Goal: Task Accomplishment & Management: Complete application form

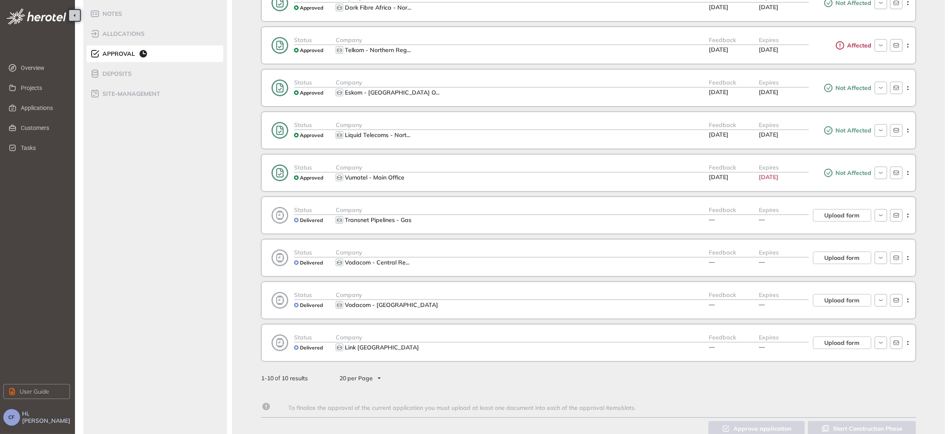
scroll to position [176, 0]
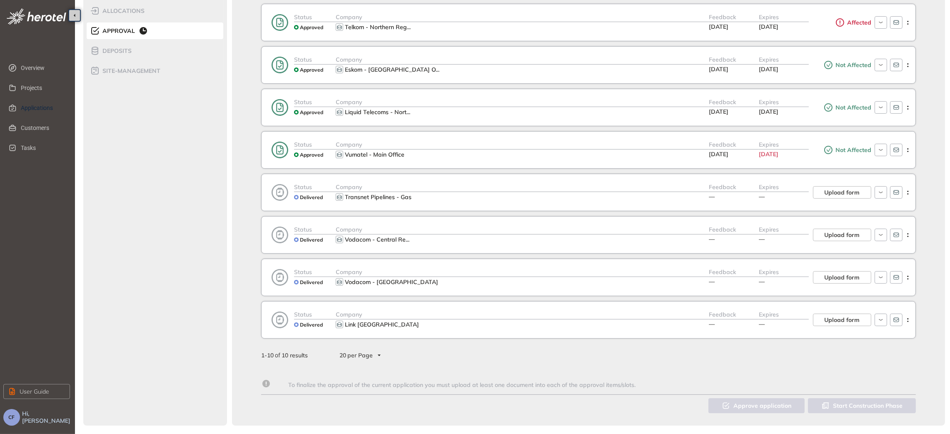
drag, startPoint x: 41, startPoint y: 107, endPoint x: 0, endPoint y: 123, distance: 44.1
click at [41, 107] on span "Applications" at bounding box center [42, 108] width 42 height 17
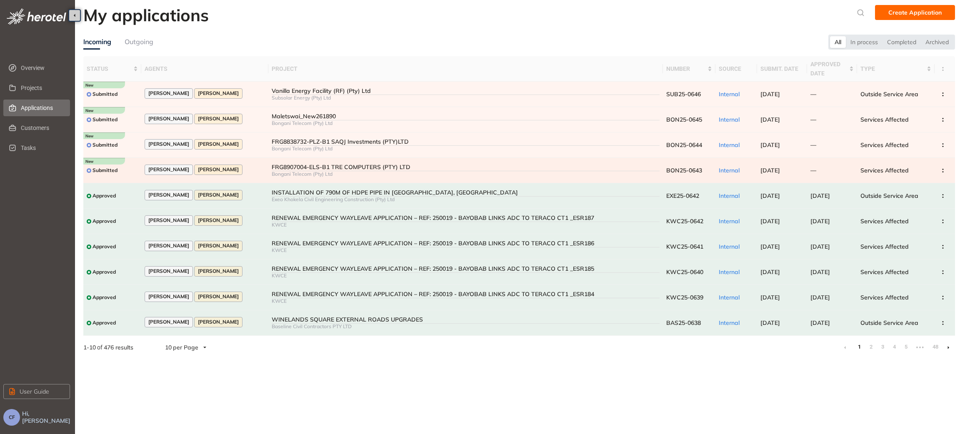
click at [299, 166] on div "FRG8907004-ELS-B1 TRE COMPUTERS (PTY) LTD" at bounding box center [466, 167] width 388 height 7
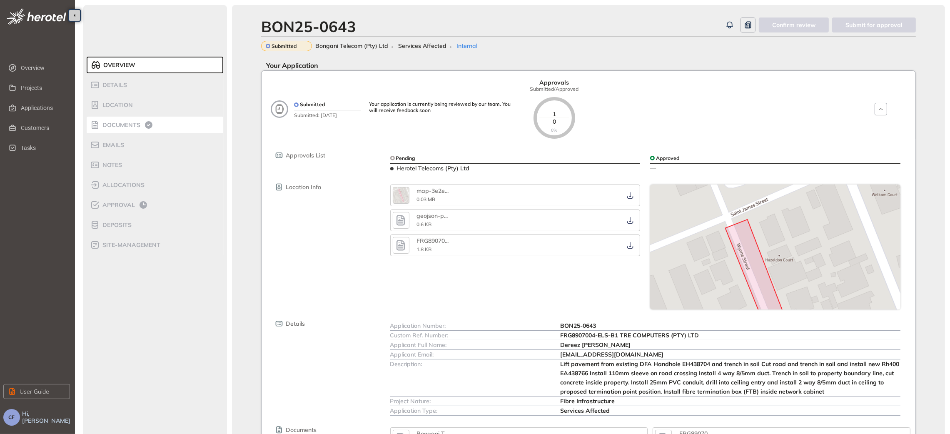
click at [117, 125] on span "Documents" at bounding box center [120, 125] width 40 height 7
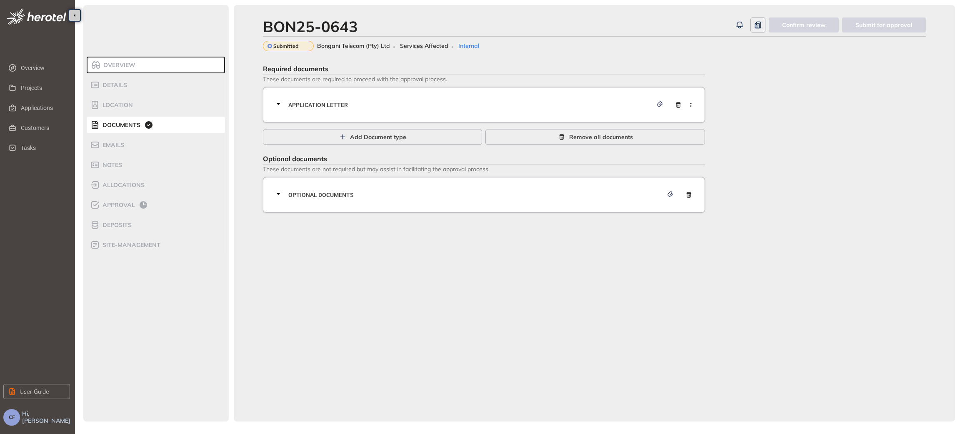
click at [307, 101] on span "Application letter" at bounding box center [470, 104] width 364 height 9
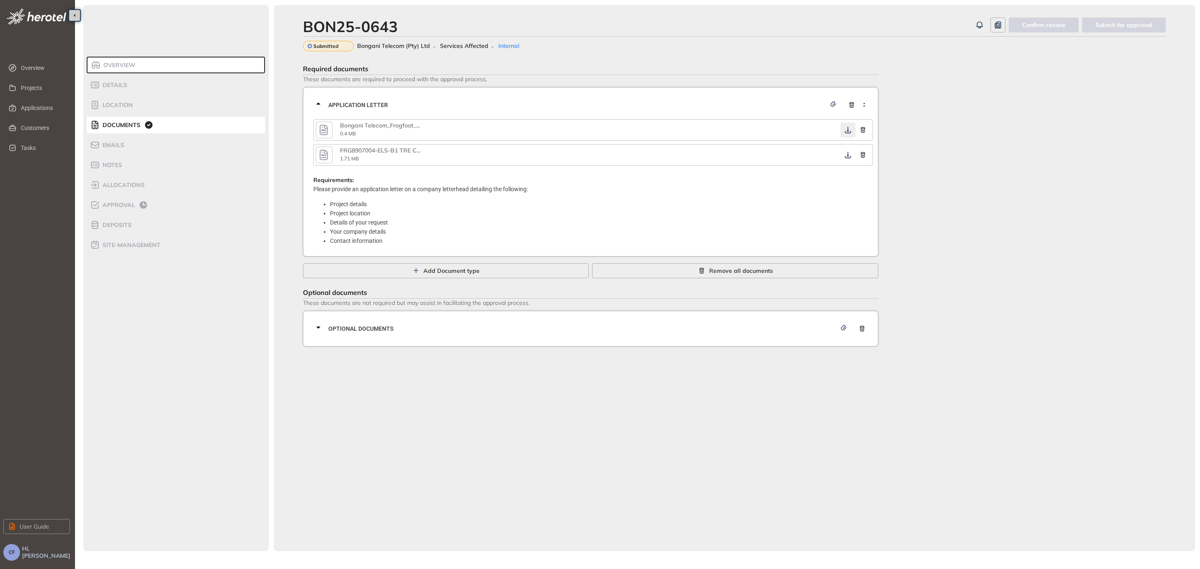
click at [847, 132] on icon "button" at bounding box center [847, 130] width 8 height 7
click at [843, 152] on icon "button" at bounding box center [847, 155] width 8 height 7
click at [464, 329] on span "Optional documents" at bounding box center [582, 328] width 508 height 9
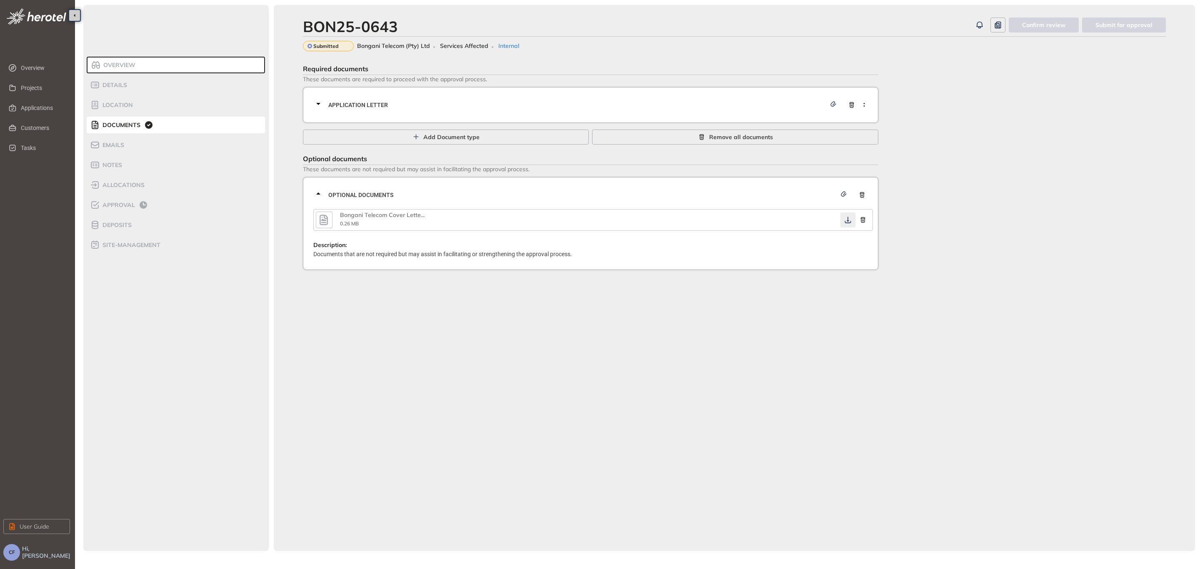
click at [848, 217] on icon "button" at bounding box center [847, 220] width 8 height 7
click at [115, 205] on span "Approval" at bounding box center [117, 205] width 35 height 7
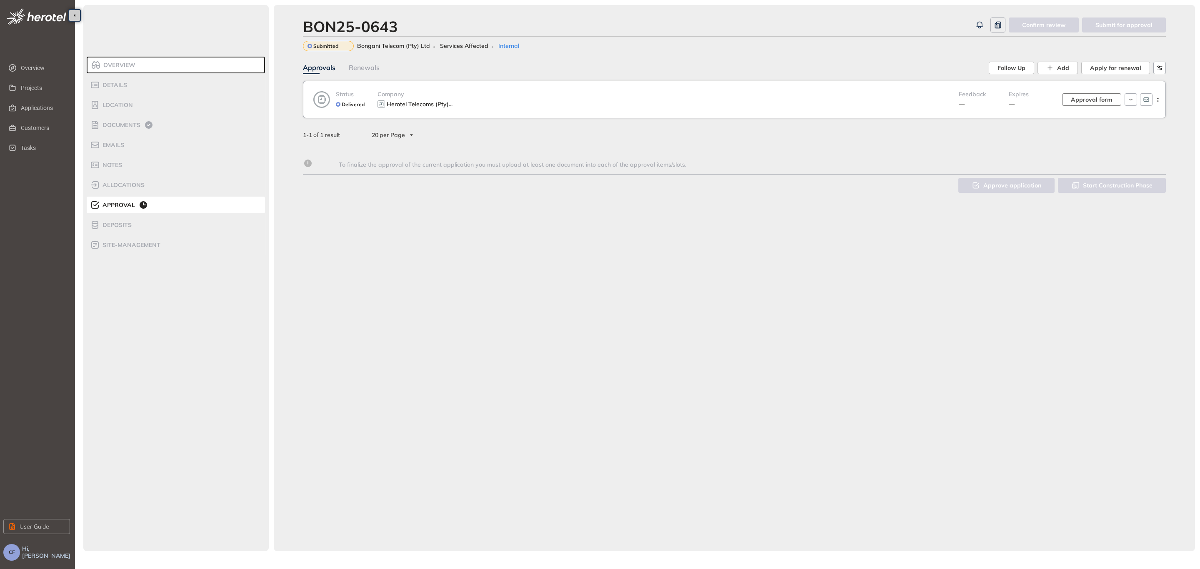
click at [950, 96] on span "Approval form" at bounding box center [1091, 99] width 42 height 9
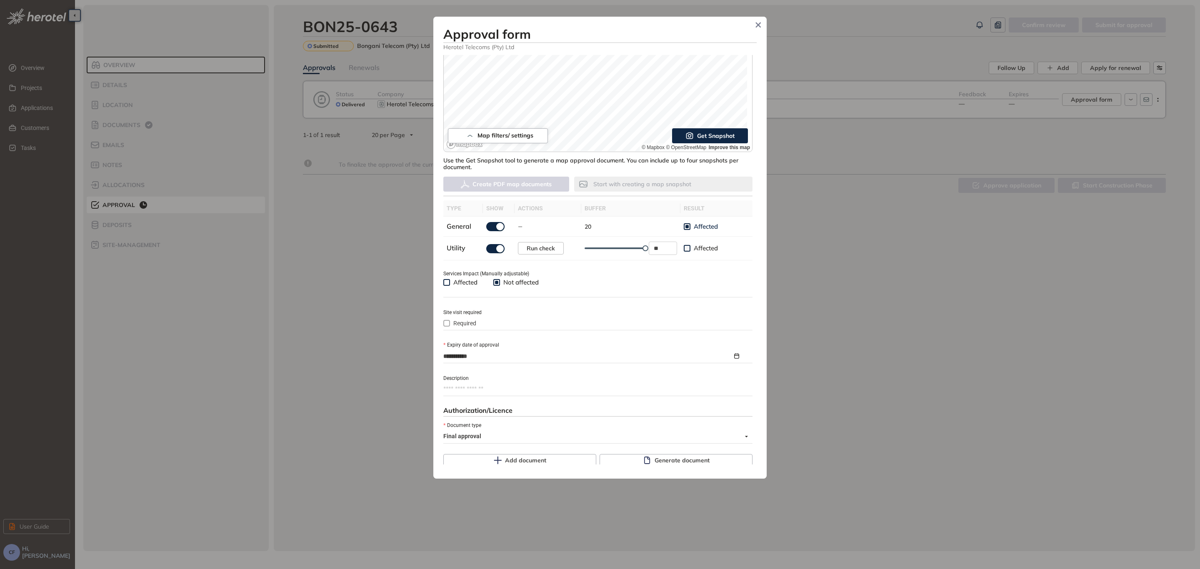
scroll to position [187, 0]
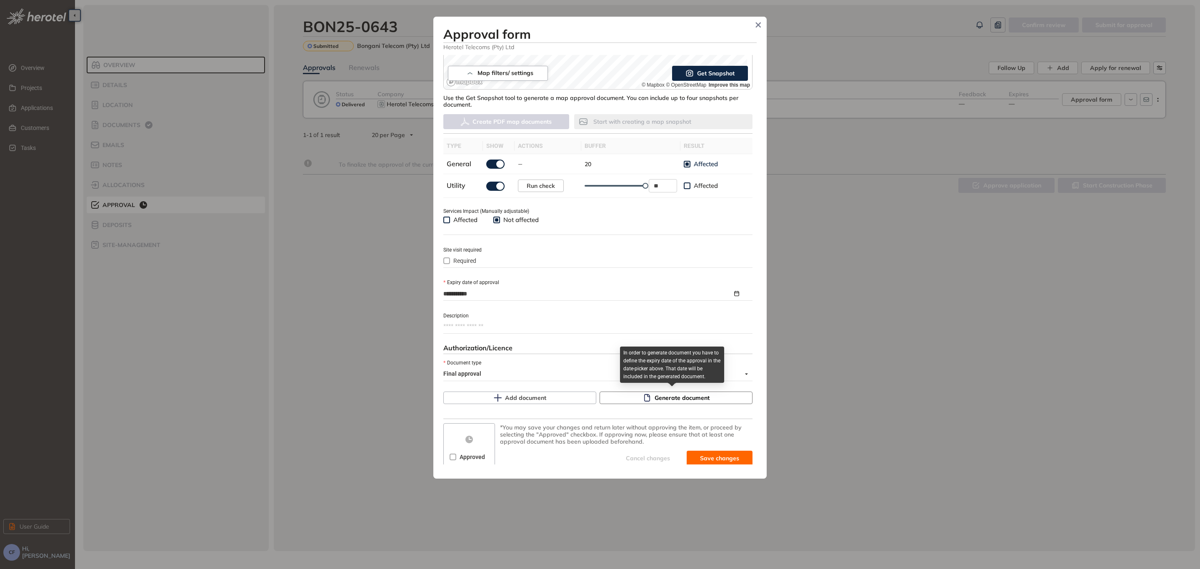
click at [645, 397] on icon "button" at bounding box center [647, 397] width 6 height 7
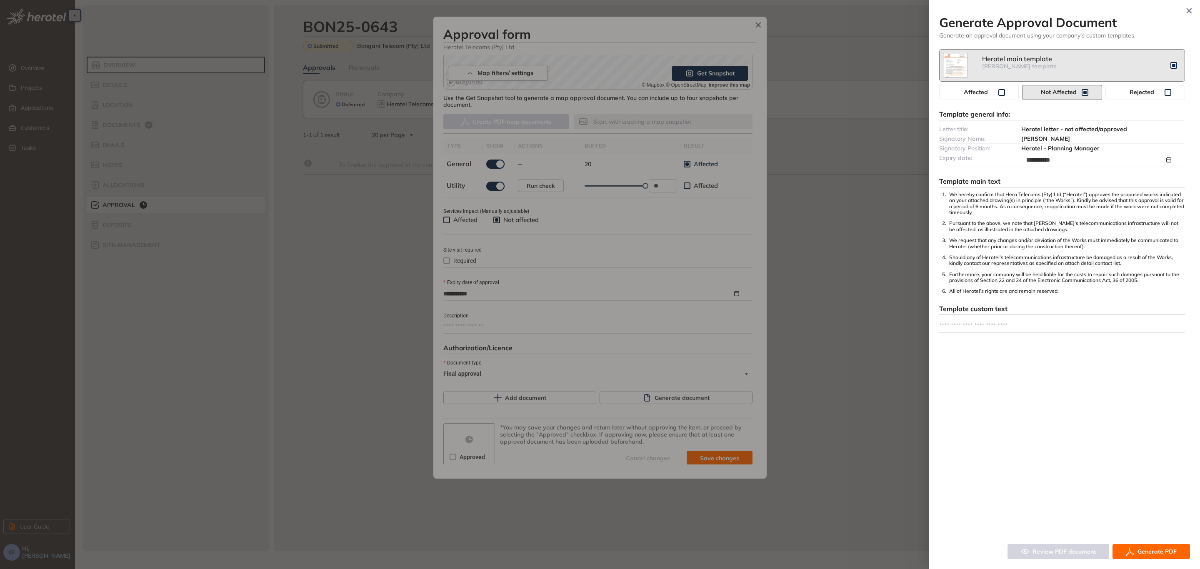
click at [950, 321] on textarea at bounding box center [1062, 325] width 246 height 13
paste textarea "**********"
type textarea "**********"
click at [950, 434] on span "Generate PDF" at bounding box center [1156, 551] width 39 height 9
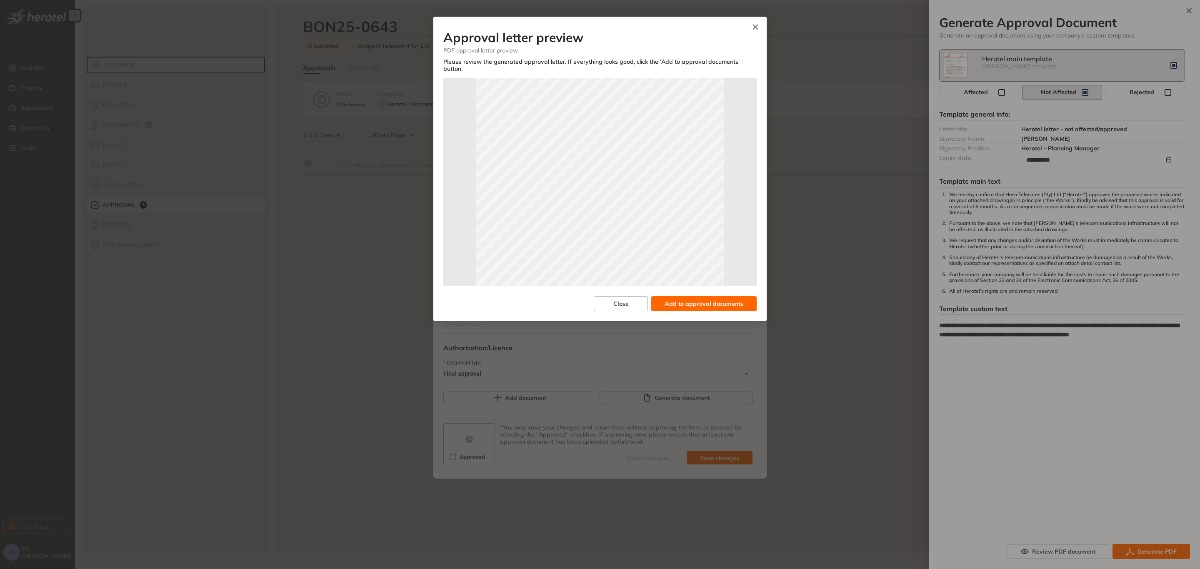
scroll to position [0, 0]
click at [689, 299] on span "Add to approval documents" at bounding box center [703, 303] width 79 height 9
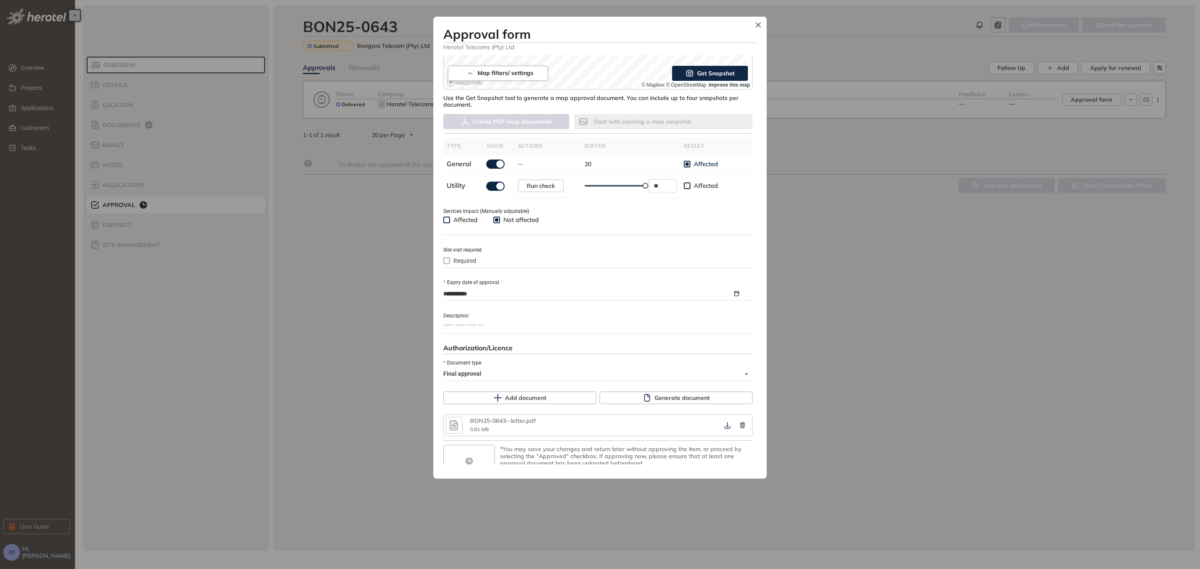
click at [449, 423] on icon "button" at bounding box center [453, 425] width 12 height 15
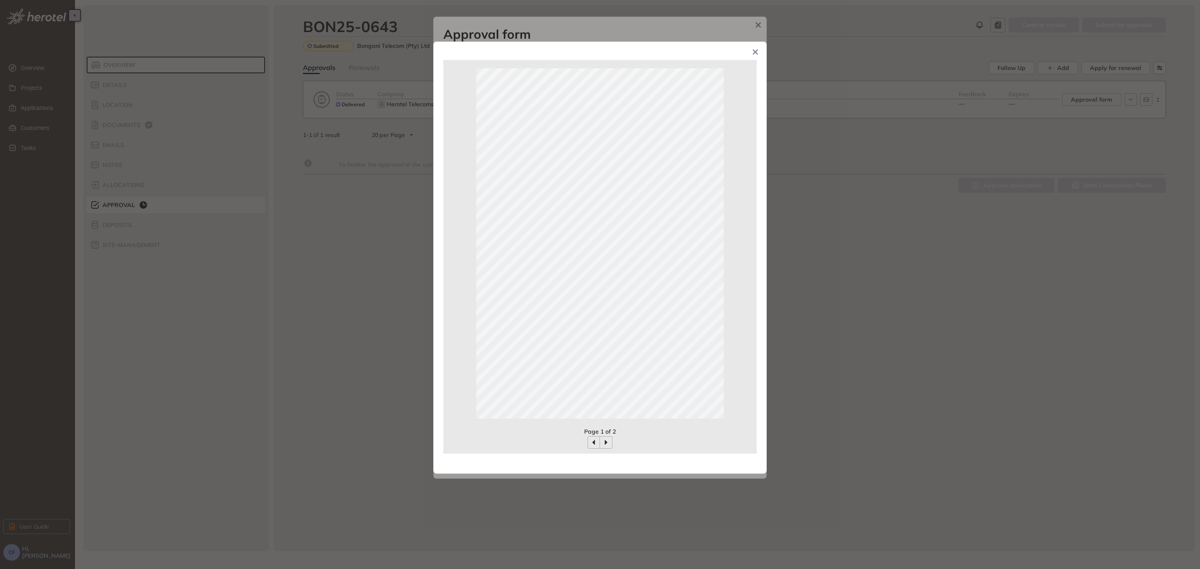
click at [751, 52] on span "Close" at bounding box center [755, 53] width 22 height 22
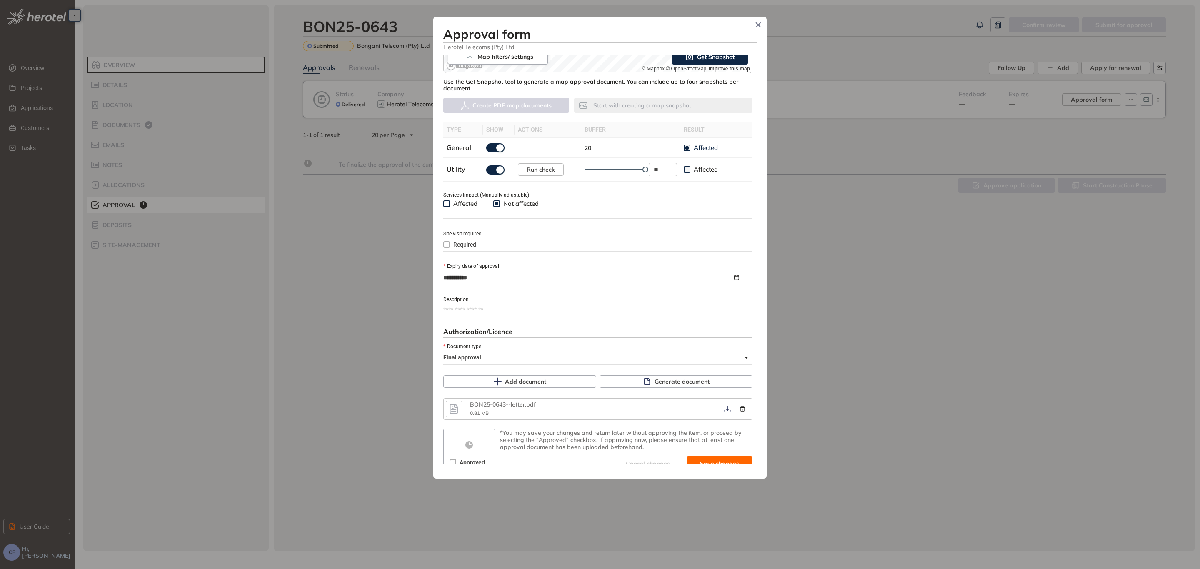
scroll to position [212, 0]
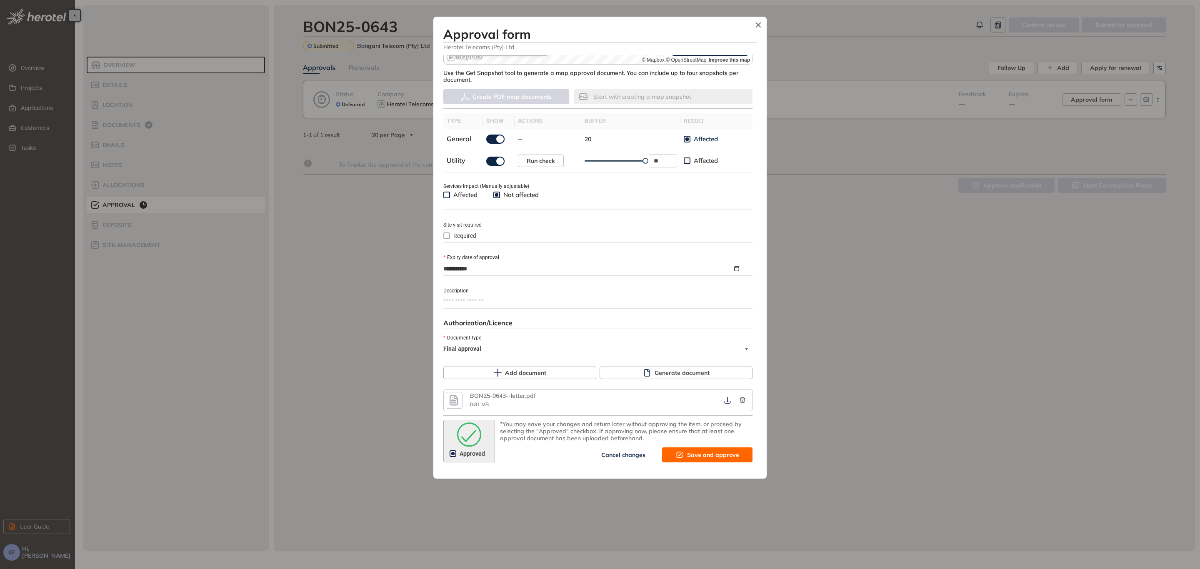
click at [703, 434] on span "Save and approve" at bounding box center [713, 454] width 52 height 9
type textarea "**********"
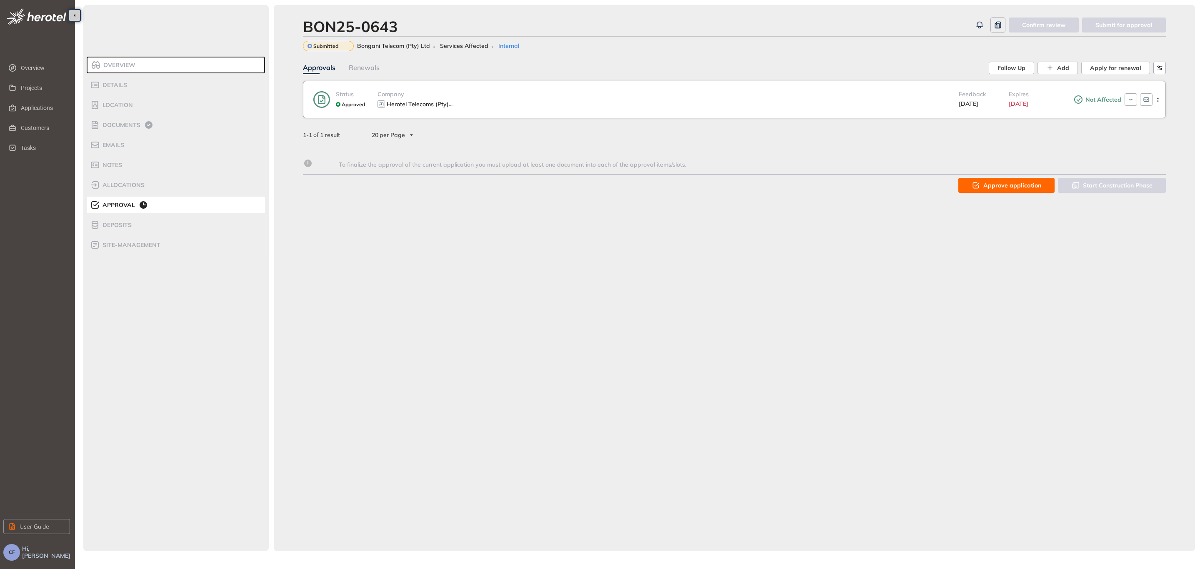
click at [761, 104] on div "Herotel Telecoms (Pty) ..." at bounding box center [667, 104] width 581 height 10
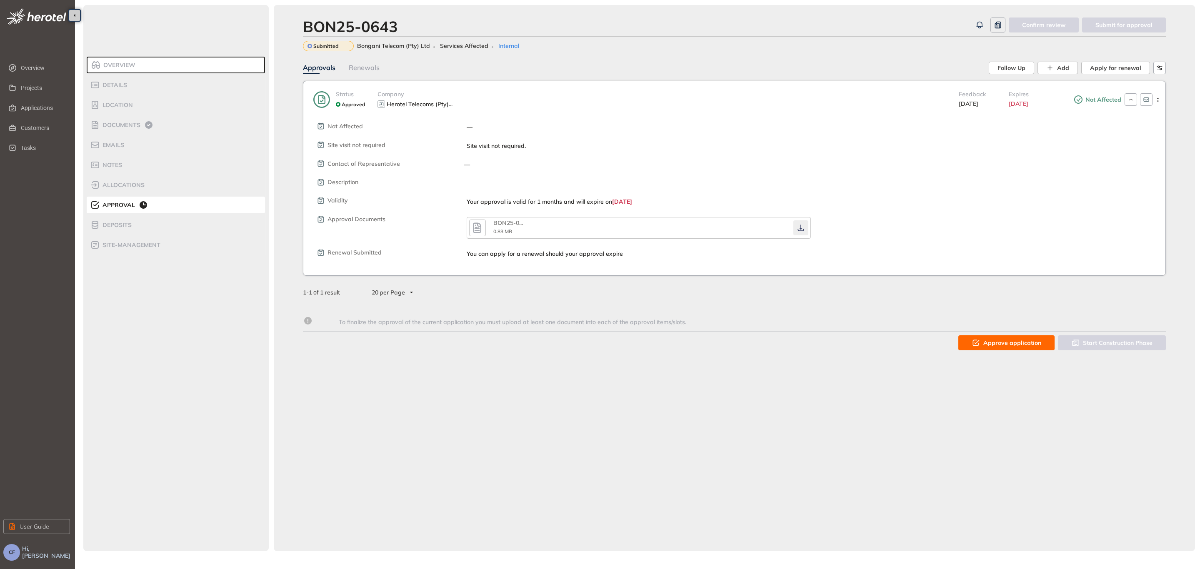
click at [797, 227] on icon "button" at bounding box center [800, 228] width 8 height 7
click at [130, 124] on span "Documents" at bounding box center [120, 125] width 40 height 7
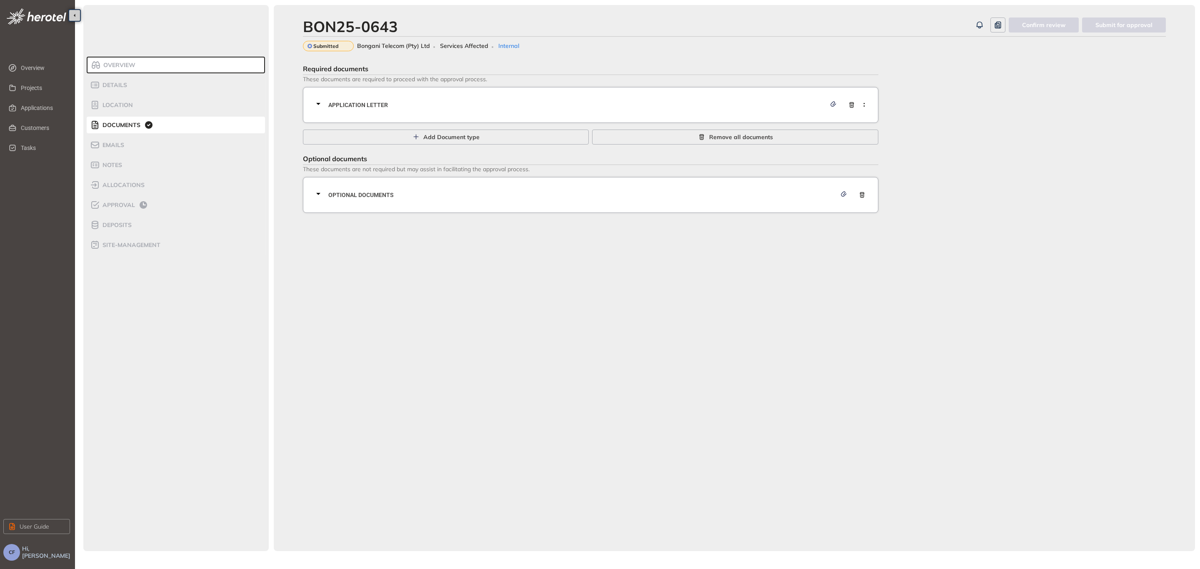
click at [358, 106] on span "Application letter" at bounding box center [576, 104] width 497 height 9
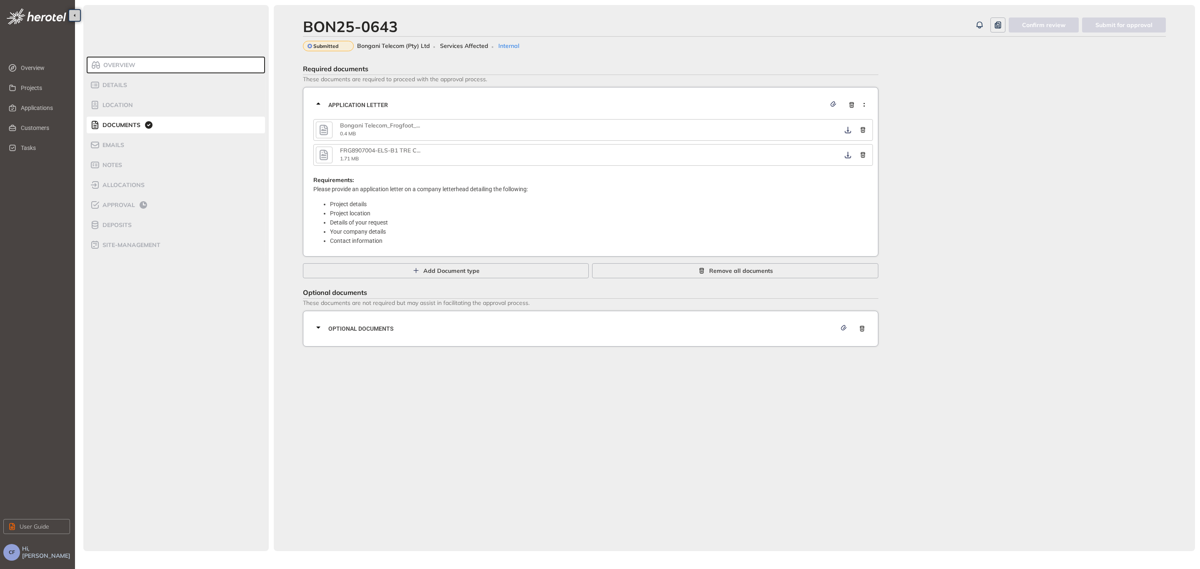
click at [325, 151] on icon "button" at bounding box center [323, 154] width 12 height 15
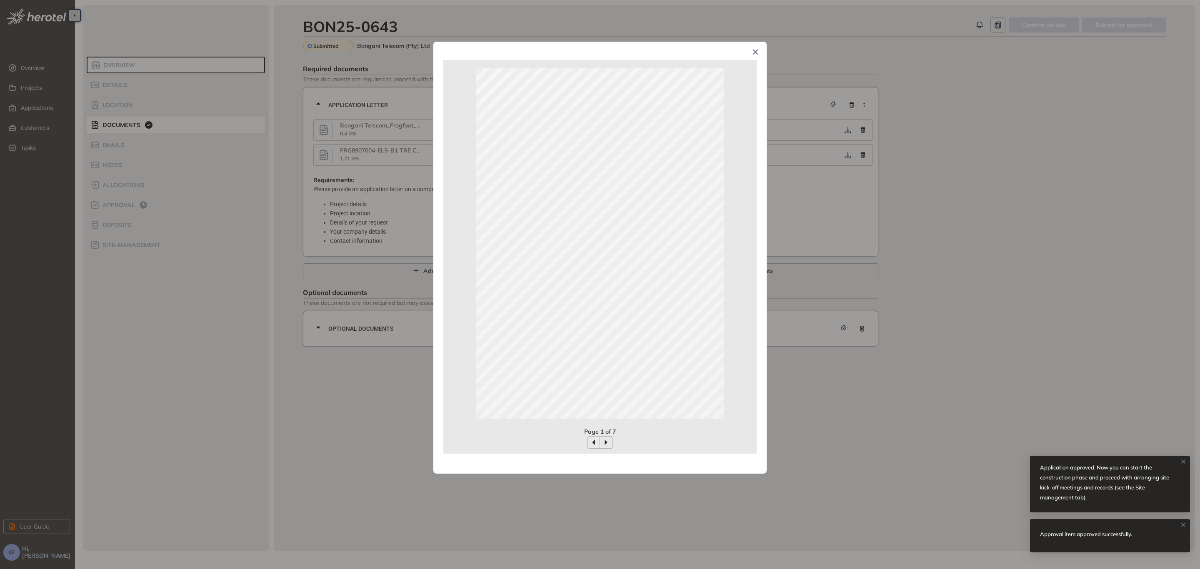
click at [950, 191] on div "Page 1 of 7" at bounding box center [600, 284] width 1200 height 569
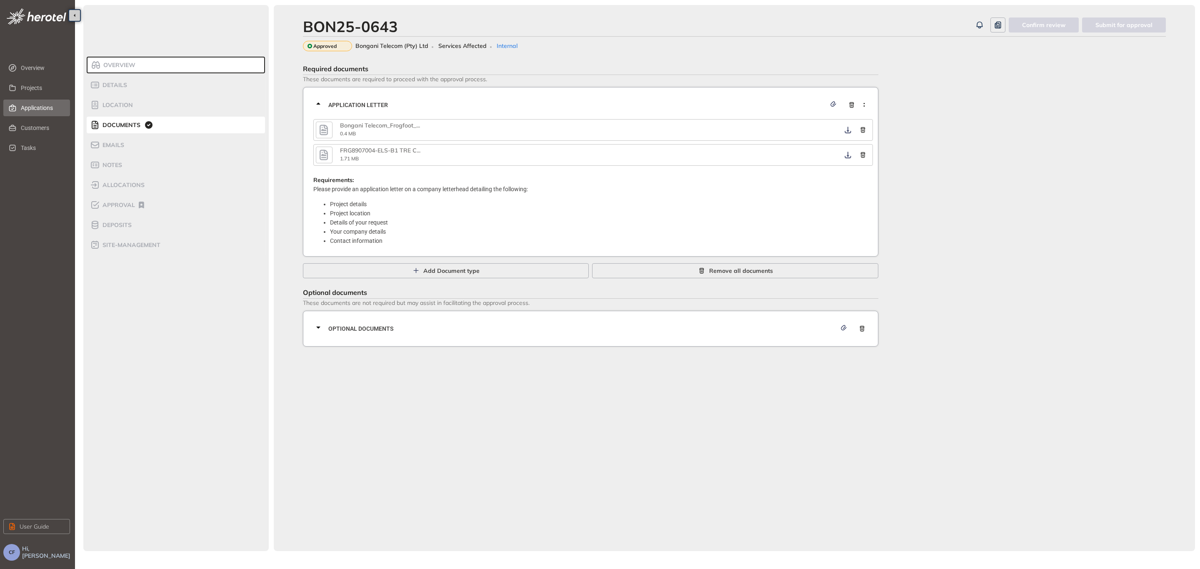
click at [35, 101] on span "Applications" at bounding box center [42, 108] width 42 height 17
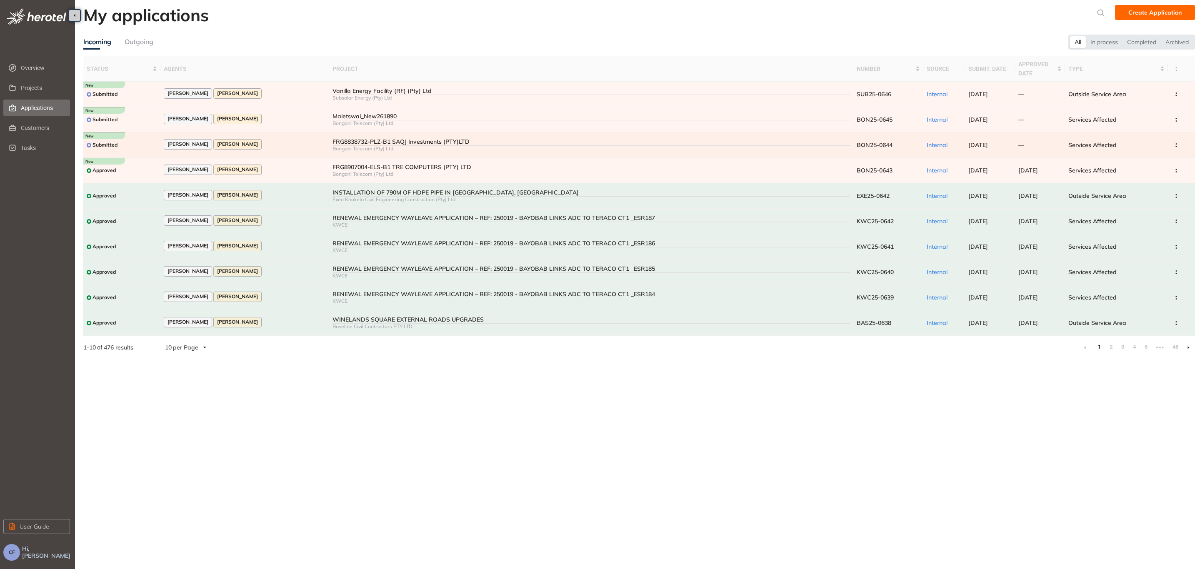
click at [469, 142] on div "FRG8838732-PLZ-B1 SAQJ Investments (PTY)LTD" at bounding box center [591, 141] width 518 height 7
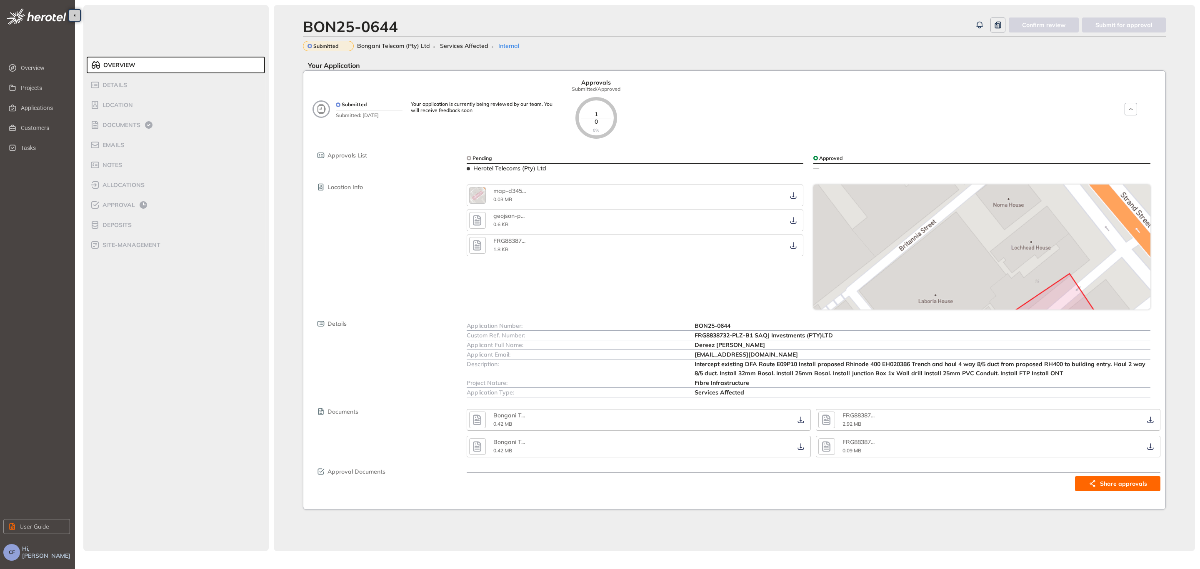
click at [826, 415] on icon "button" at bounding box center [826, 419] width 12 height 15
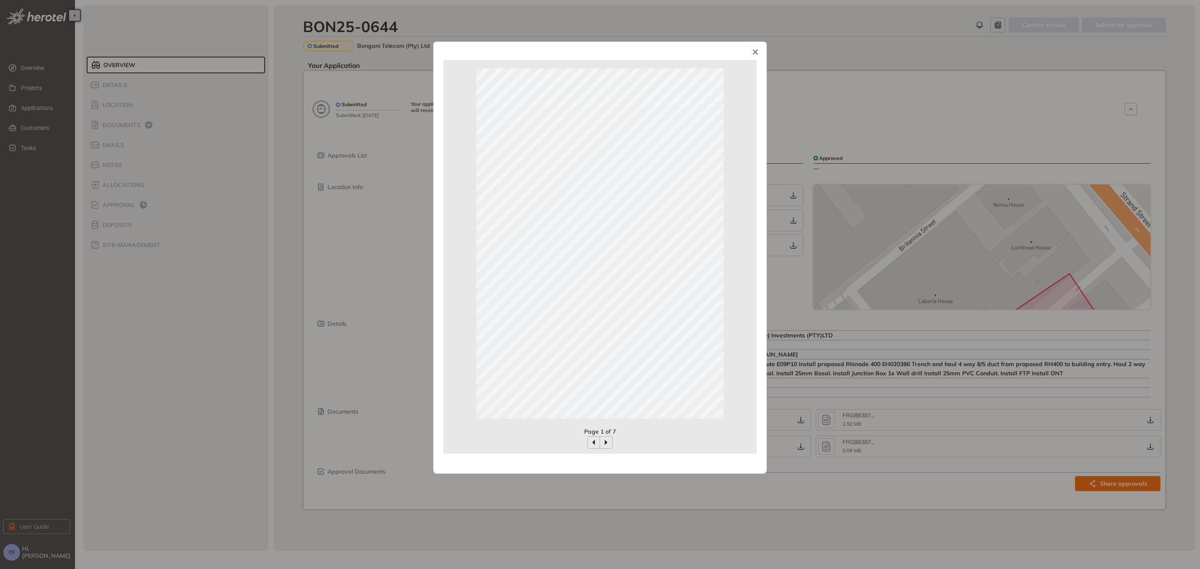
click at [798, 387] on div "Page 1 of 7" at bounding box center [600, 284] width 1200 height 569
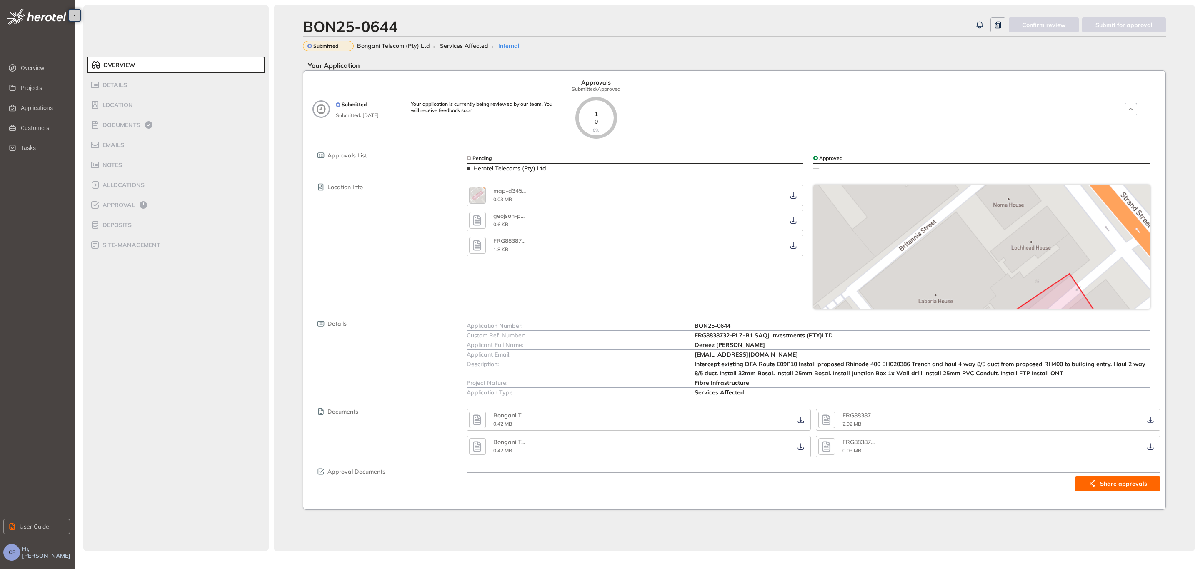
click at [824, 434] on icon "button" at bounding box center [826, 447] width 8 height 10
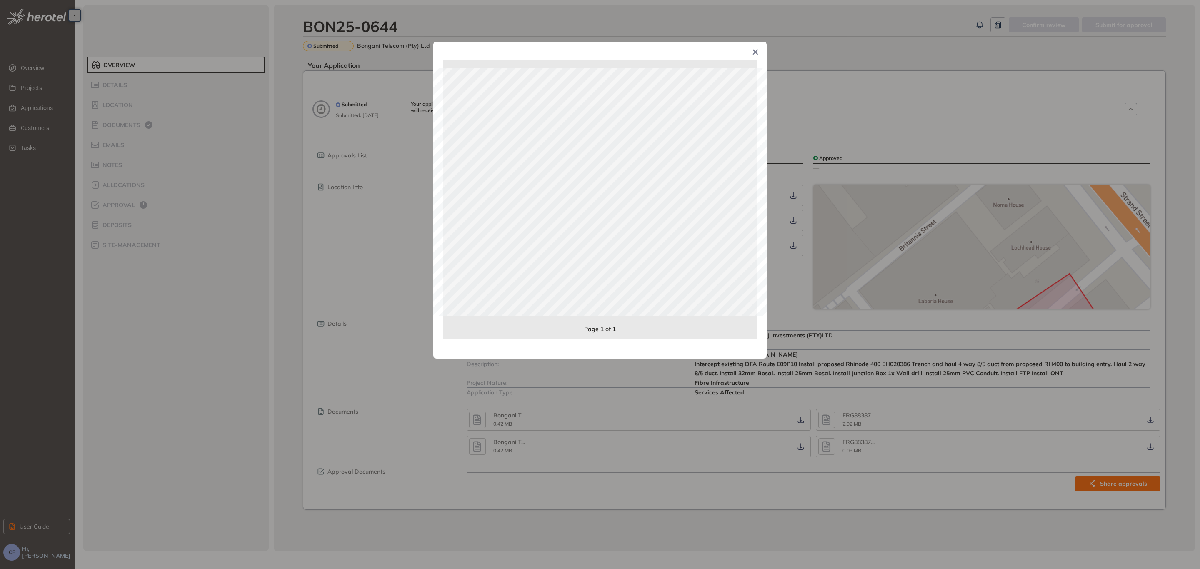
click at [813, 402] on div "Page 1 of 1" at bounding box center [600, 284] width 1200 height 569
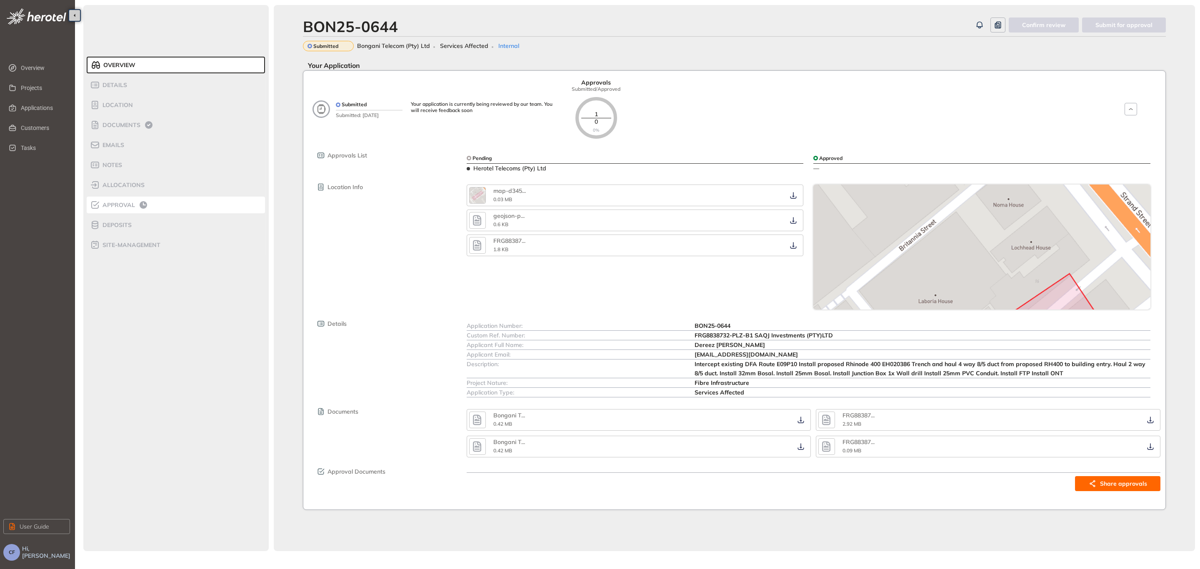
click at [116, 201] on div "Approval" at bounding box center [125, 205] width 71 height 10
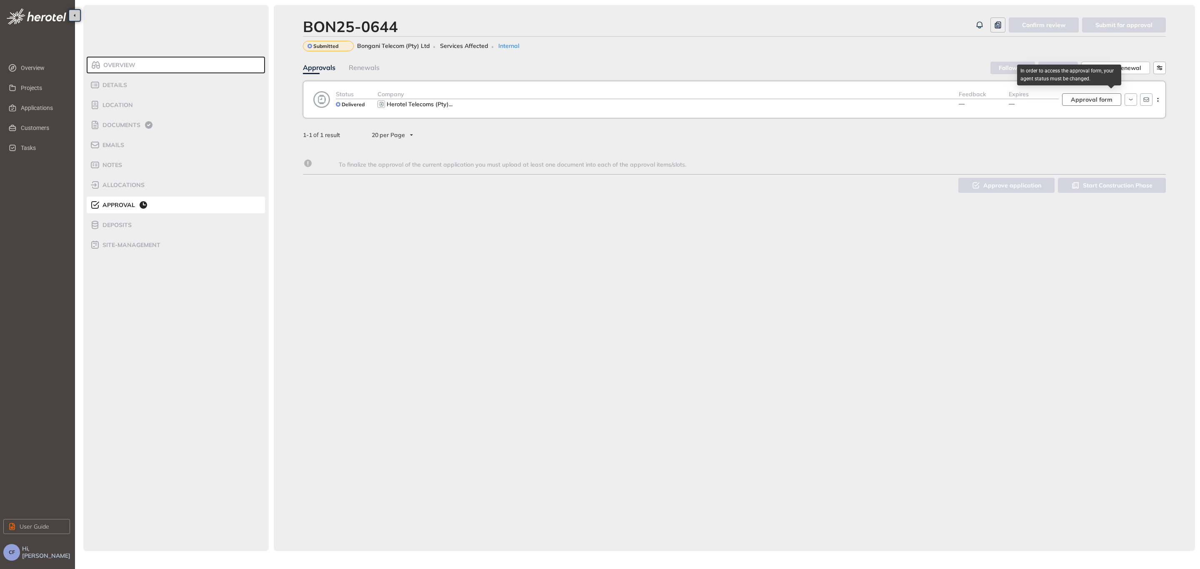
click at [950, 97] on span "Approval form" at bounding box center [1091, 99] width 42 height 9
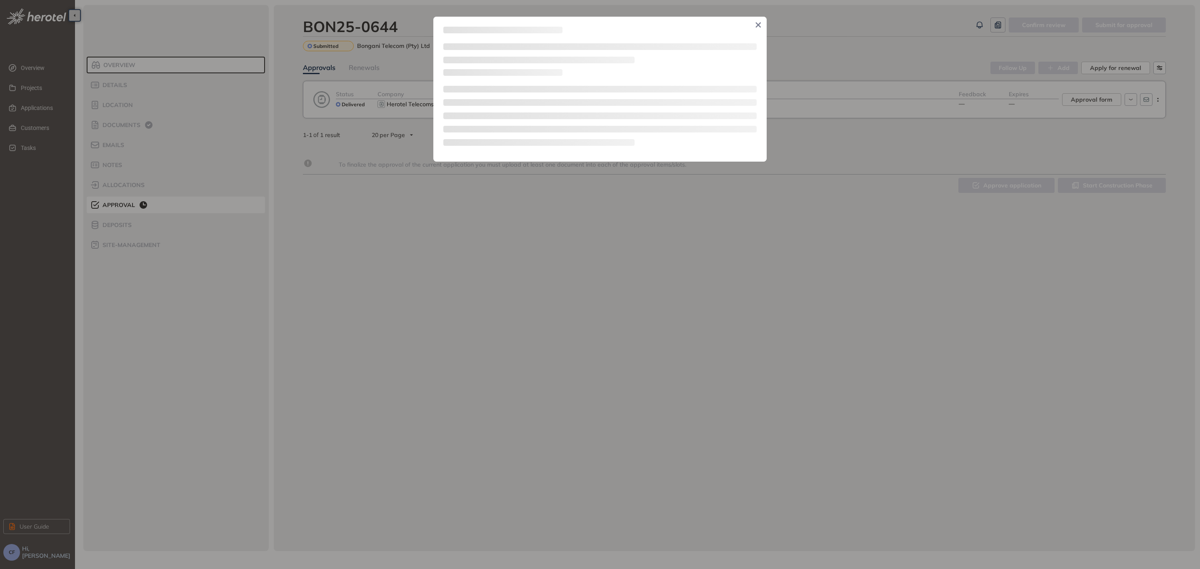
click at [758, 23] on icon "Close" at bounding box center [758, 25] width 6 height 6
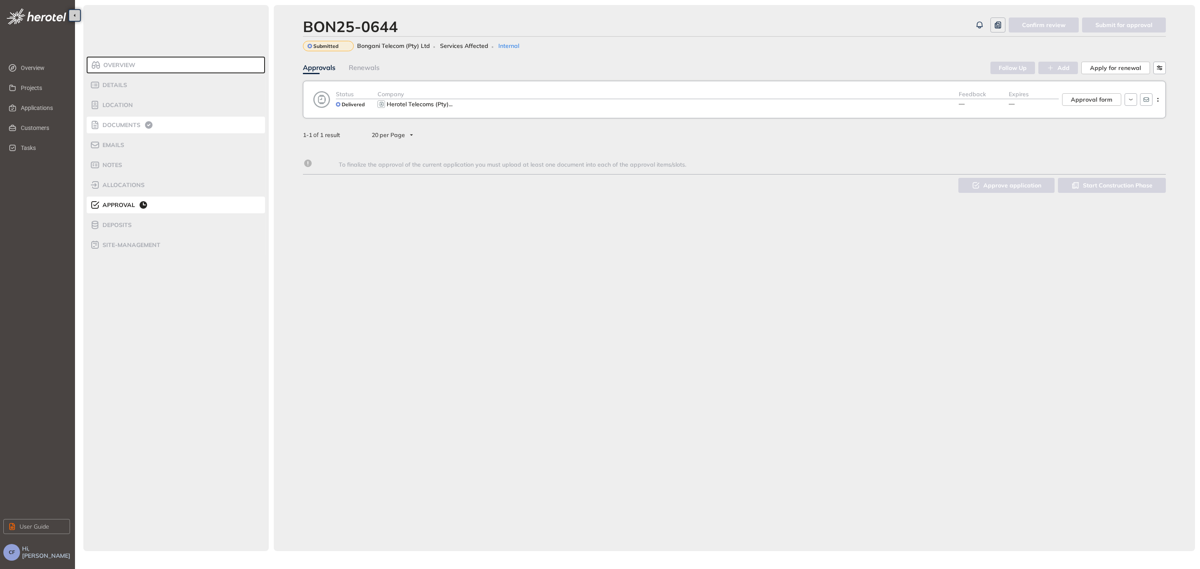
click at [122, 125] on span "Documents" at bounding box center [120, 125] width 40 height 7
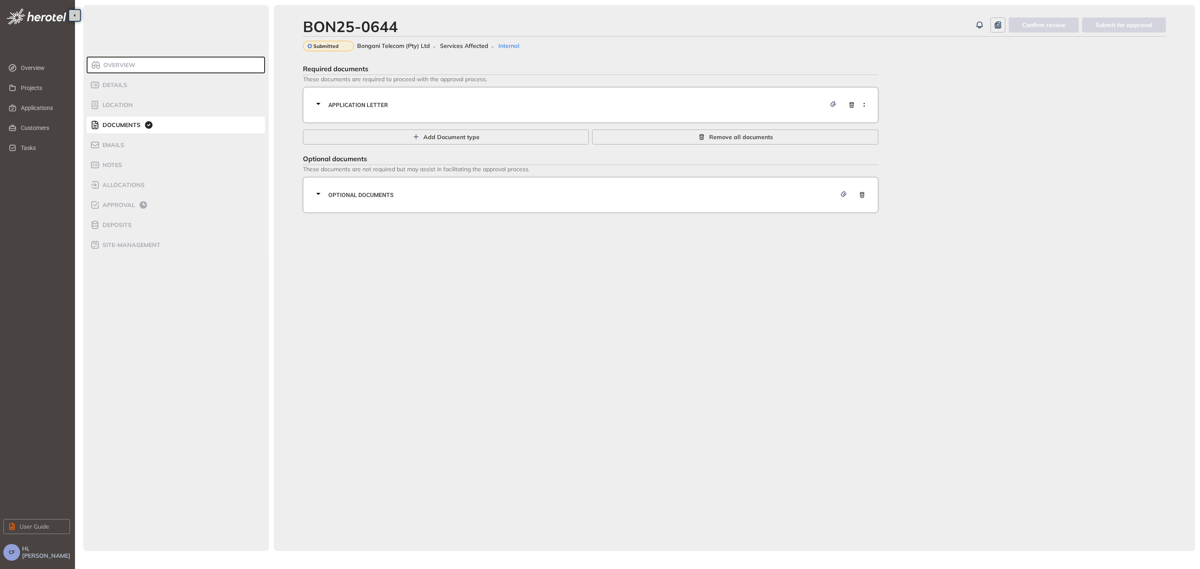
click at [344, 100] on span "Application letter" at bounding box center [576, 104] width 497 height 9
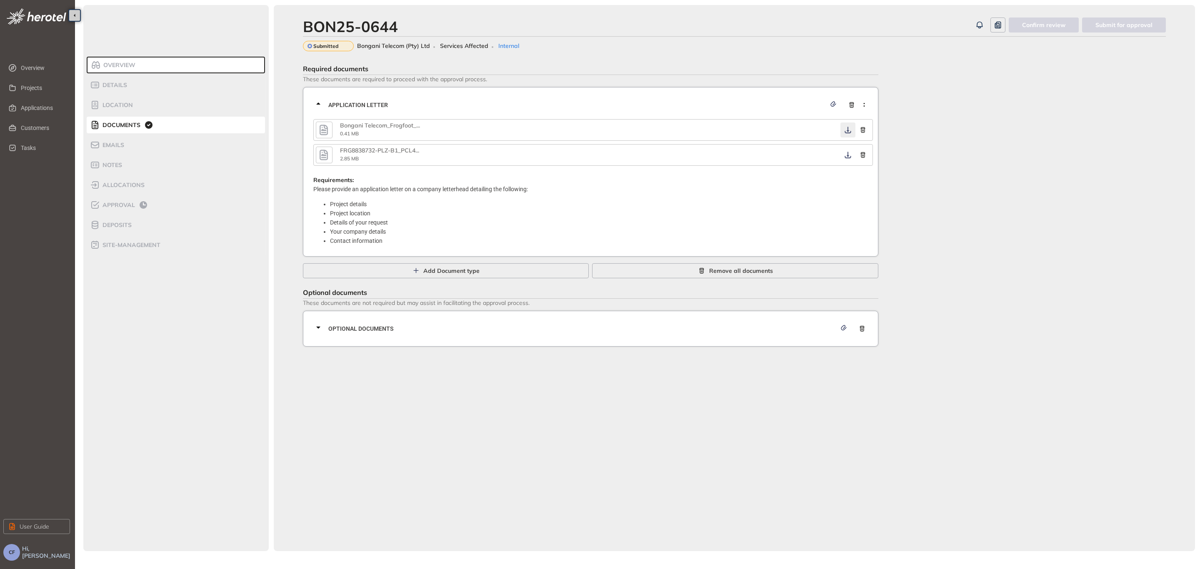
click at [845, 127] on icon "button" at bounding box center [847, 130] width 8 height 7
click at [848, 155] on icon "button" at bounding box center [847, 155] width 6 height 7
click at [482, 327] on span "Optional documents" at bounding box center [582, 328] width 508 height 9
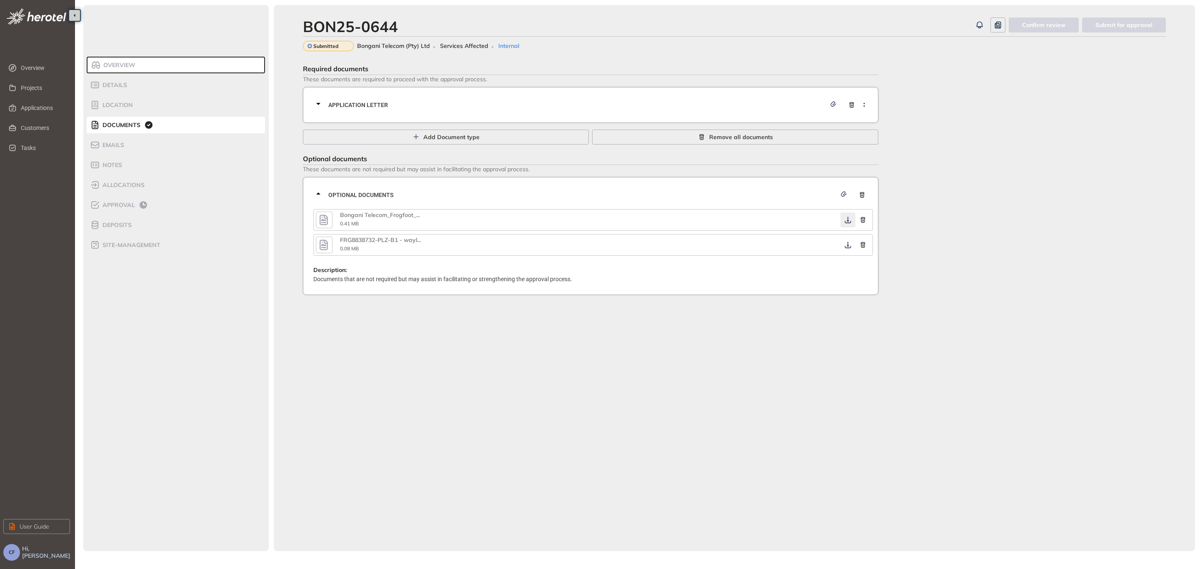
click at [852, 217] on button "button" at bounding box center [847, 219] width 15 height 15
click at [851, 247] on icon "button" at bounding box center [847, 245] width 8 height 7
click at [329, 240] on icon "button" at bounding box center [323, 244] width 12 height 15
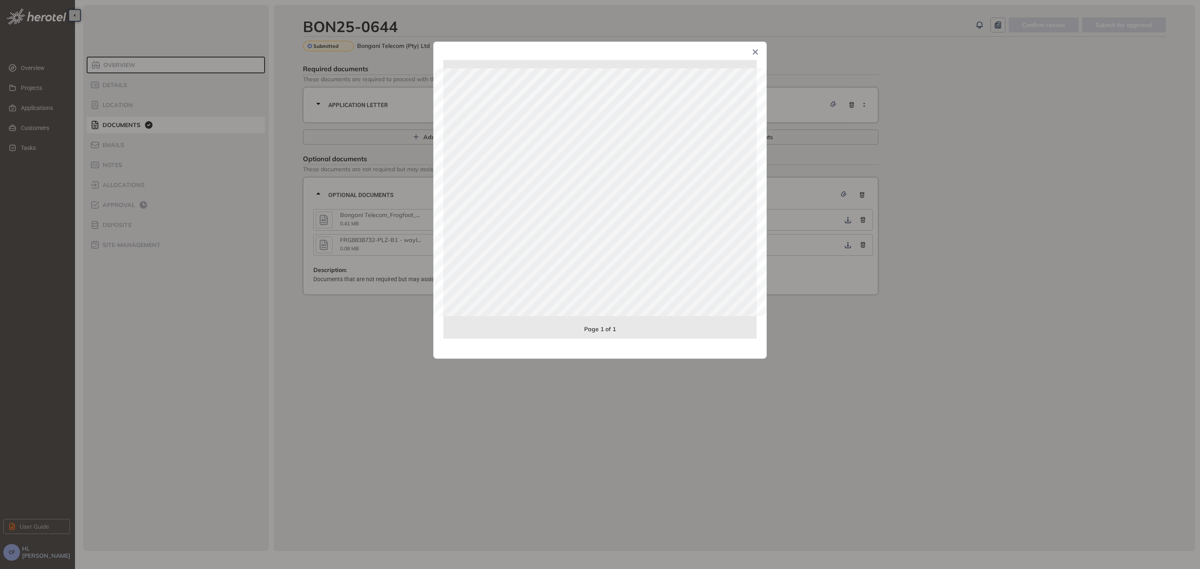
click at [367, 232] on div "Page 1 of 1" at bounding box center [600, 284] width 1200 height 569
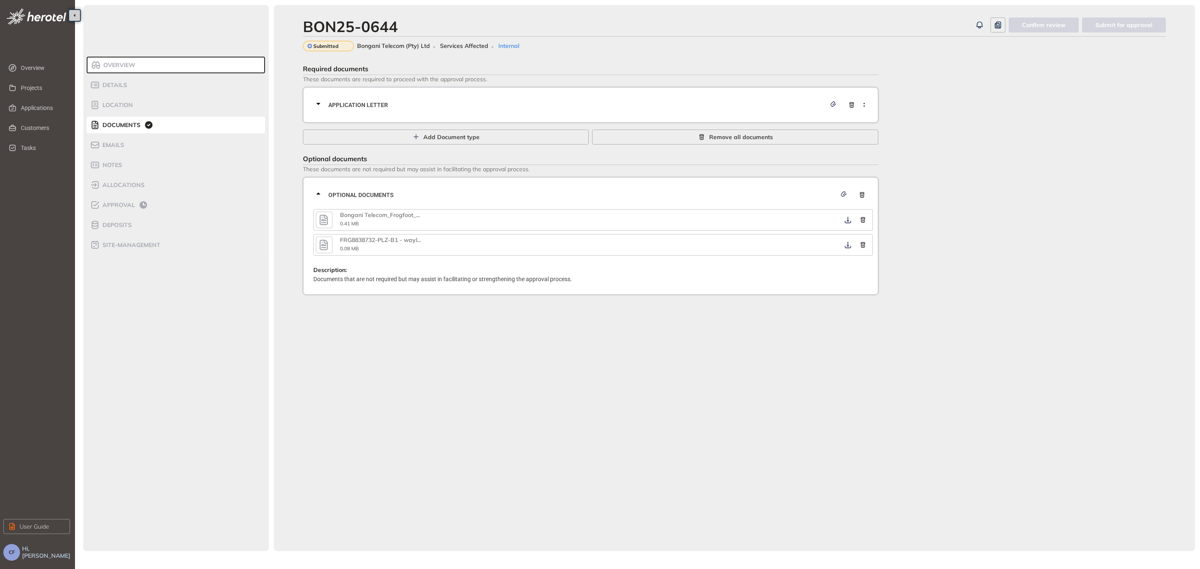
click at [327, 217] on icon "button" at bounding box center [323, 220] width 8 height 10
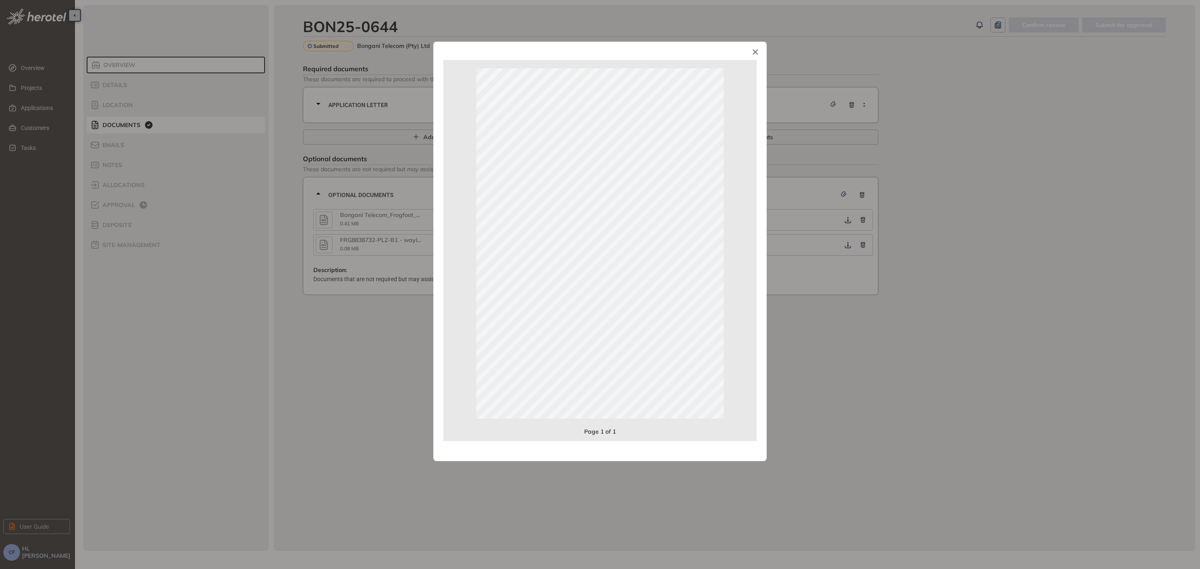
click at [344, 227] on div "Page 1 of 1" at bounding box center [600, 284] width 1200 height 569
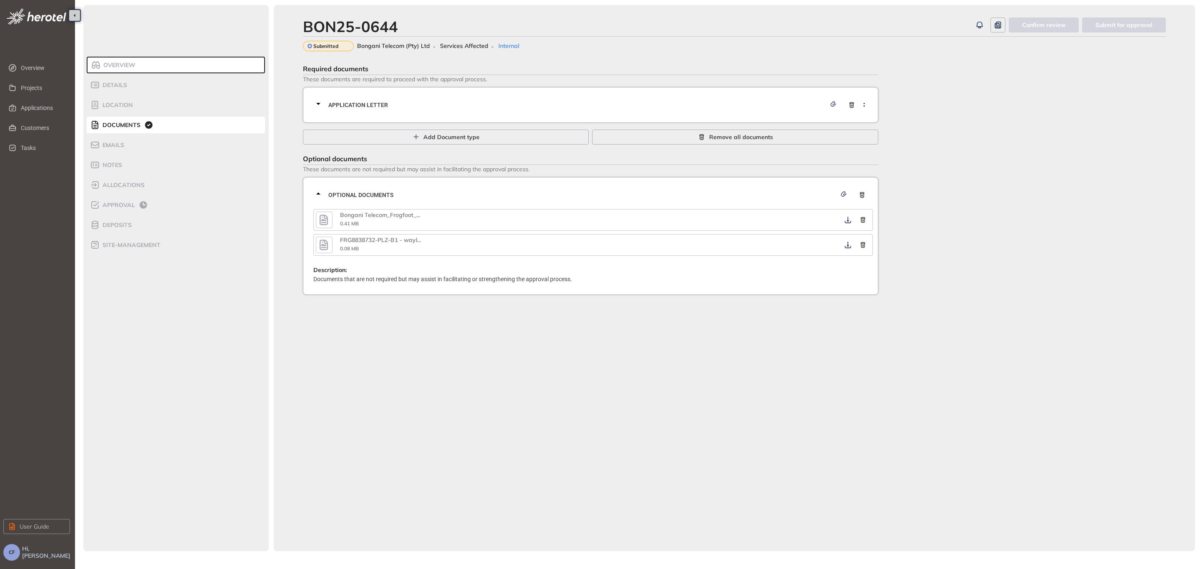
click at [359, 102] on span "Application letter" at bounding box center [576, 104] width 497 height 9
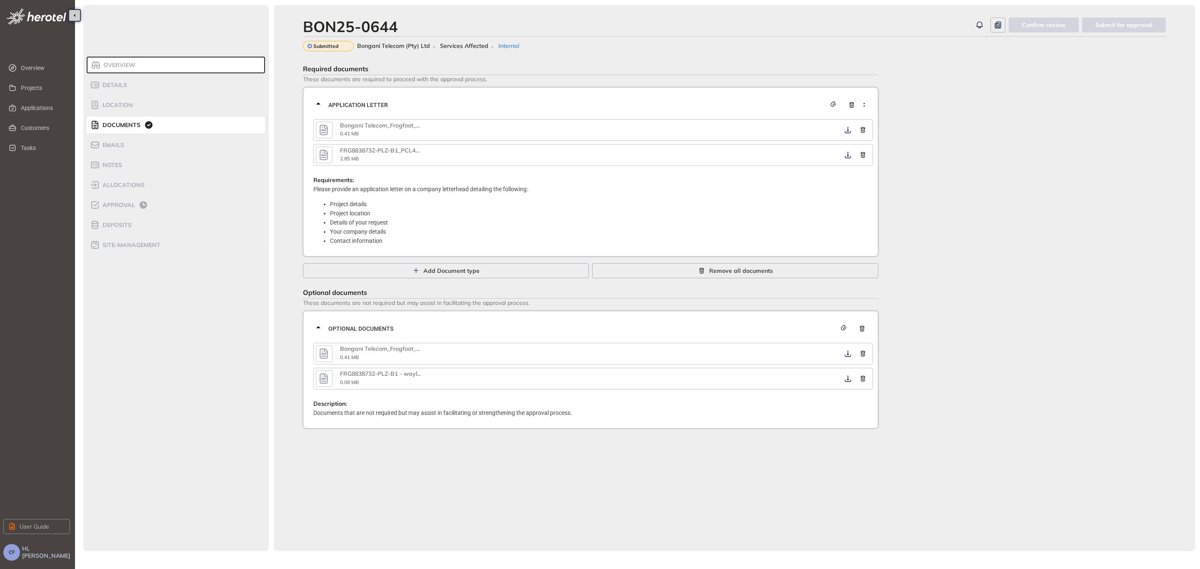
click at [326, 129] on icon "button" at bounding box center [323, 129] width 12 height 15
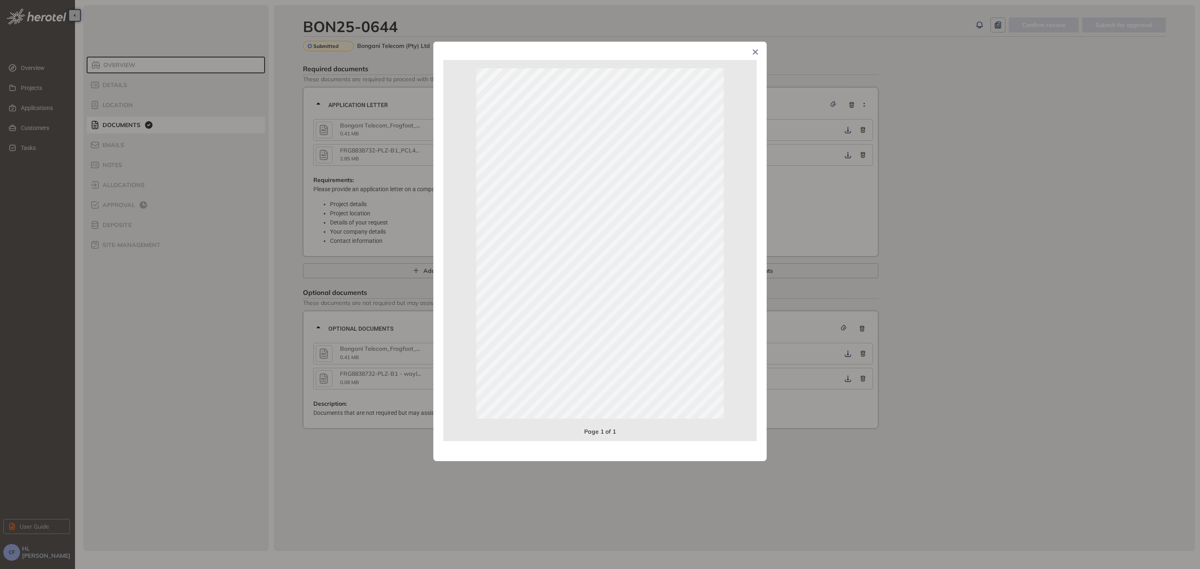
click at [336, 146] on div "Page 1 of 1" at bounding box center [600, 284] width 1200 height 569
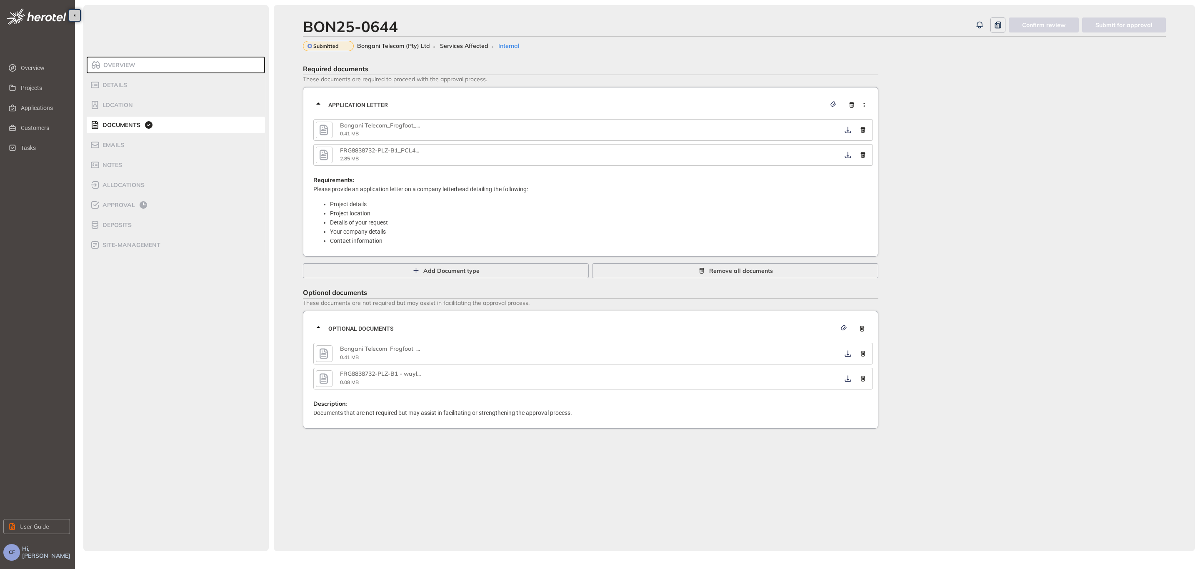
click at [323, 154] on icon "button" at bounding box center [323, 155] width 8 height 10
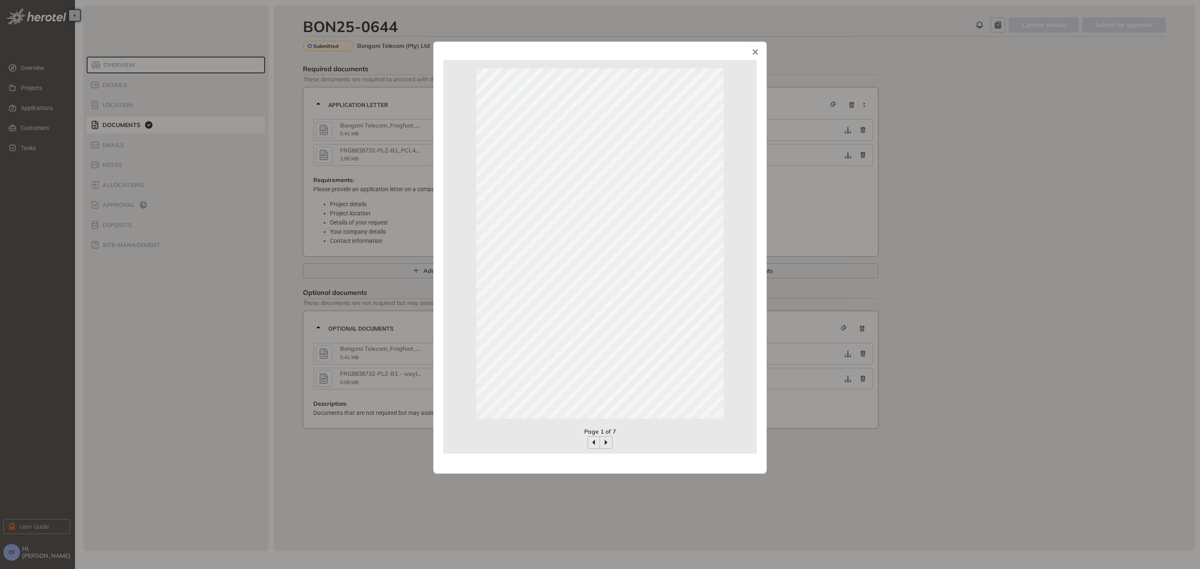
click at [359, 158] on div "Page 1 of 7" at bounding box center [600, 284] width 1200 height 569
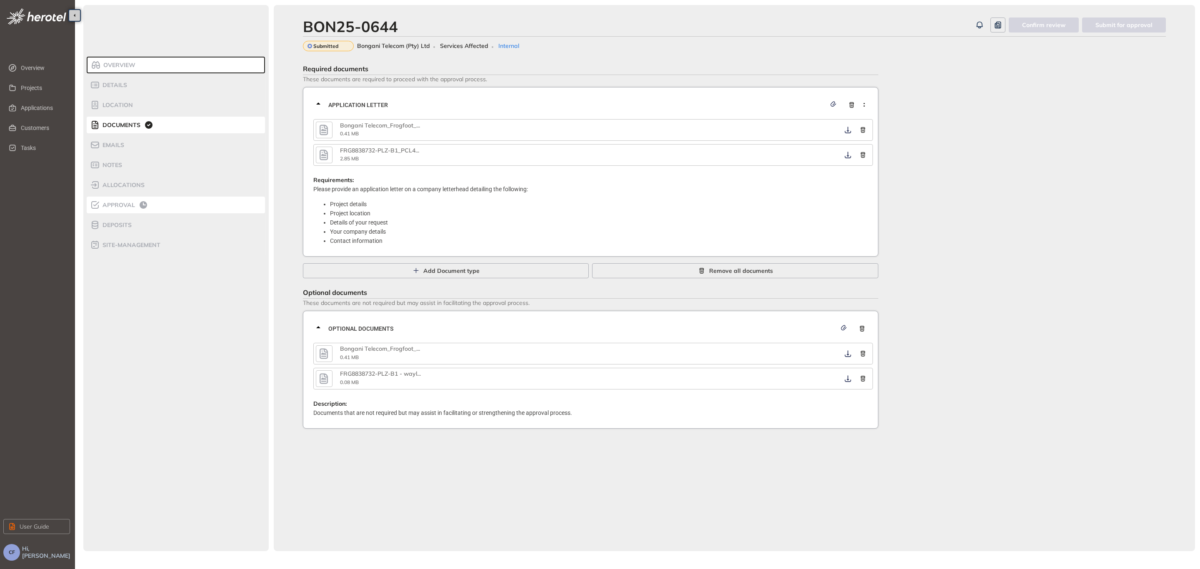
click at [109, 207] on span "Approval" at bounding box center [117, 205] width 35 height 7
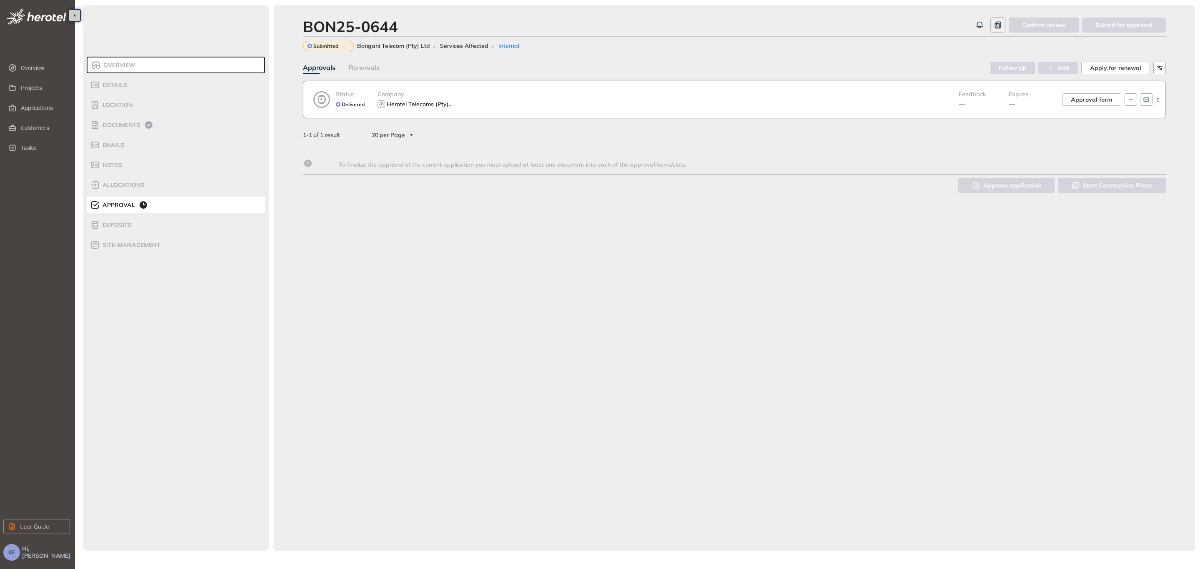
click at [950, 92] on div "Approval form" at bounding box center [1089, 100] width 62 height 20
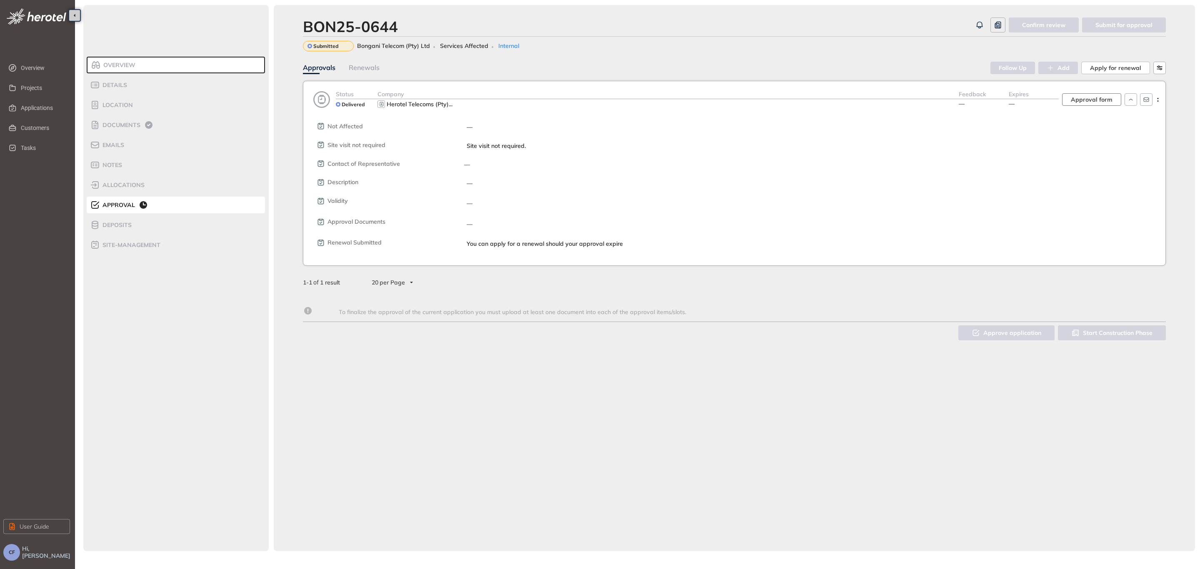
click at [950, 96] on span "Approval form" at bounding box center [1091, 99] width 42 height 9
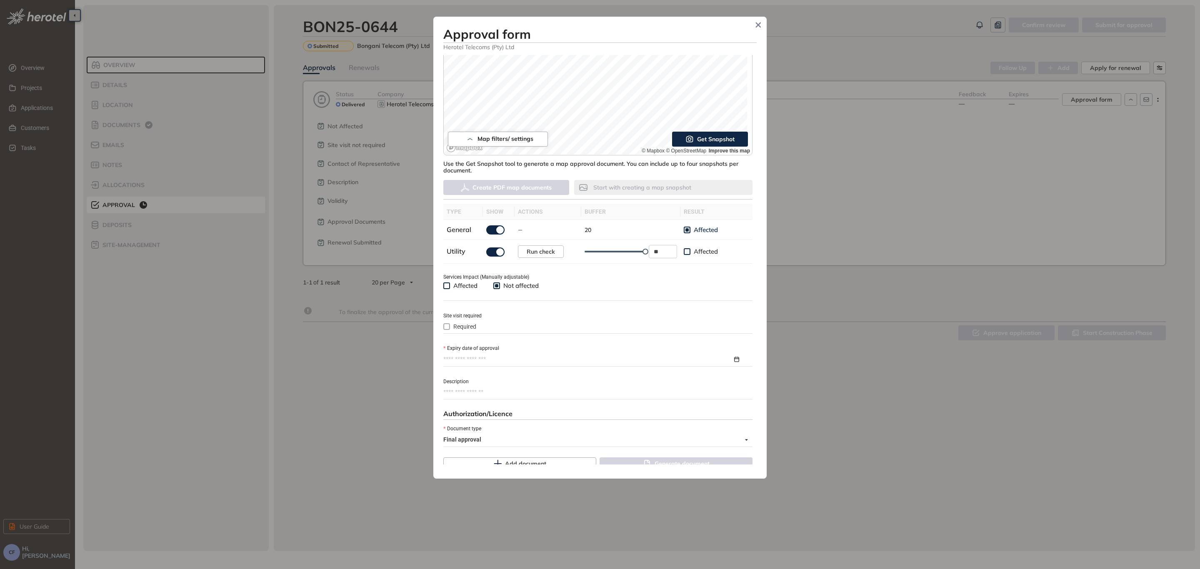
scroll to position [125, 0]
click at [487, 354] on input "Expiry date of approval" at bounding box center [587, 356] width 289 height 9
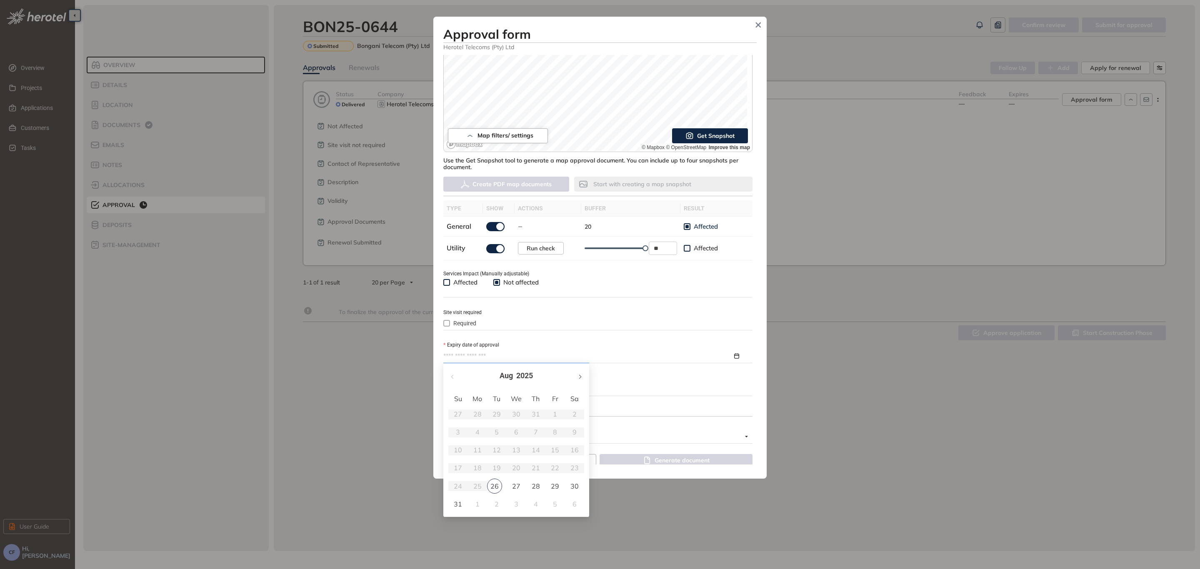
click at [582, 374] on button "button" at bounding box center [579, 375] width 9 height 17
click at [581, 374] on button "button" at bounding box center [579, 375] width 9 height 17
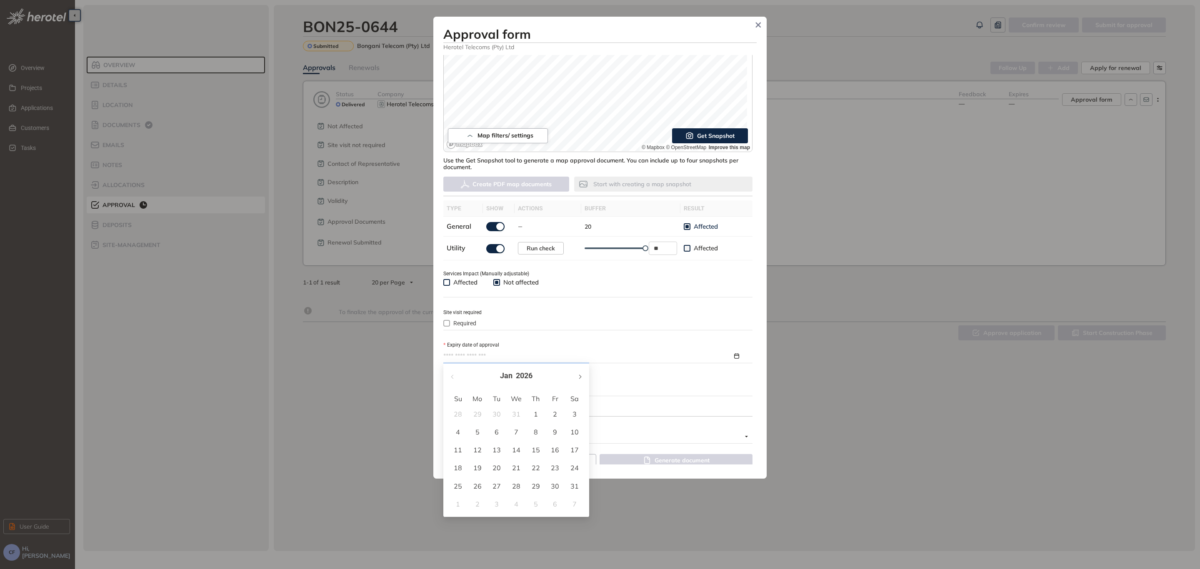
click at [581, 374] on button "button" at bounding box center [579, 375] width 9 height 17
type input "**********"
click at [534, 434] on div "26" at bounding box center [536, 468] width 10 height 10
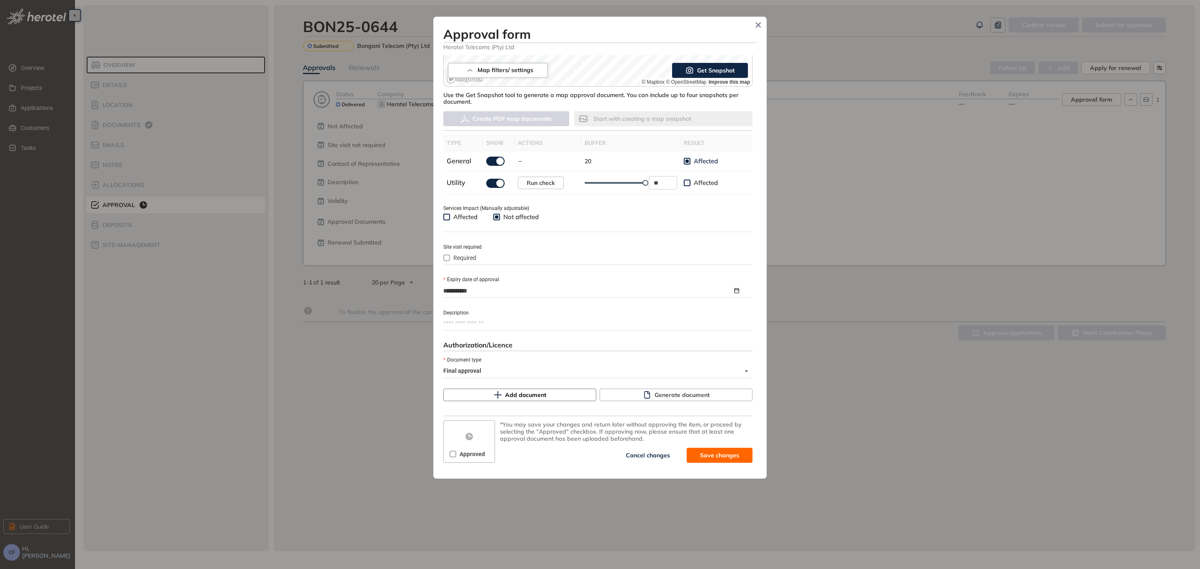
scroll to position [191, 0]
click at [654, 389] on span "Generate document" at bounding box center [681, 393] width 55 height 9
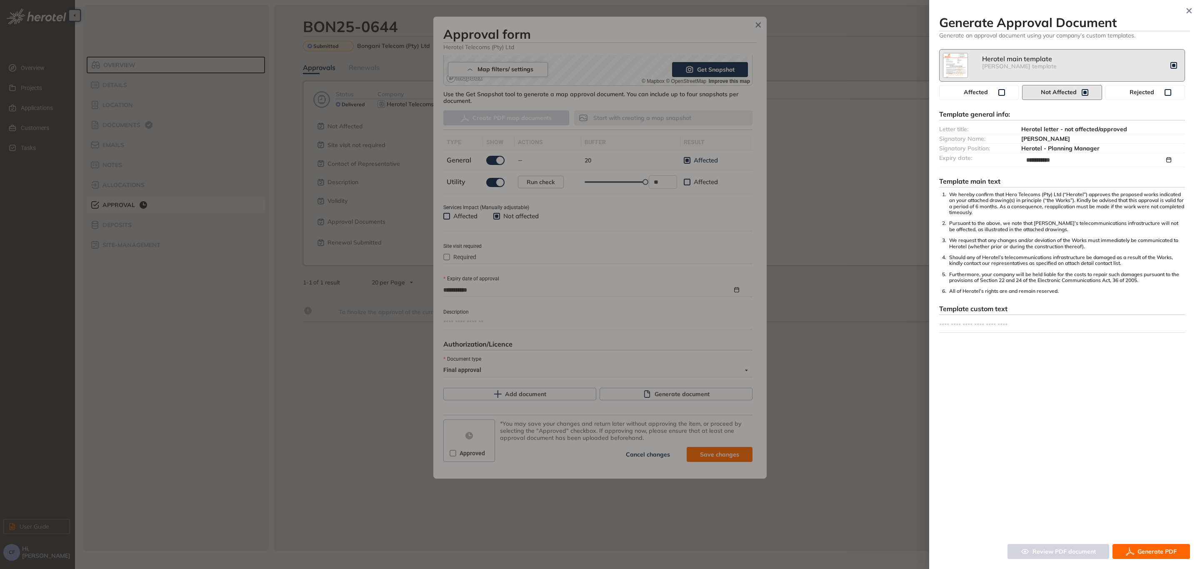
click at [950, 434] on span "Generate PDF" at bounding box center [1156, 551] width 39 height 9
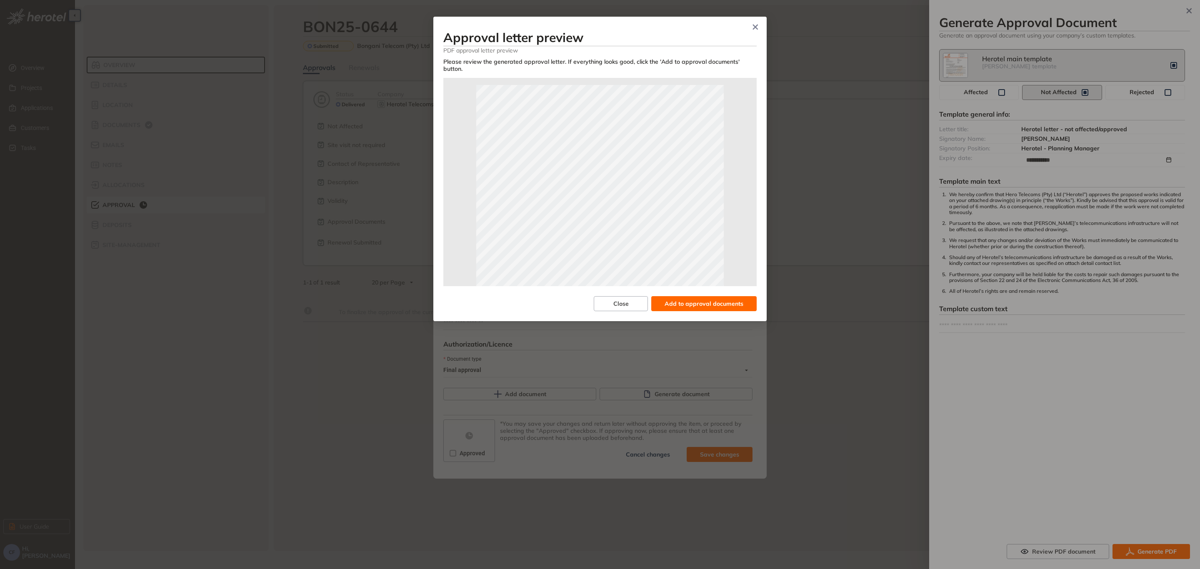
scroll to position [0, 0]
click at [721, 299] on span "Add to approval documents" at bounding box center [703, 303] width 79 height 9
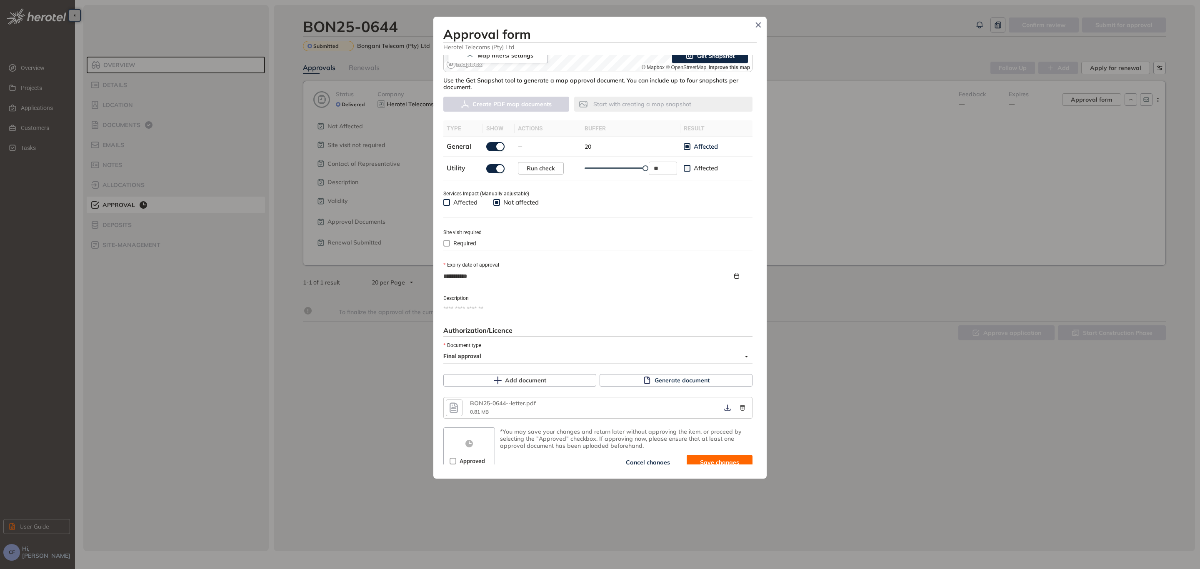
scroll to position [212, 0]
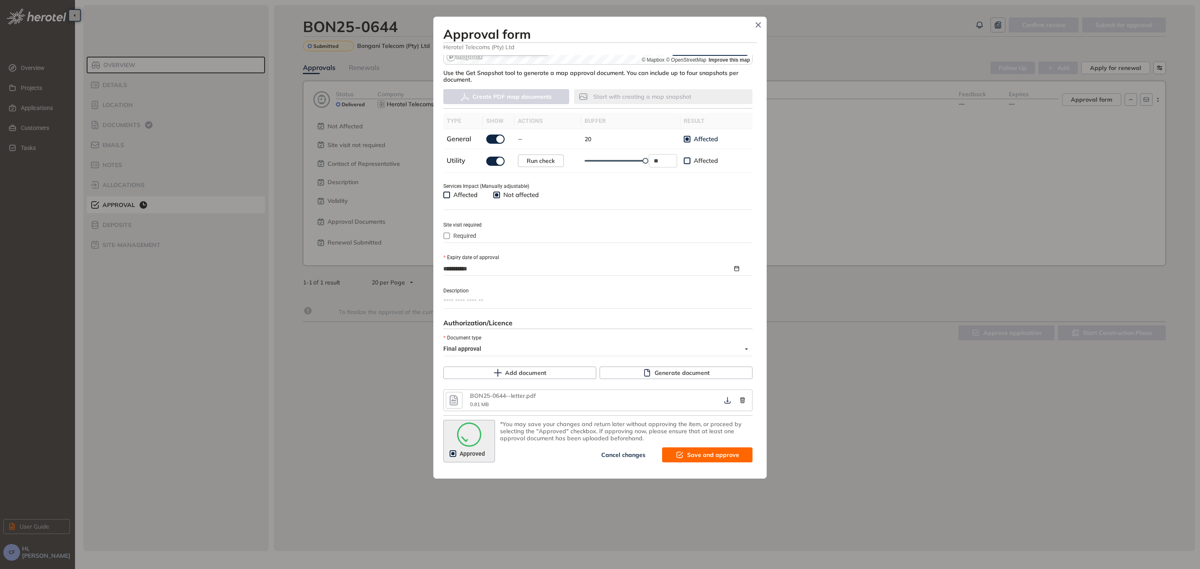
click at [687, 434] on span "Save and approve" at bounding box center [713, 454] width 52 height 9
type textarea "**********"
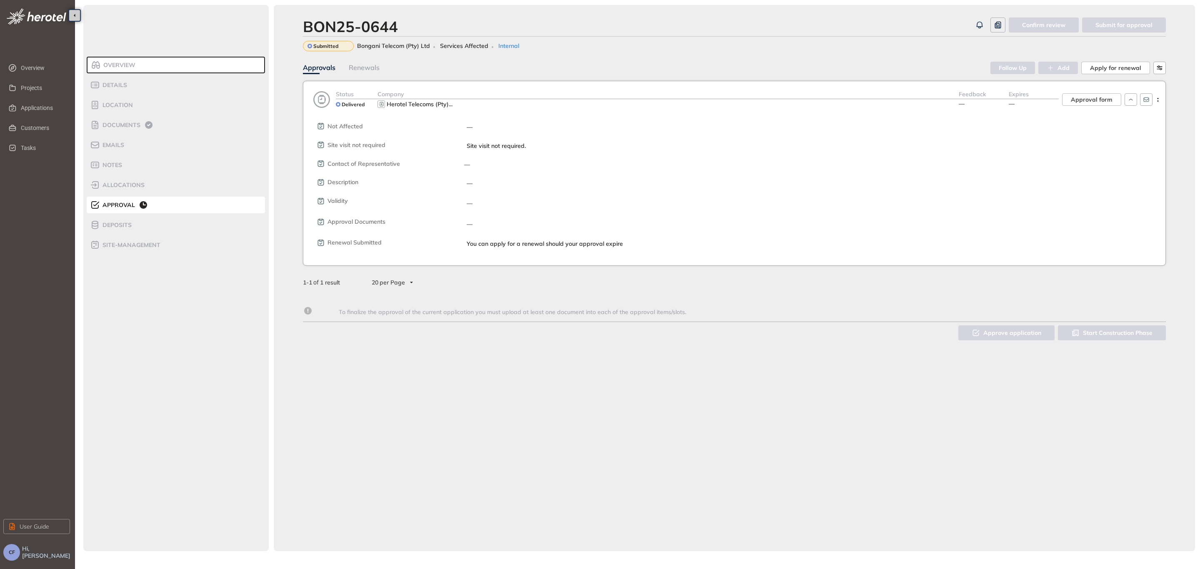
click at [950, 201] on div "—" at bounding box center [809, 202] width 704 height 11
click at [950, 101] on span "—" at bounding box center [961, 103] width 6 height 7
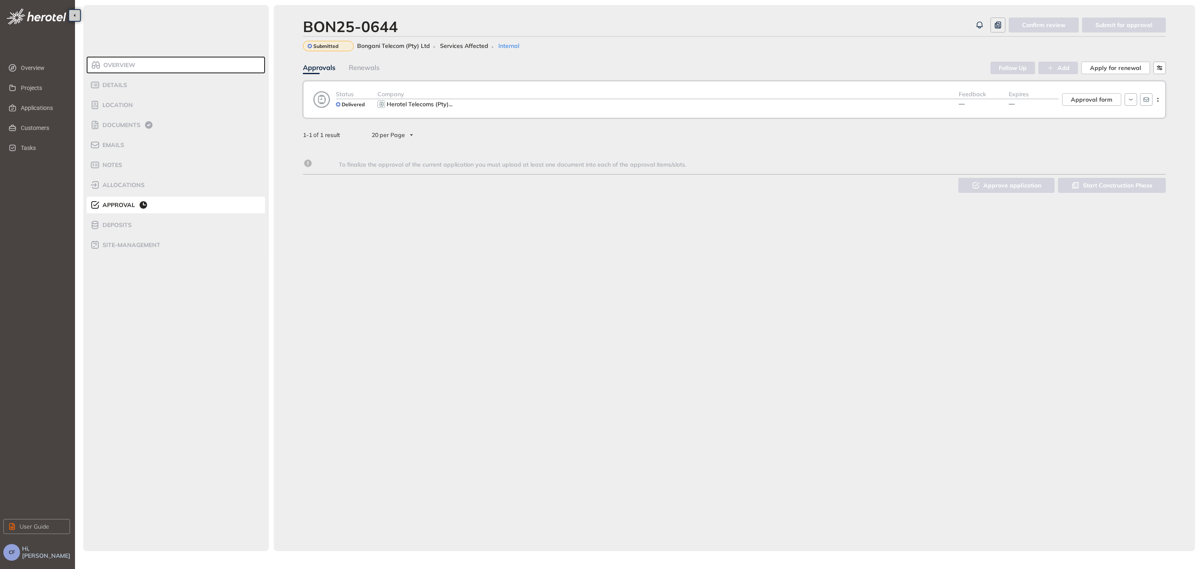
click at [936, 100] on div "Herotel Telecoms (Pty) ..." at bounding box center [667, 104] width 581 height 10
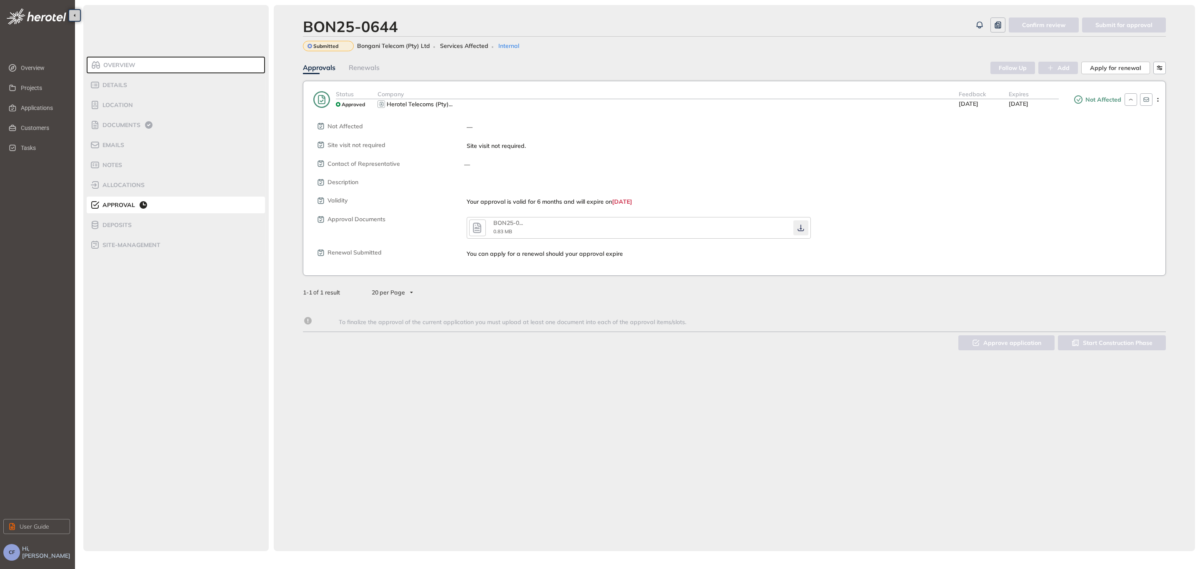
click at [799, 227] on icon "button" at bounding box center [800, 228] width 8 height 7
click at [42, 113] on span "Applications" at bounding box center [42, 108] width 42 height 17
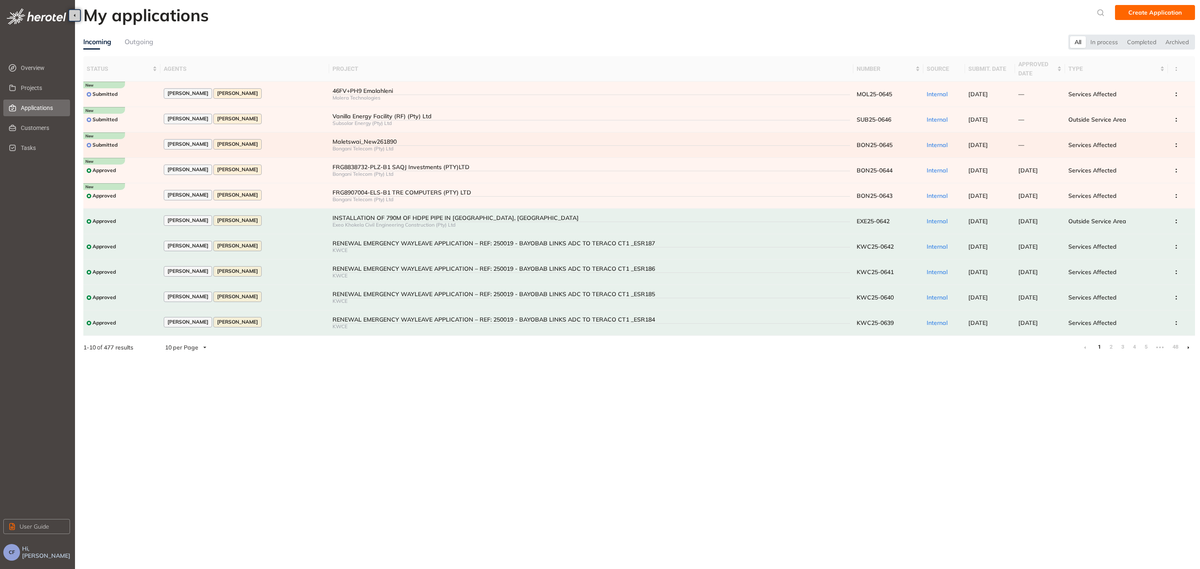
click at [356, 141] on div "Maletswai_New261890" at bounding box center [591, 141] width 518 height 7
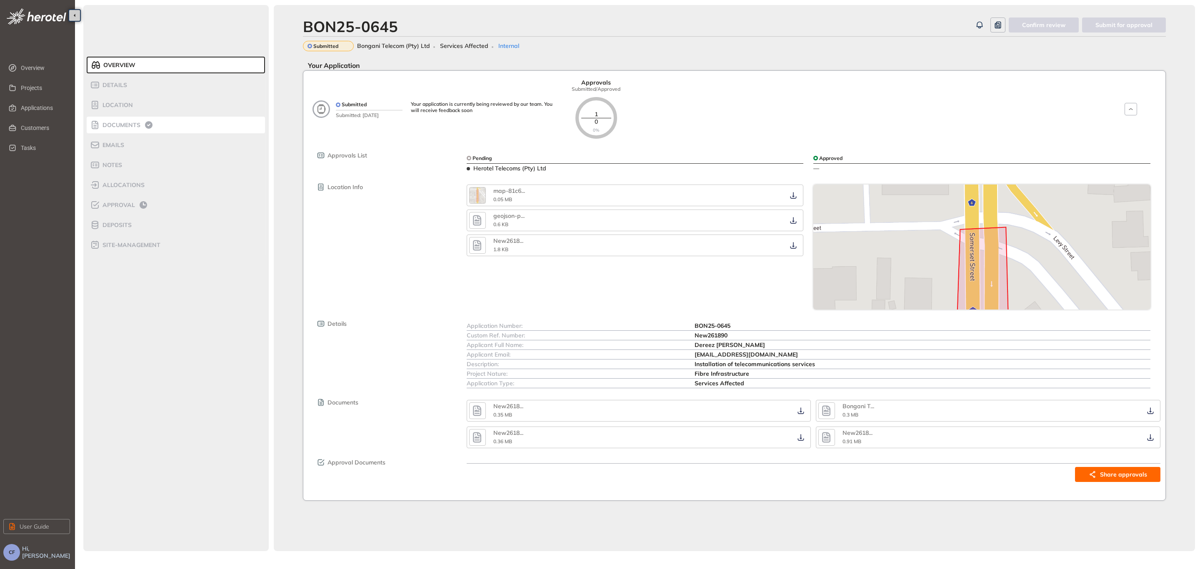
click at [127, 122] on span "Documents" at bounding box center [120, 125] width 40 height 7
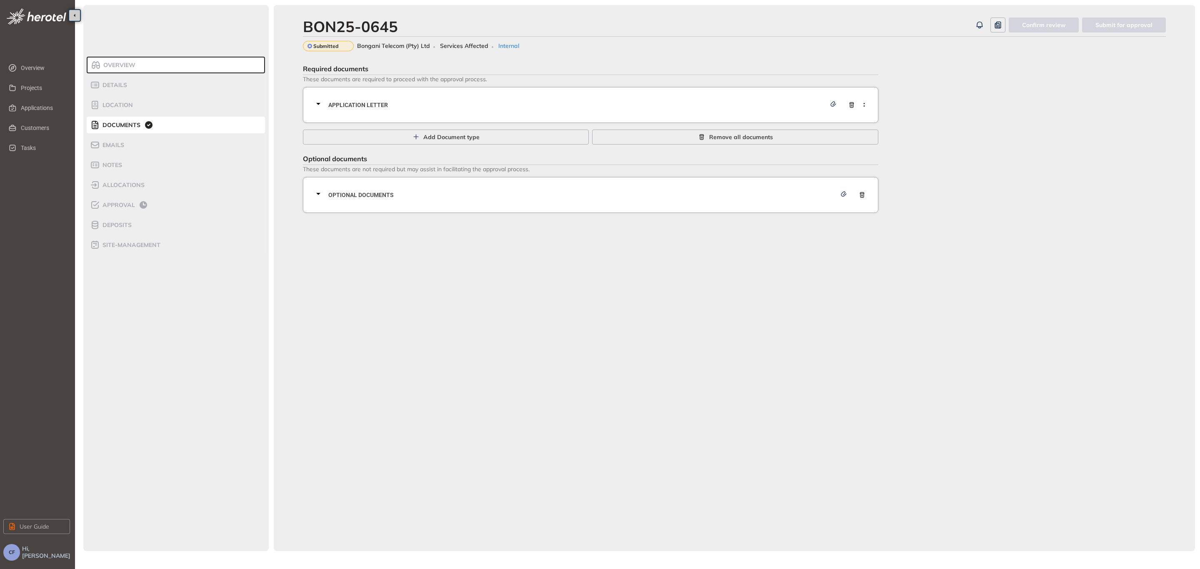
click at [367, 109] on span "Application letter" at bounding box center [576, 104] width 497 height 9
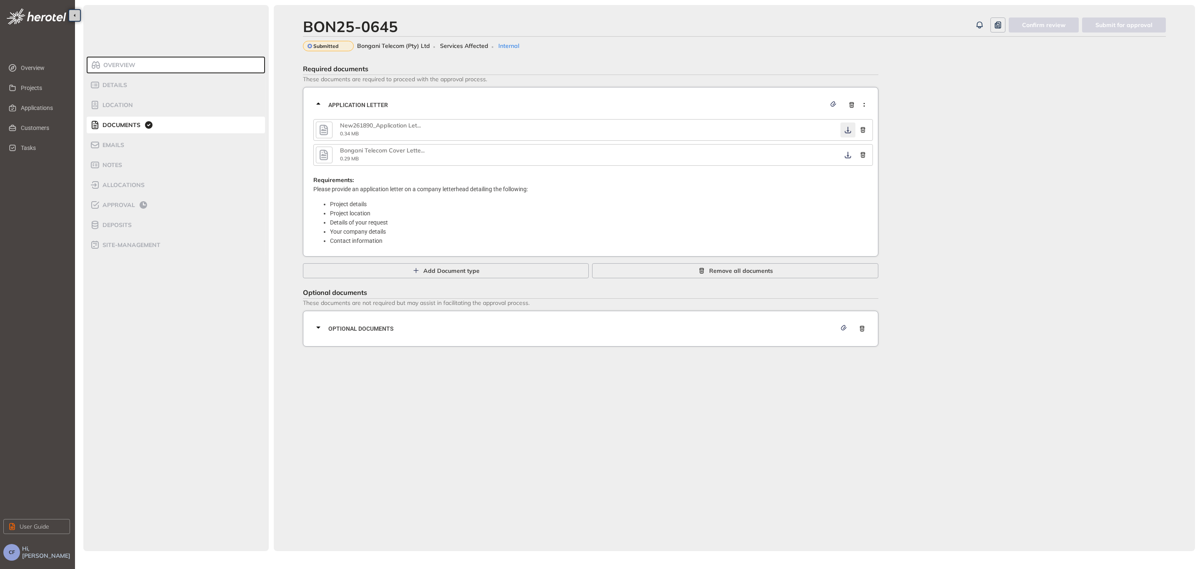
click at [847, 127] on icon "button" at bounding box center [847, 130] width 6 height 7
click at [850, 155] on icon "button" at bounding box center [847, 155] width 8 height 7
click at [426, 332] on div "Optional documents" at bounding box center [592, 328] width 559 height 25
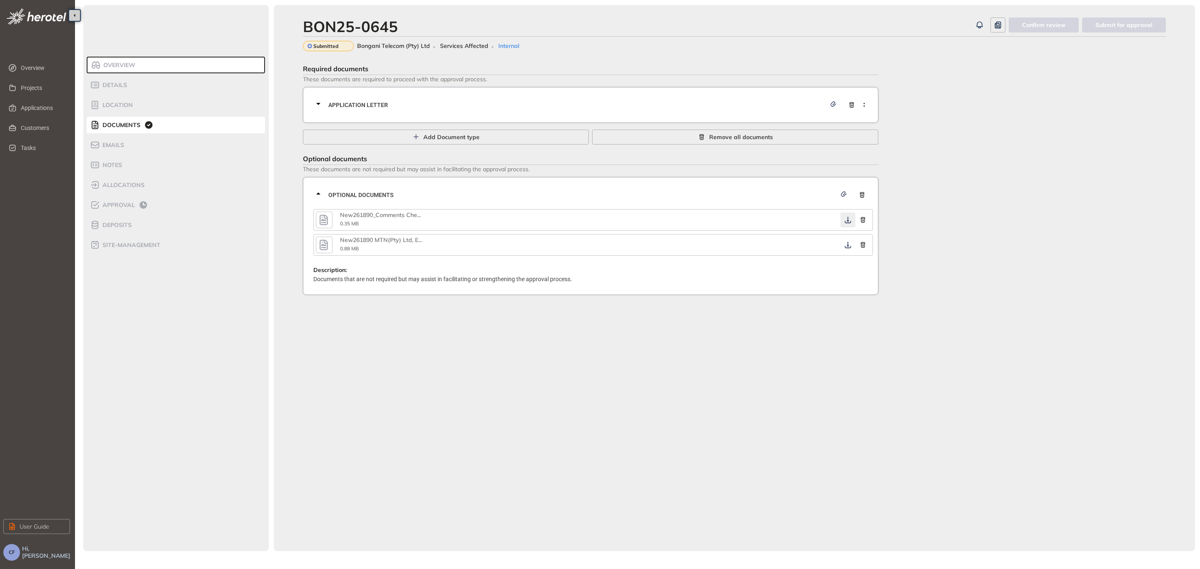
click at [846, 217] on icon "button" at bounding box center [847, 220] width 8 height 7
click at [848, 245] on icon "button" at bounding box center [847, 245] width 8 height 7
click at [130, 205] on span "Approval" at bounding box center [117, 205] width 35 height 7
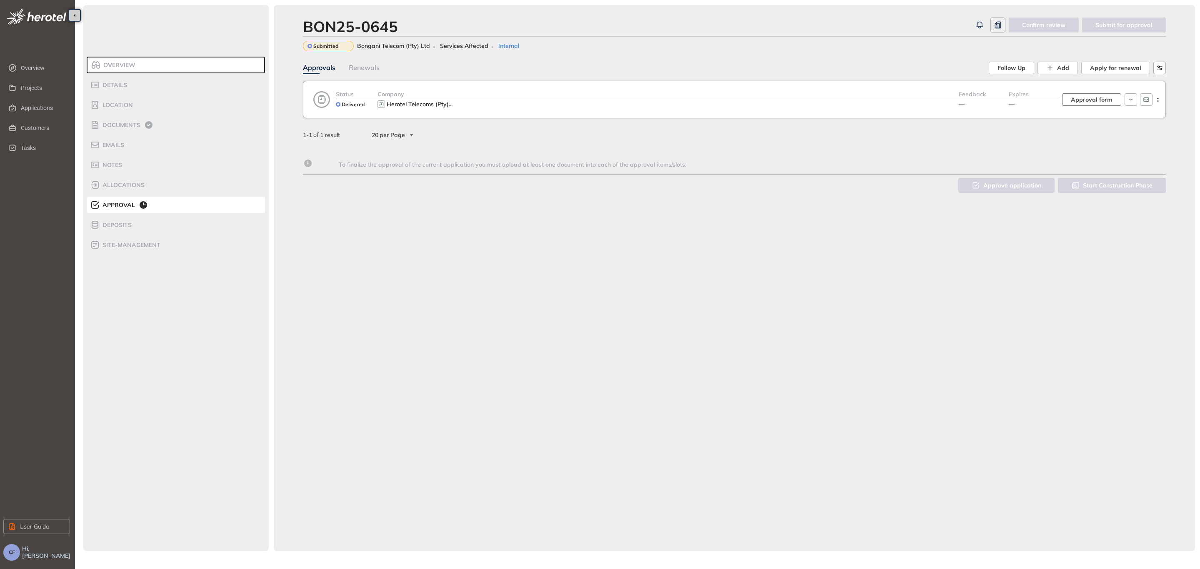
click at [950, 101] on span "Approval form" at bounding box center [1091, 99] width 42 height 9
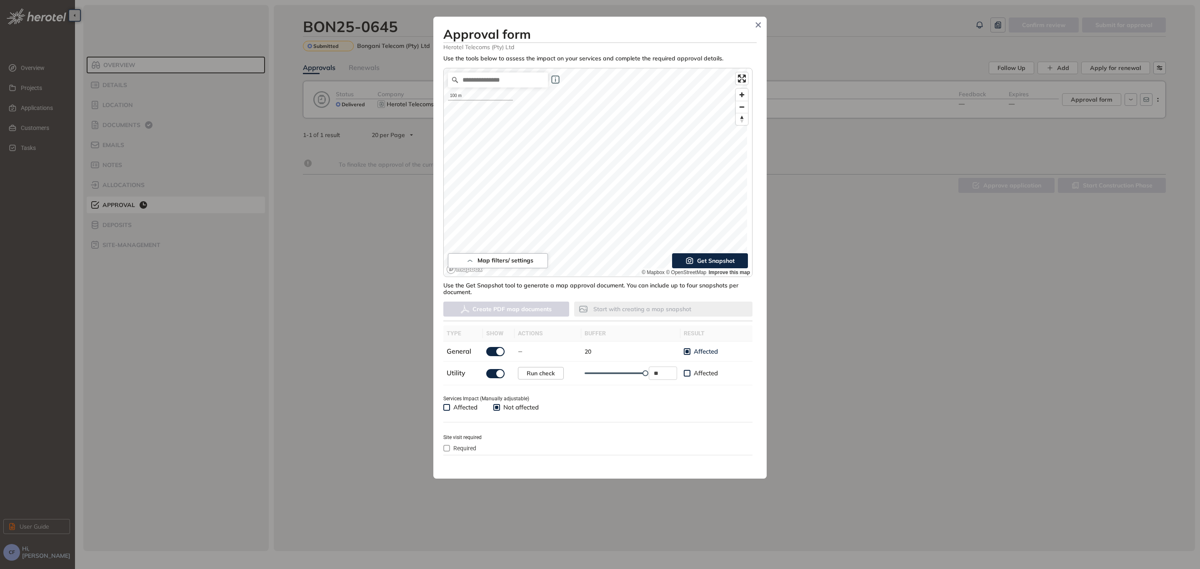
click at [697, 256] on span "Get Snapshot" at bounding box center [715, 260] width 37 height 9
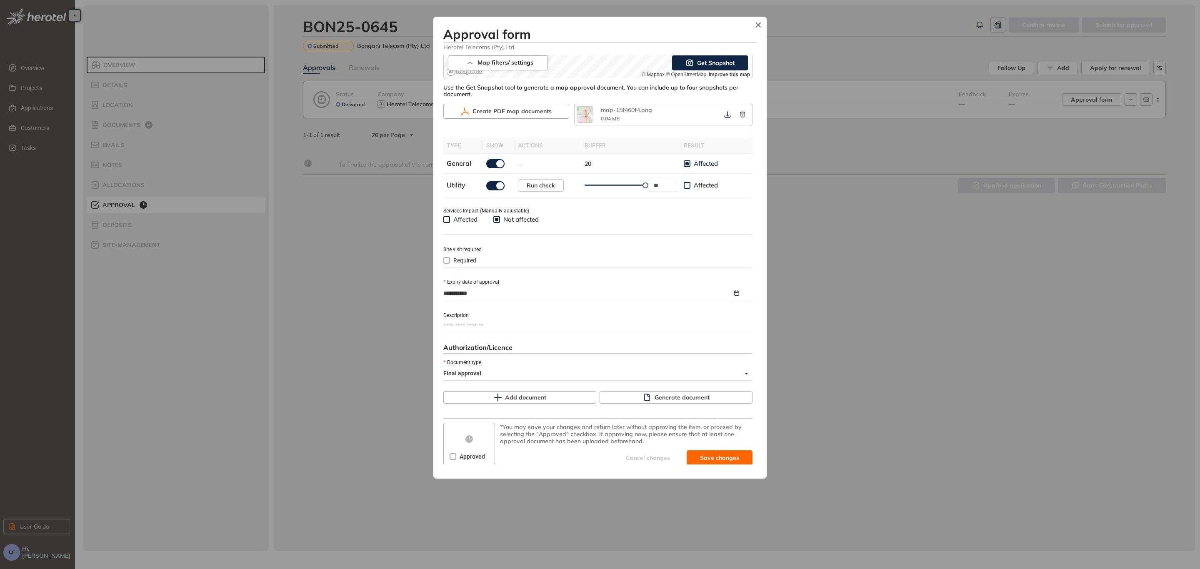
scroll to position [201, 0]
click at [460, 215] on span "Affected" at bounding box center [465, 216] width 31 height 8
click at [464, 256] on span "Required" at bounding box center [465, 256] width 30 height 9
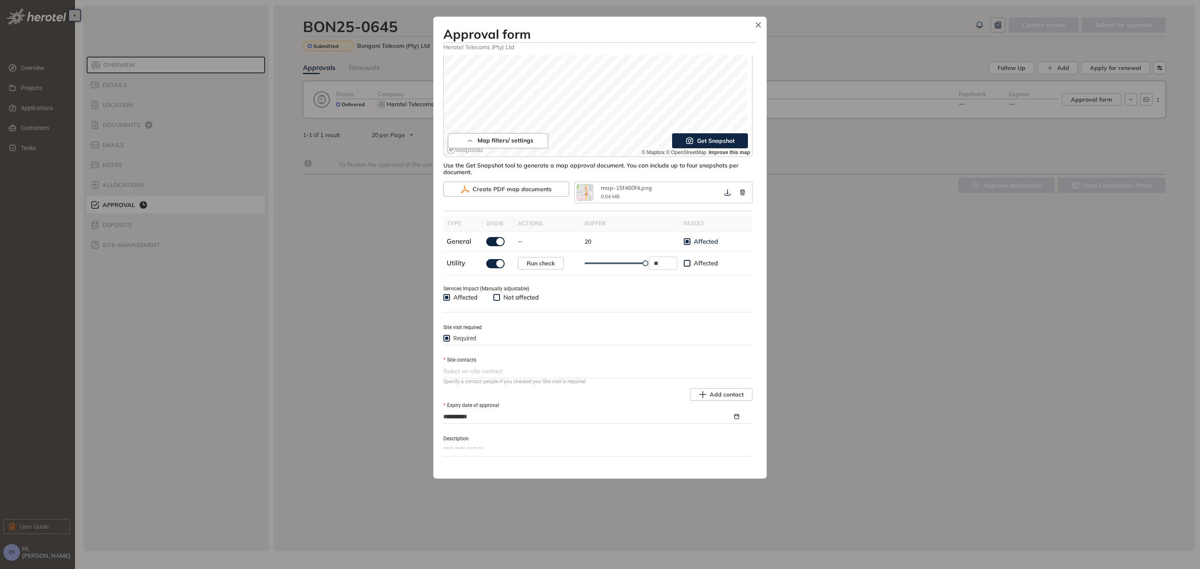
scroll to position [125, 0]
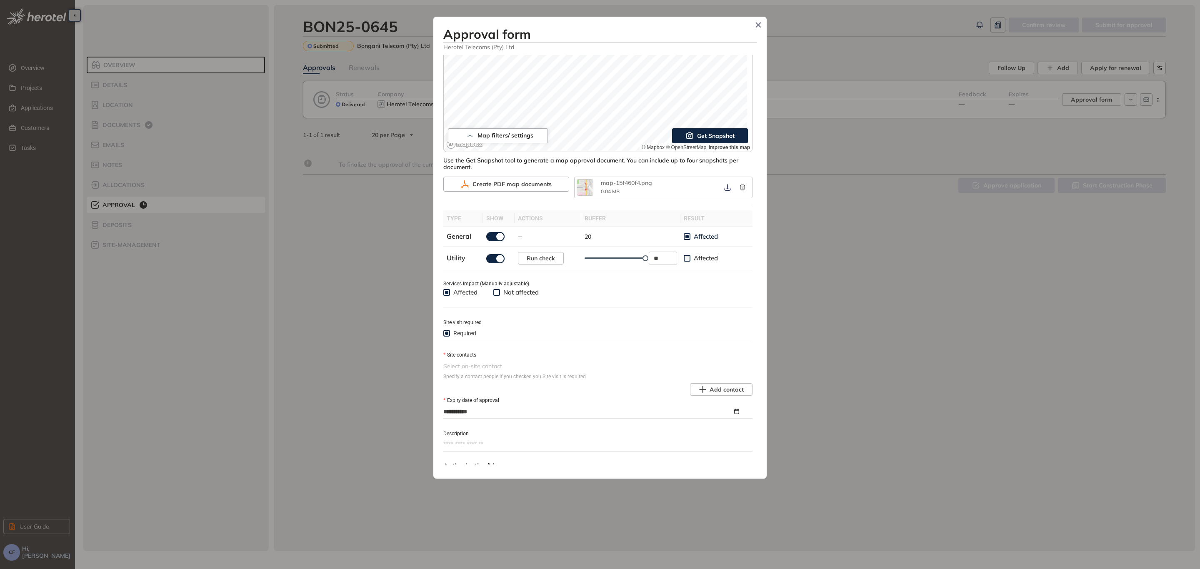
click at [522, 359] on div "Select on-site contact" at bounding box center [597, 365] width 309 height 13
click at [524, 363] on div at bounding box center [596, 366] width 307 height 10
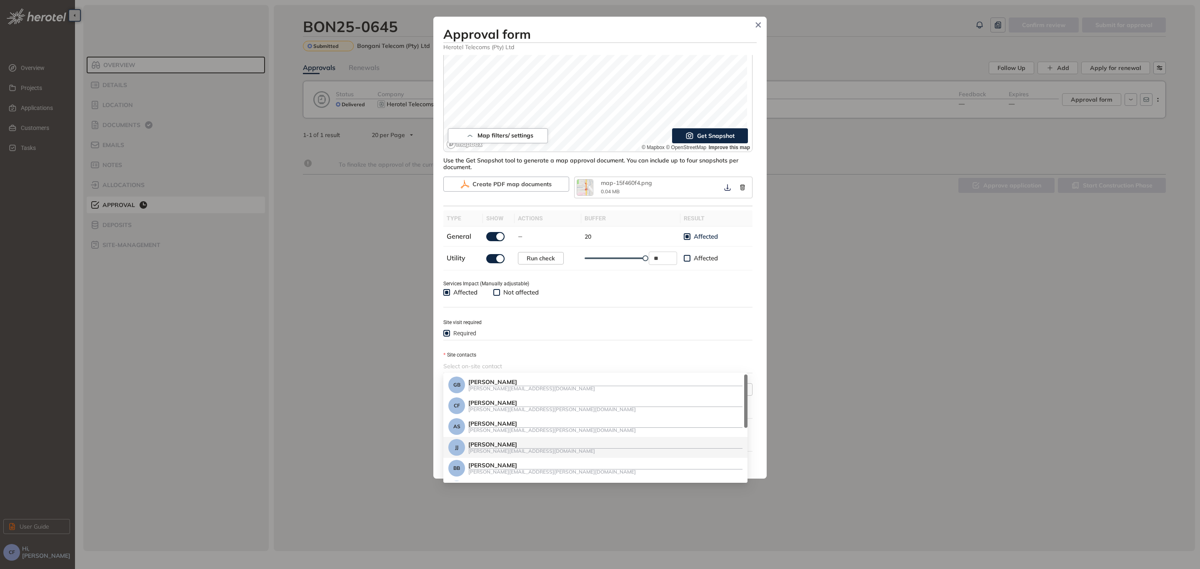
click at [547, 434] on div "Johan Jacobs" at bounding box center [605, 444] width 274 height 7
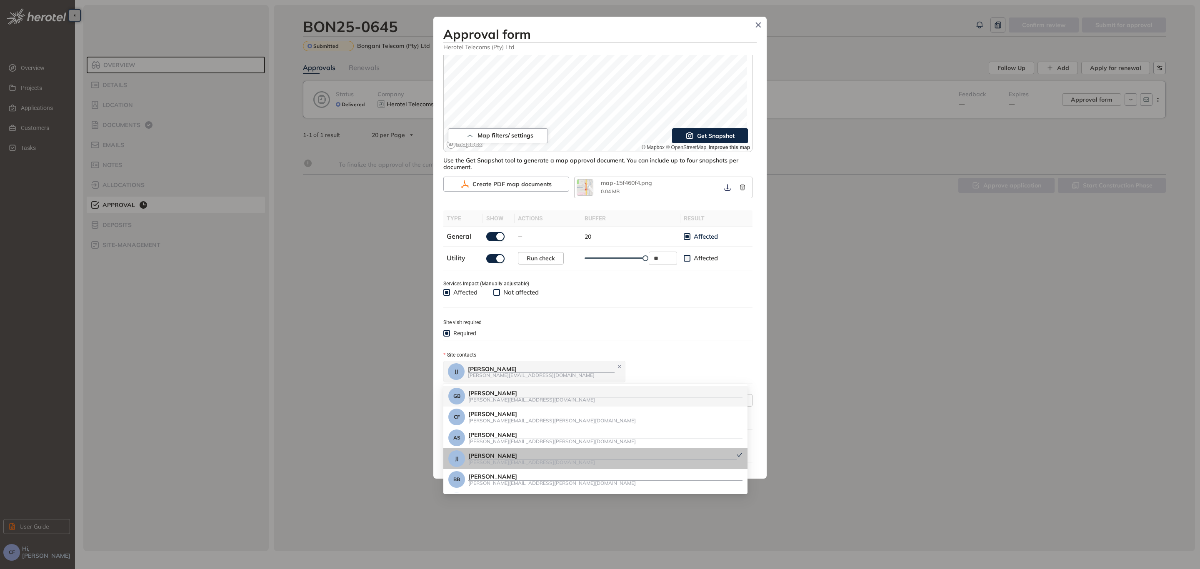
click at [615, 360] on div "JJ Johan Jacobs johan.jacobs@herotel.com" at bounding box center [596, 371] width 307 height 23
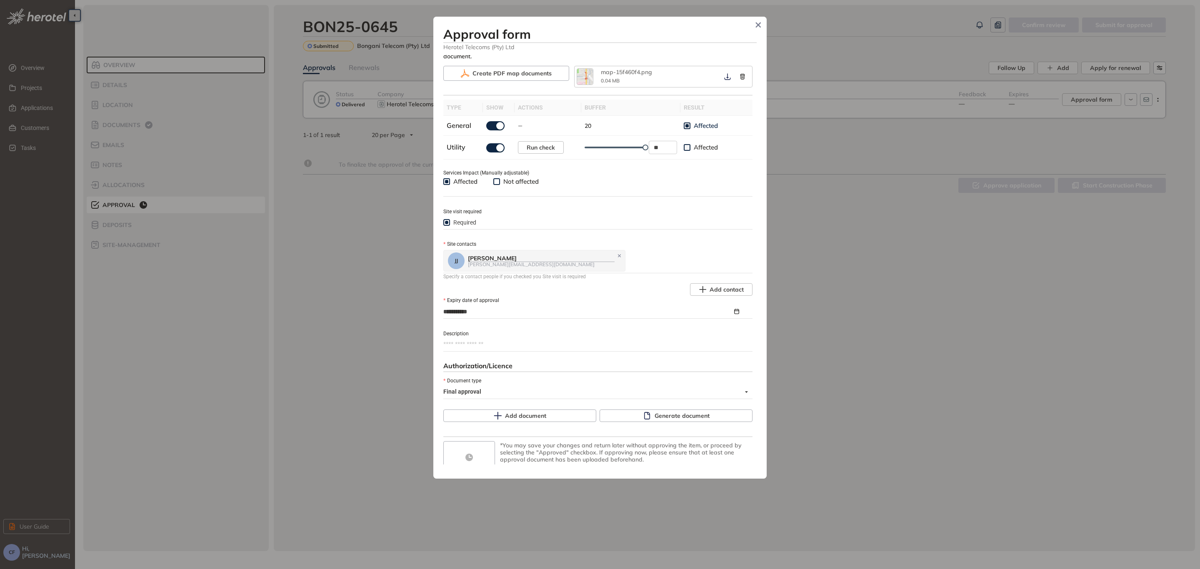
scroll to position [257, 0]
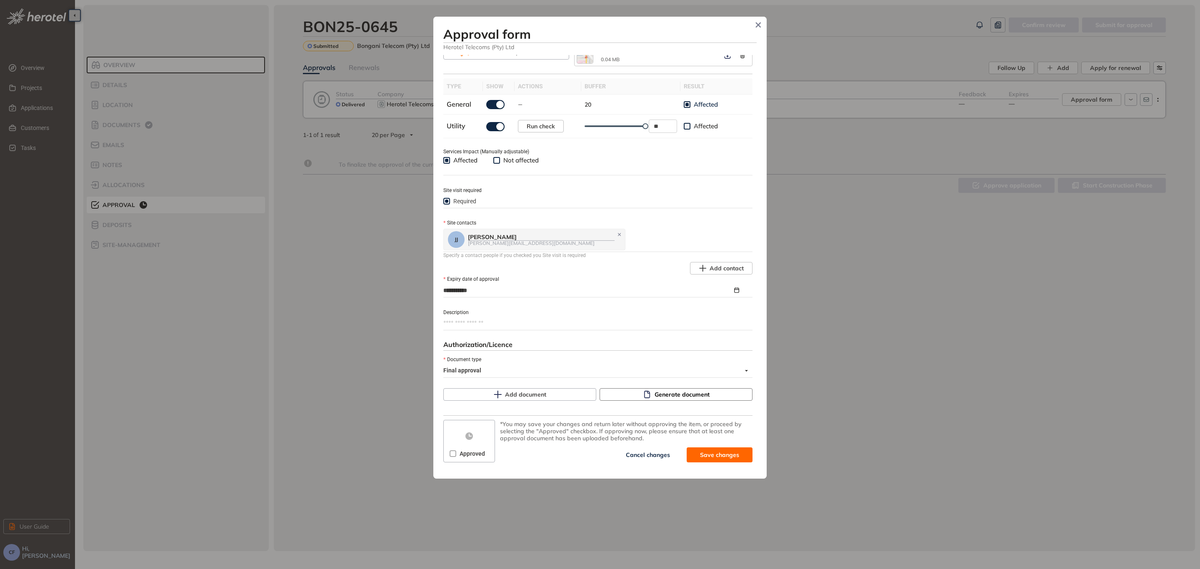
click at [674, 393] on span "Generate document" at bounding box center [681, 394] width 55 height 9
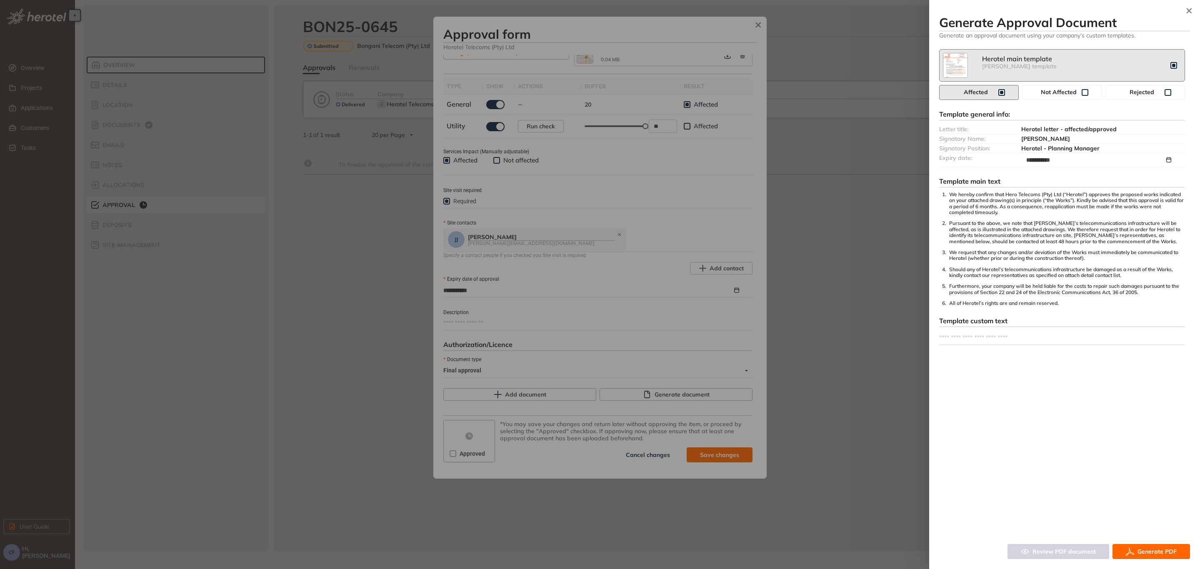
click at [950, 434] on button "Generate PDF" at bounding box center [1150, 551] width 77 height 15
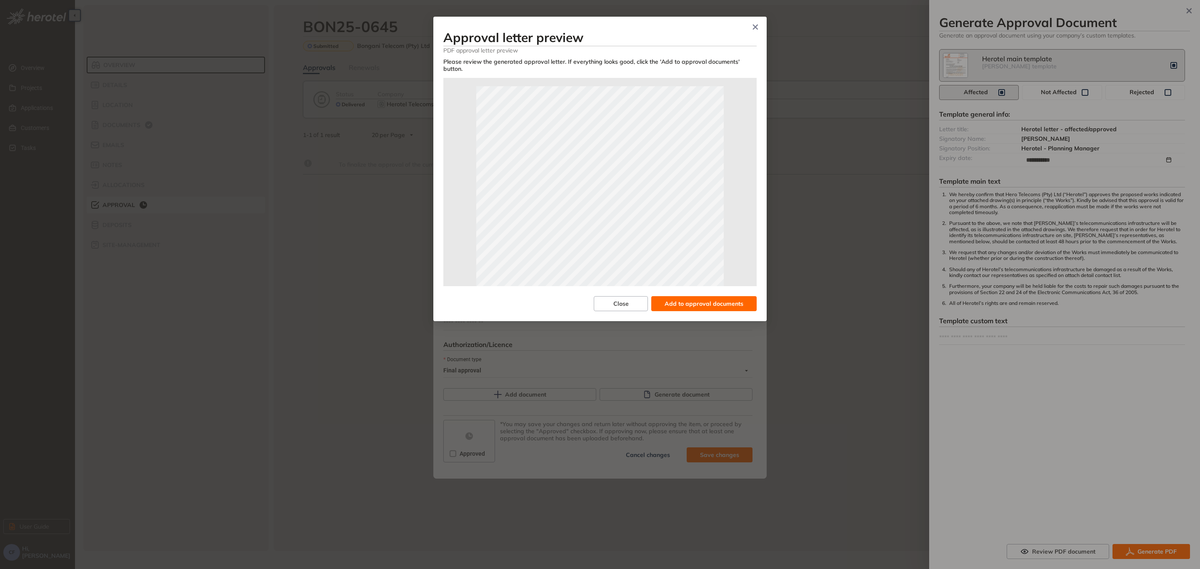
click at [689, 299] on span "Add to approval documents" at bounding box center [703, 303] width 79 height 9
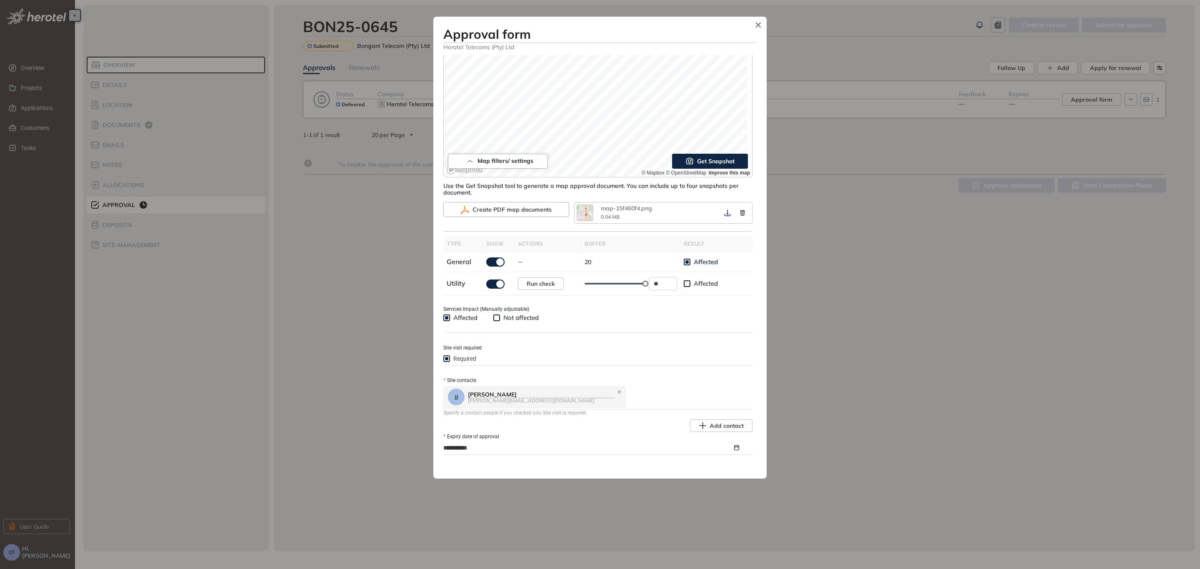
scroll to position [28, 0]
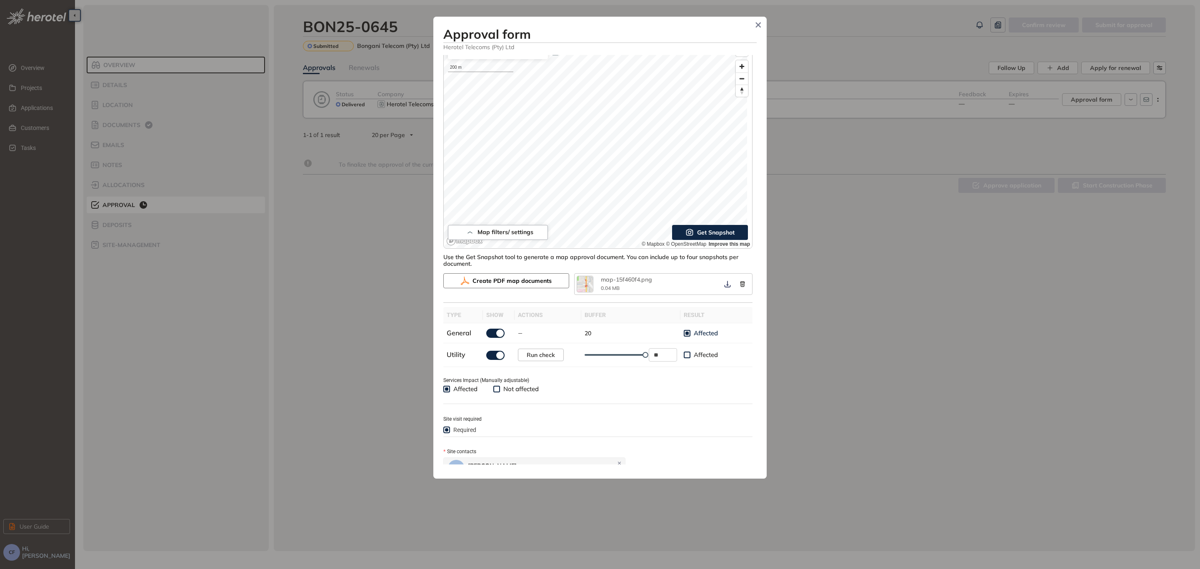
click at [535, 280] on span "Create PDF map documents" at bounding box center [511, 280] width 79 height 9
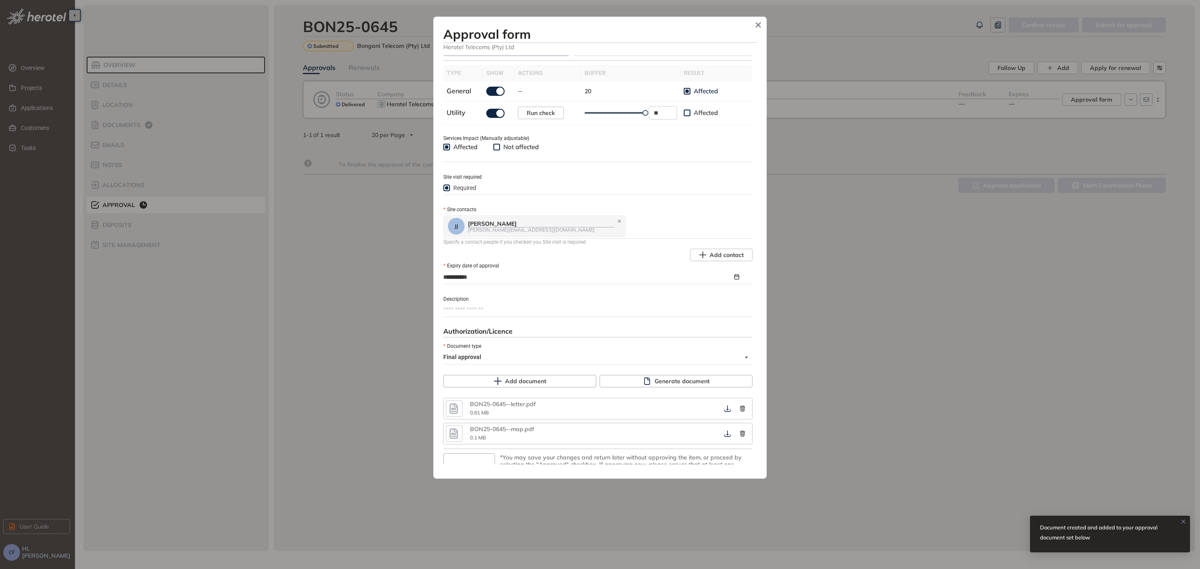
scroll to position [293, 0]
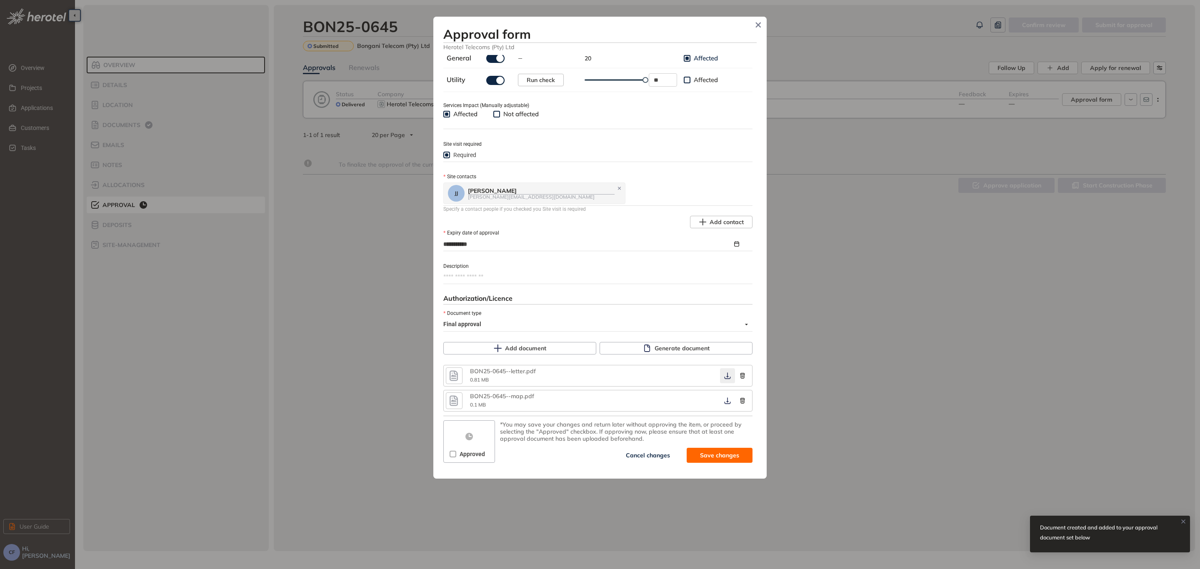
click at [723, 373] on icon "button" at bounding box center [727, 375] width 8 height 7
click at [723, 399] on icon "button" at bounding box center [727, 400] width 8 height 7
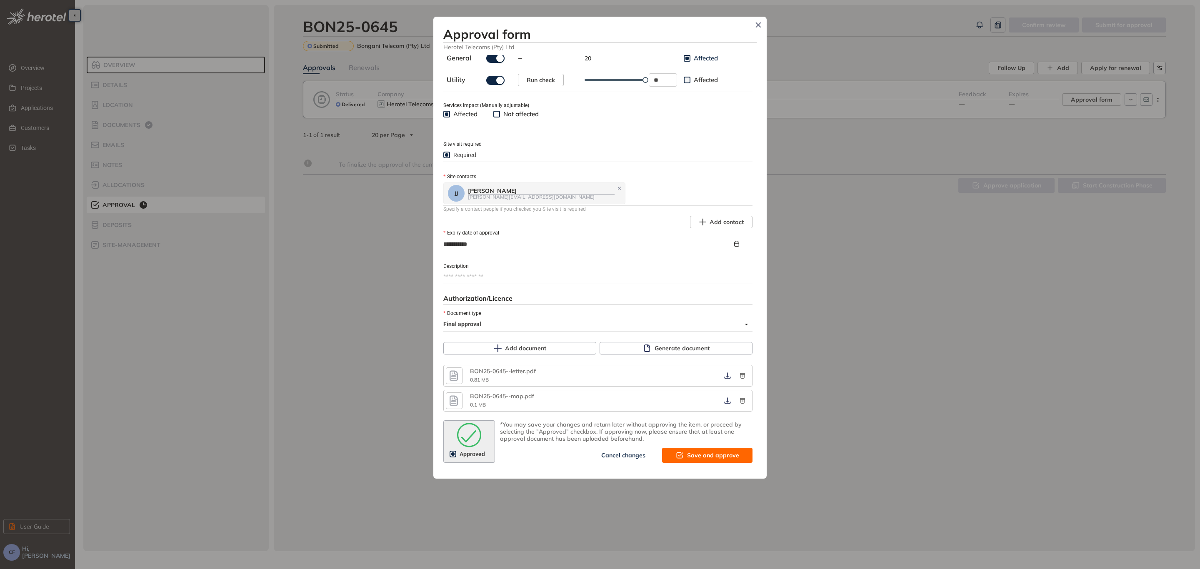
click at [706, 434] on span "Save and approve" at bounding box center [713, 455] width 52 height 9
type textarea "**********"
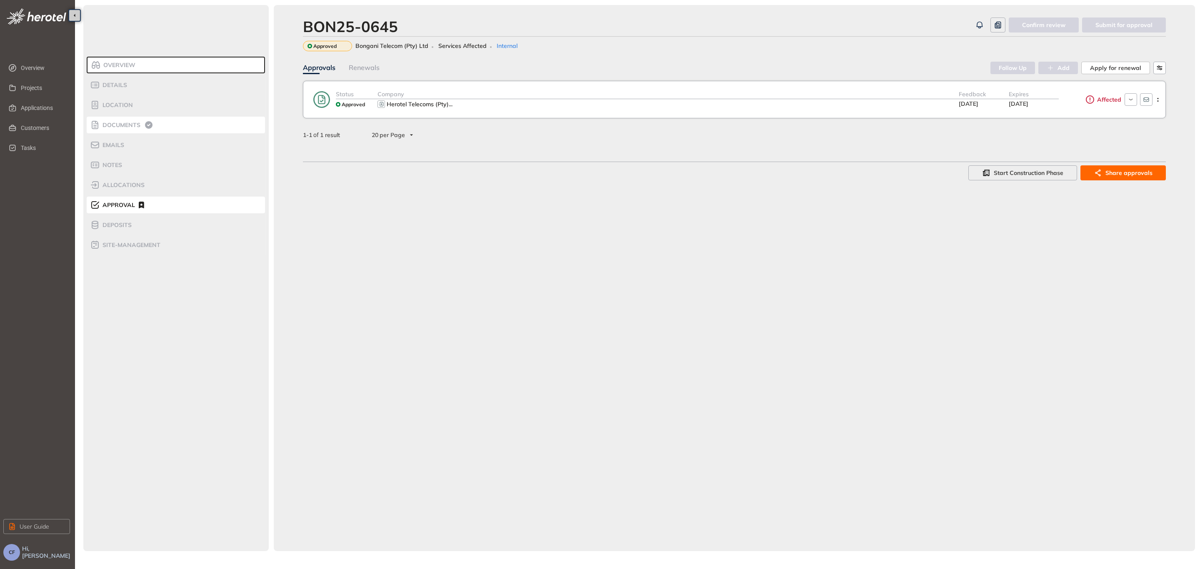
click at [130, 122] on span "Documents" at bounding box center [120, 125] width 40 height 7
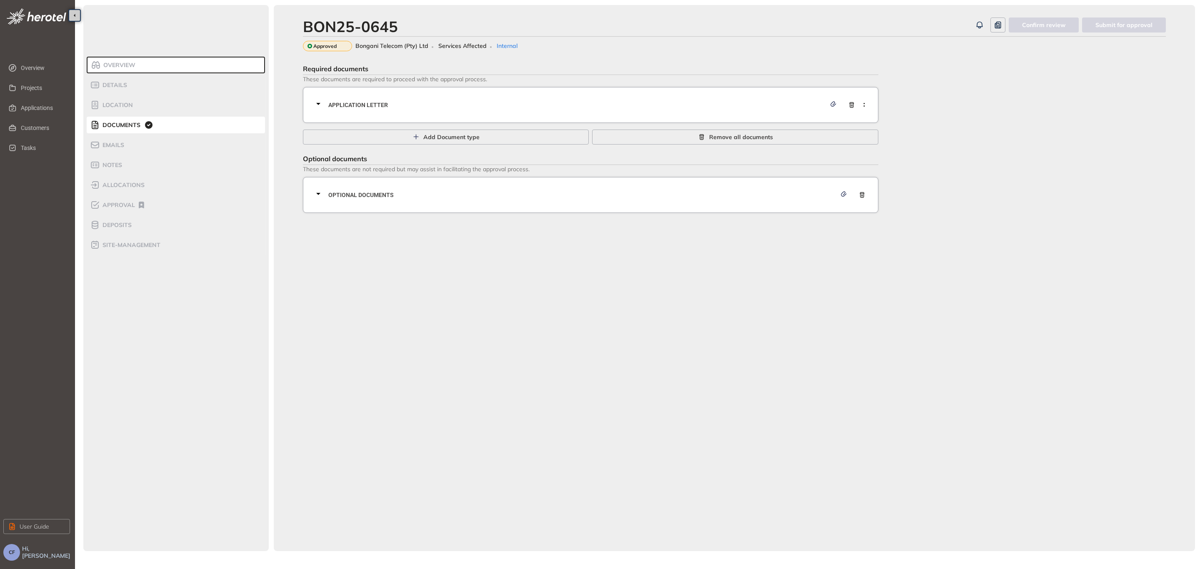
click at [345, 109] on span "Application letter" at bounding box center [576, 104] width 497 height 9
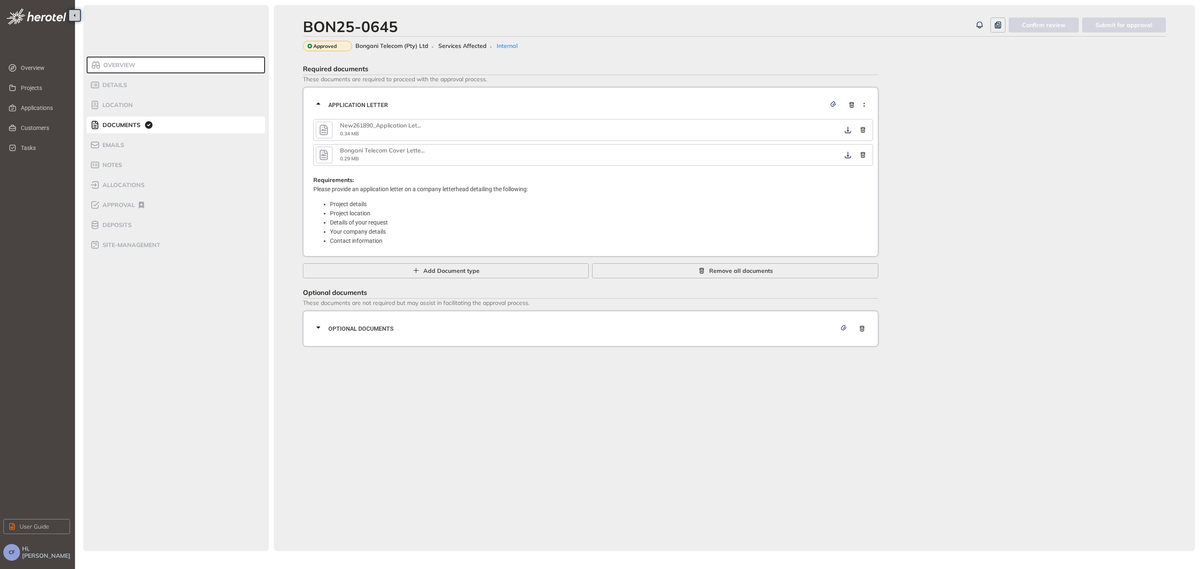
click at [324, 128] on icon "button" at bounding box center [323, 130] width 8 height 10
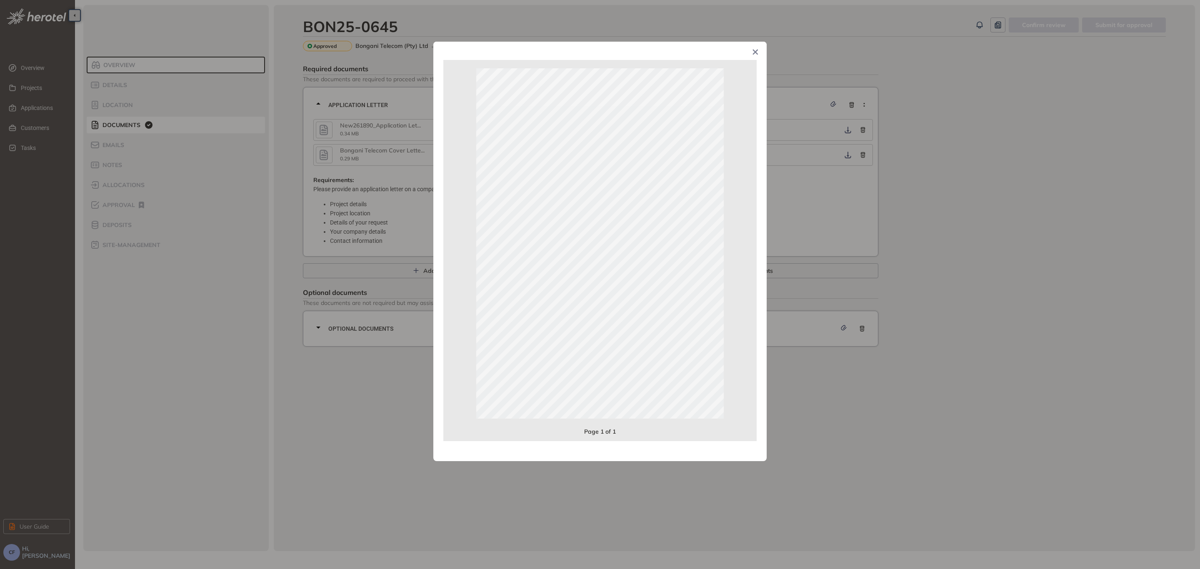
click at [950, 232] on div "Page 1 of 1" at bounding box center [600, 284] width 1200 height 569
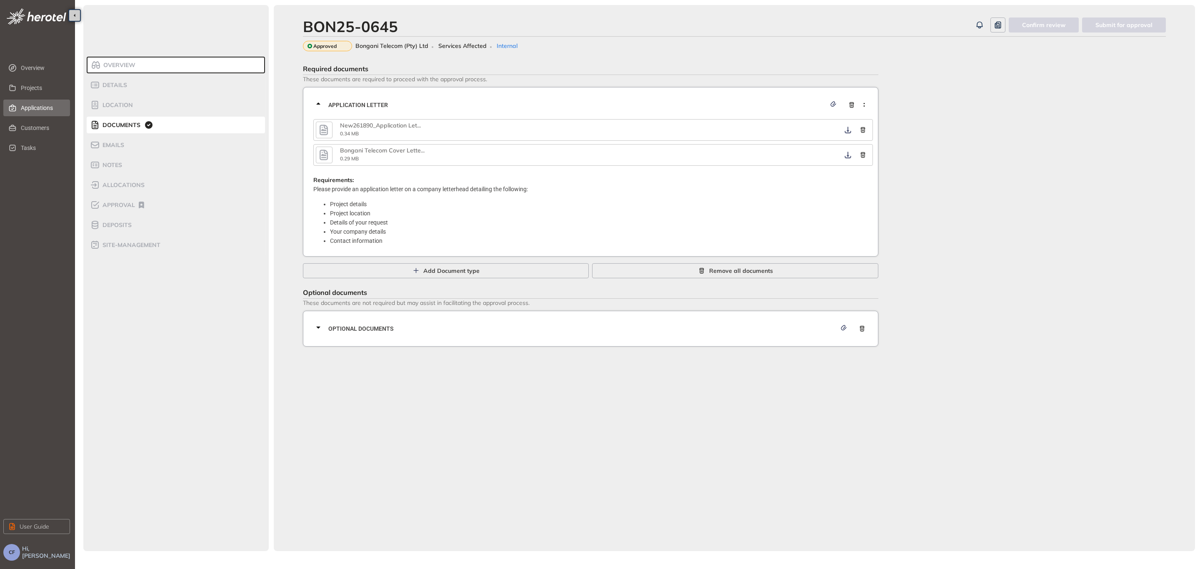
click at [35, 104] on span "Applications" at bounding box center [42, 108] width 42 height 17
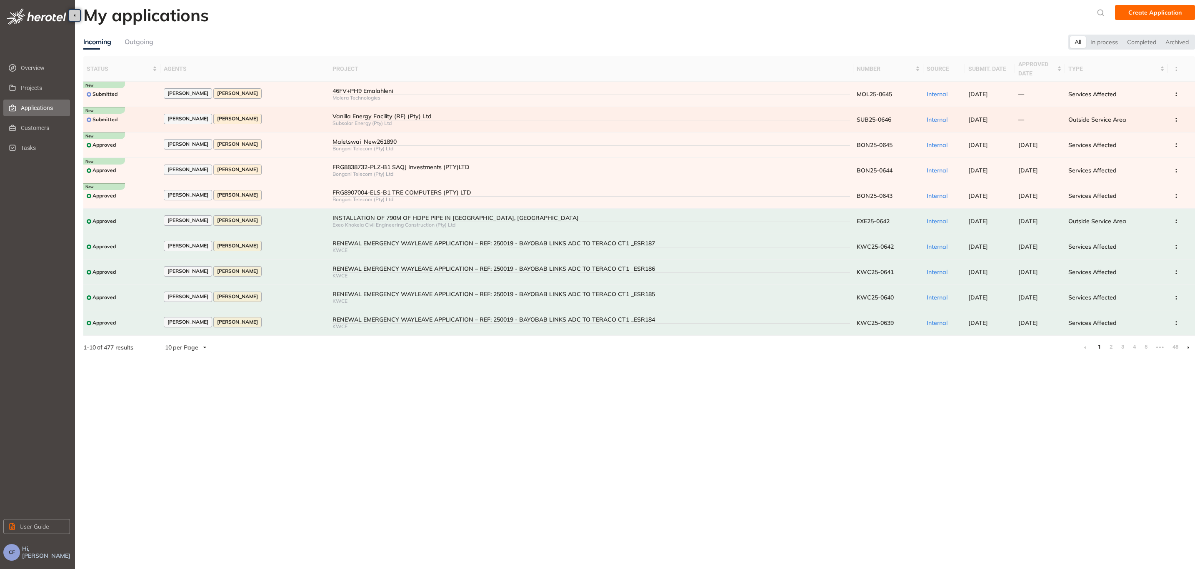
click at [136, 115] on div "Submitted" at bounding box center [122, 120] width 70 height 10
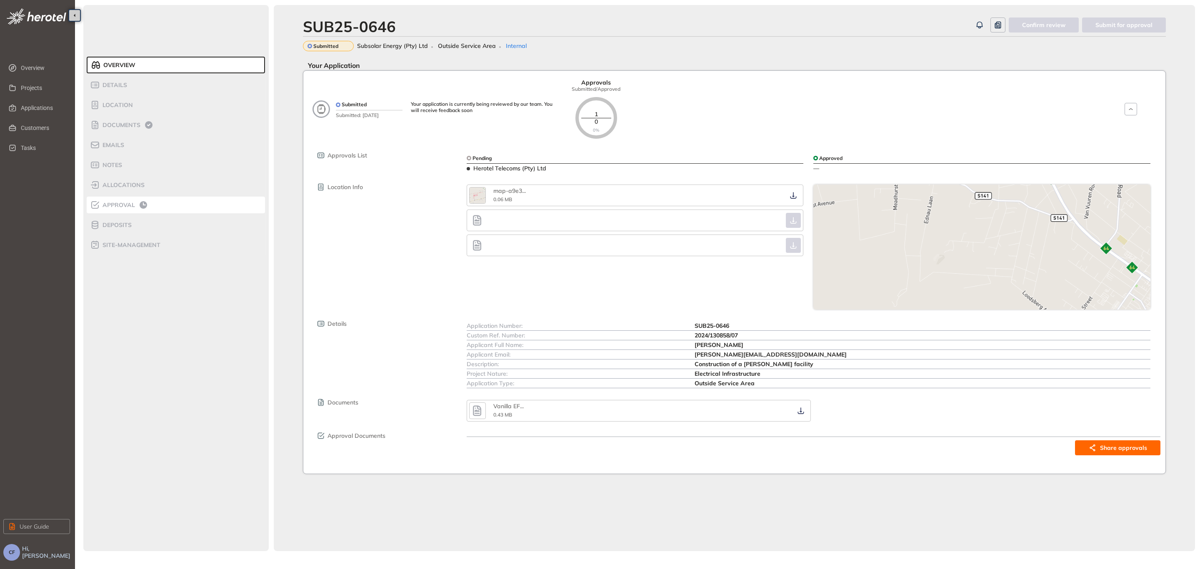
click at [122, 203] on span "Approval" at bounding box center [117, 205] width 35 height 7
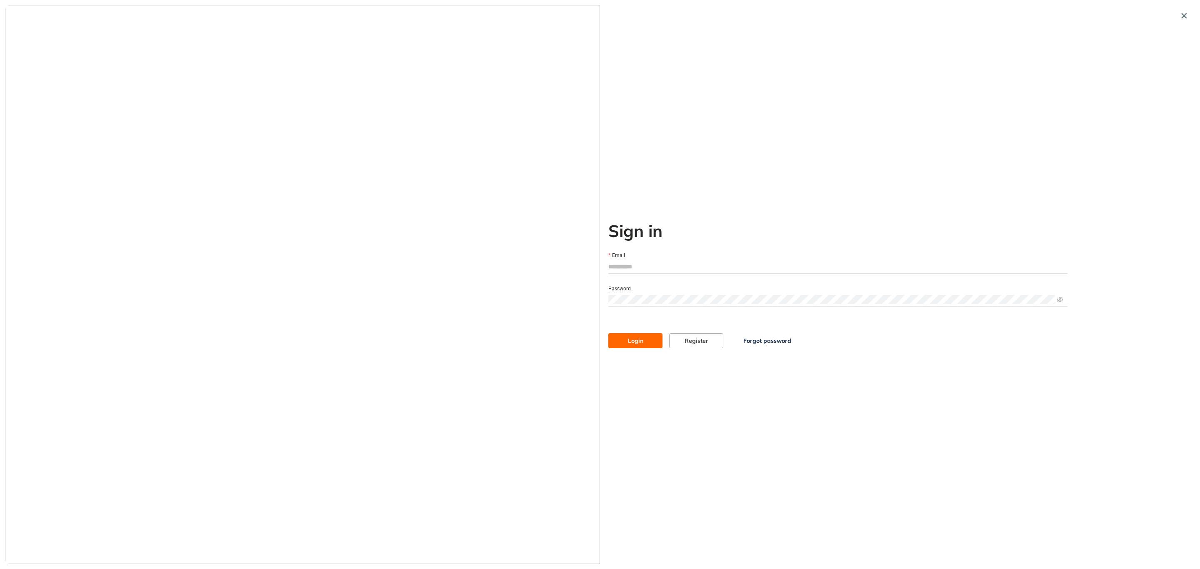
type input "**********"
click at [644, 340] on button "Login" at bounding box center [635, 340] width 54 height 15
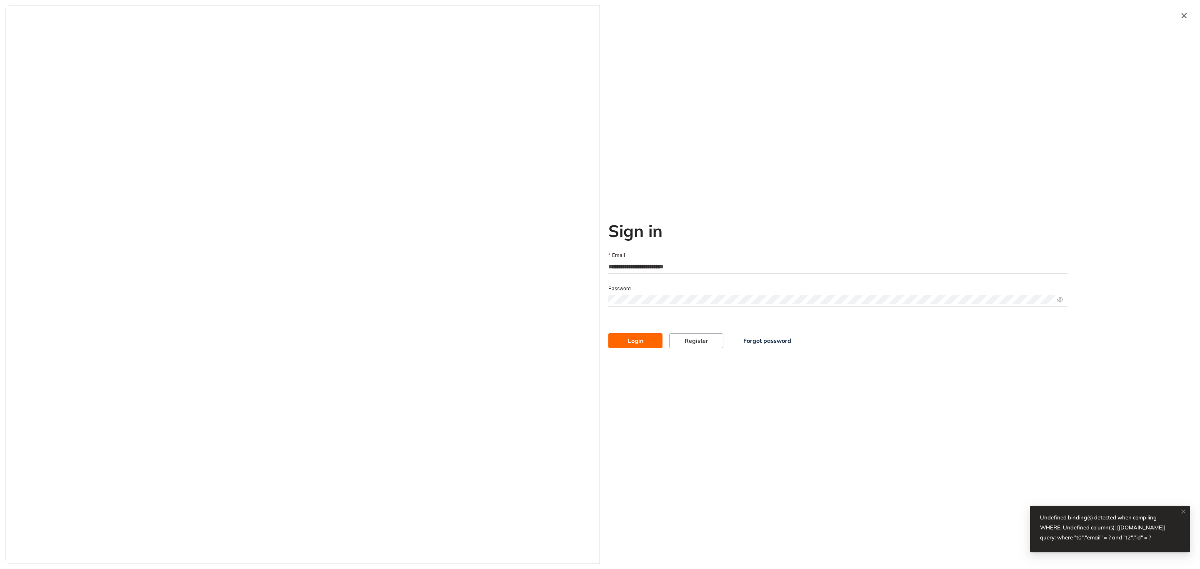
click at [640, 335] on button "Login" at bounding box center [635, 340] width 54 height 15
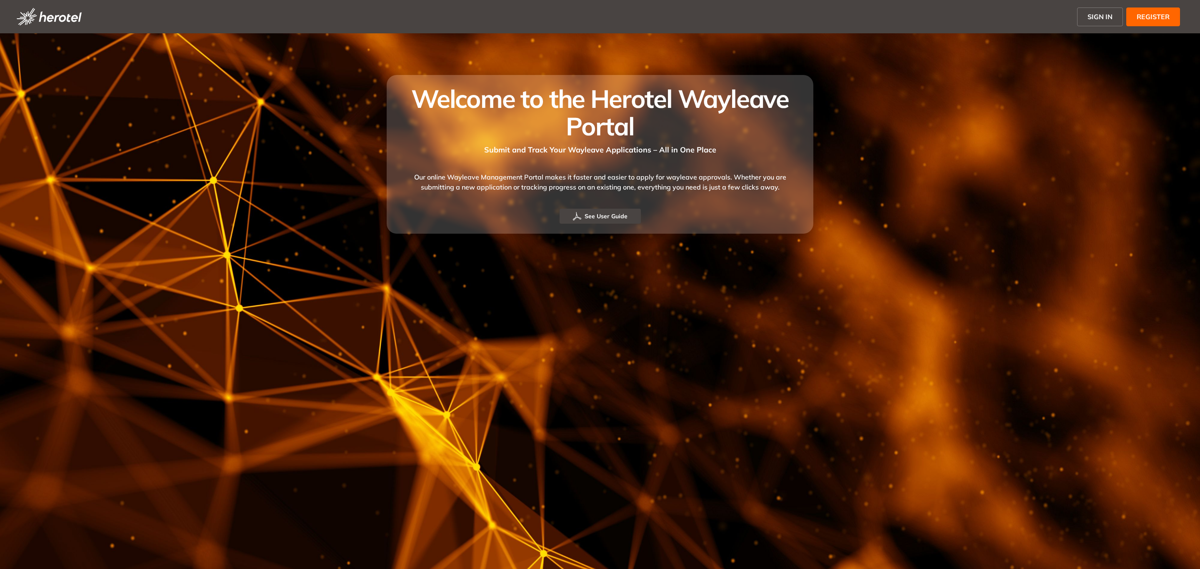
click at [1085, 17] on button "SIGN IN" at bounding box center [1100, 16] width 46 height 19
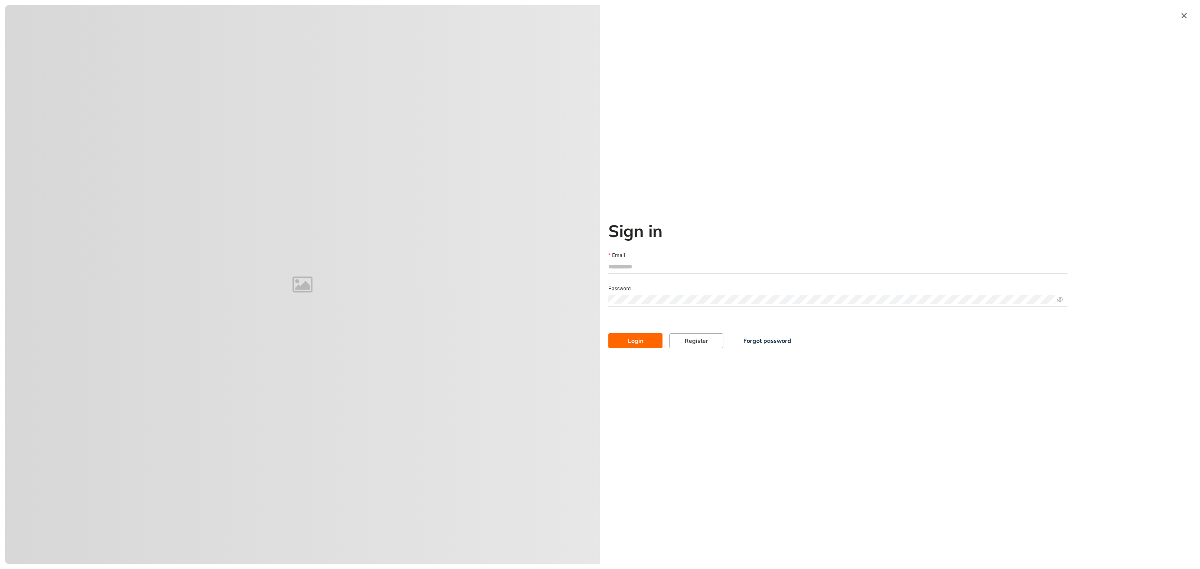
type input "**********"
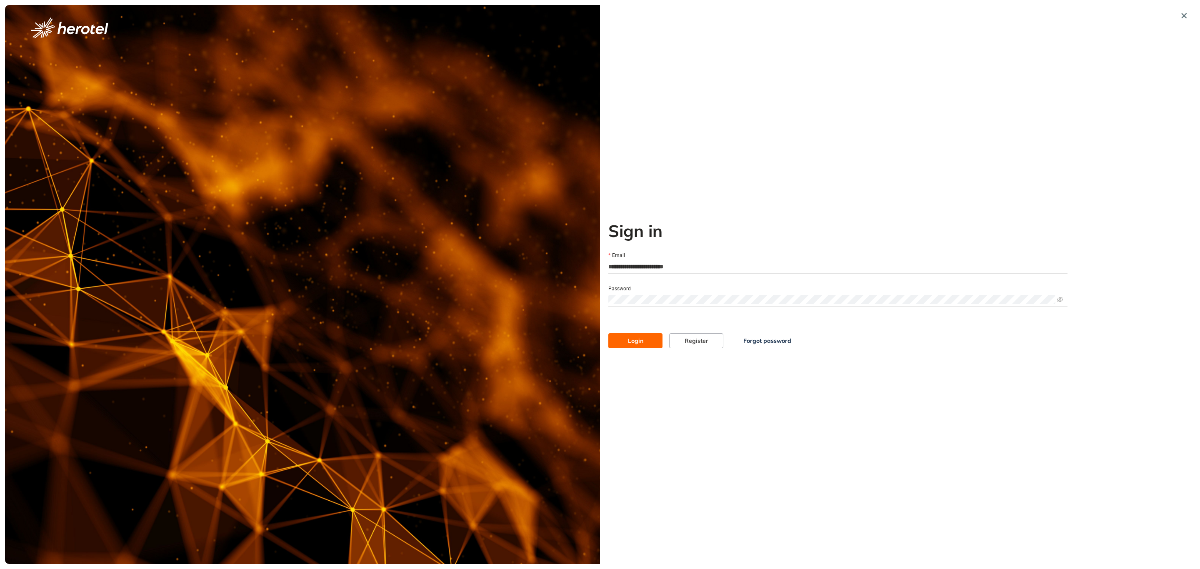
click at [646, 337] on button "Login" at bounding box center [635, 340] width 54 height 15
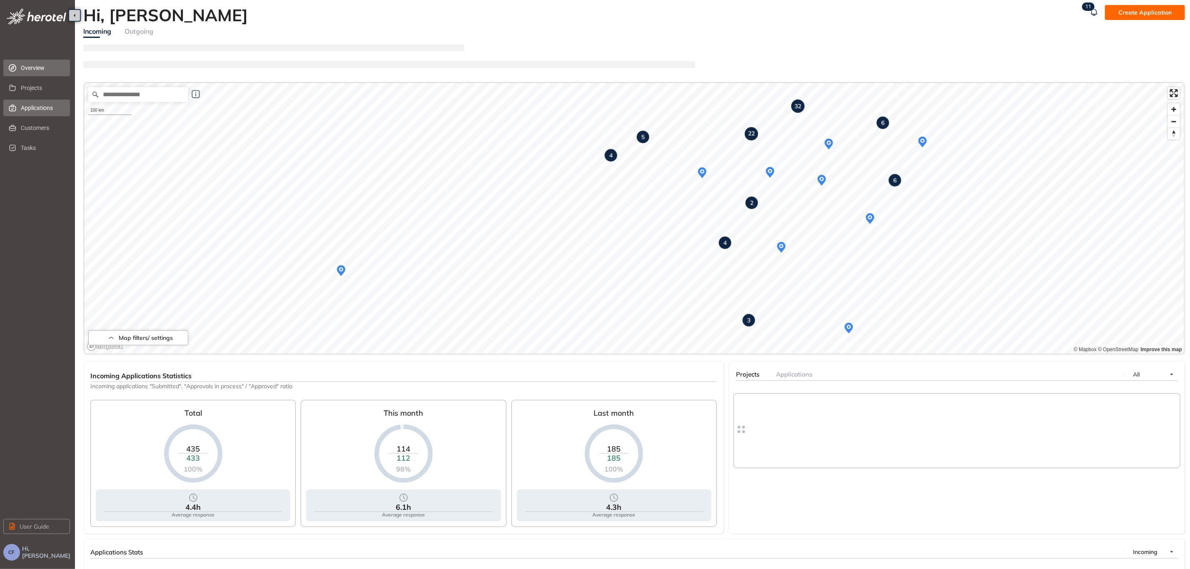
click at [31, 105] on span "Applications" at bounding box center [42, 108] width 42 height 17
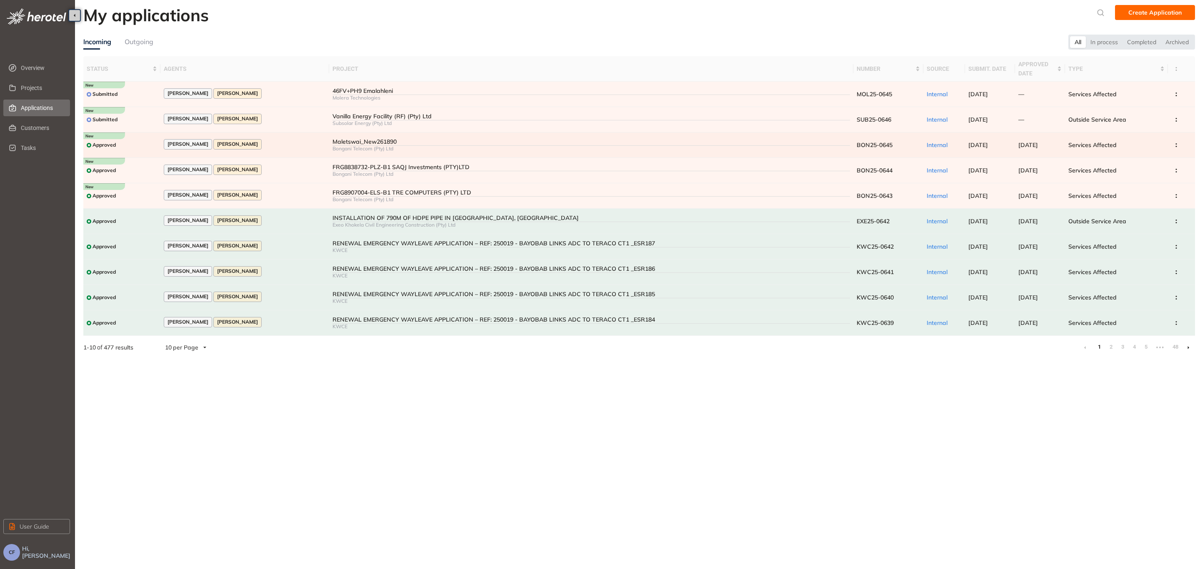
click at [370, 138] on div "Maletswai_New261890" at bounding box center [591, 141] width 518 height 7
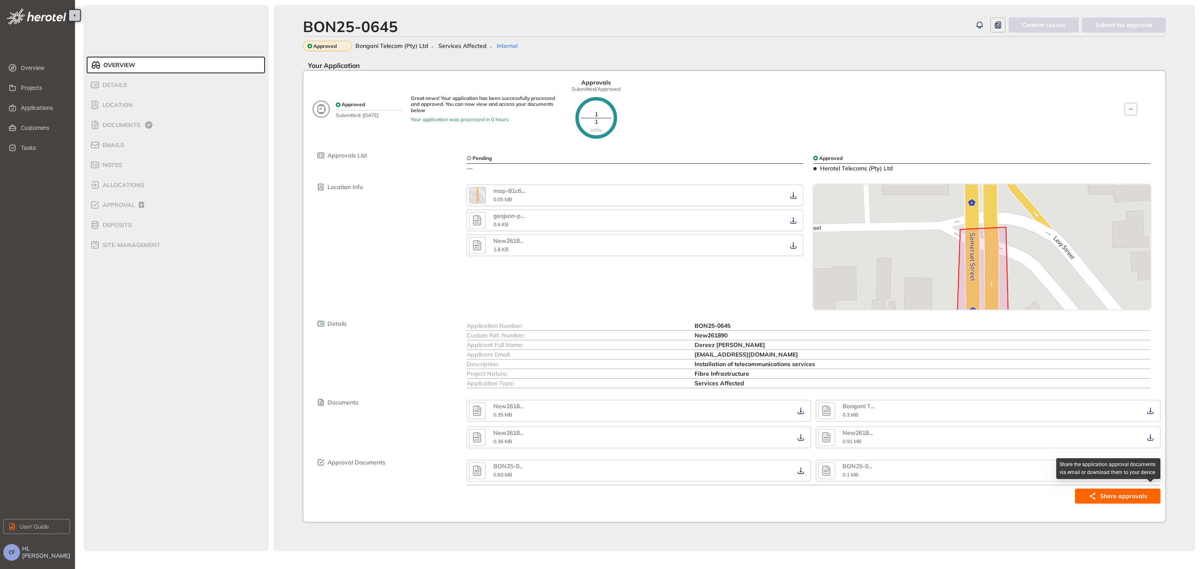
click at [1140, 492] on span "Share approvals" at bounding box center [1123, 496] width 47 height 9
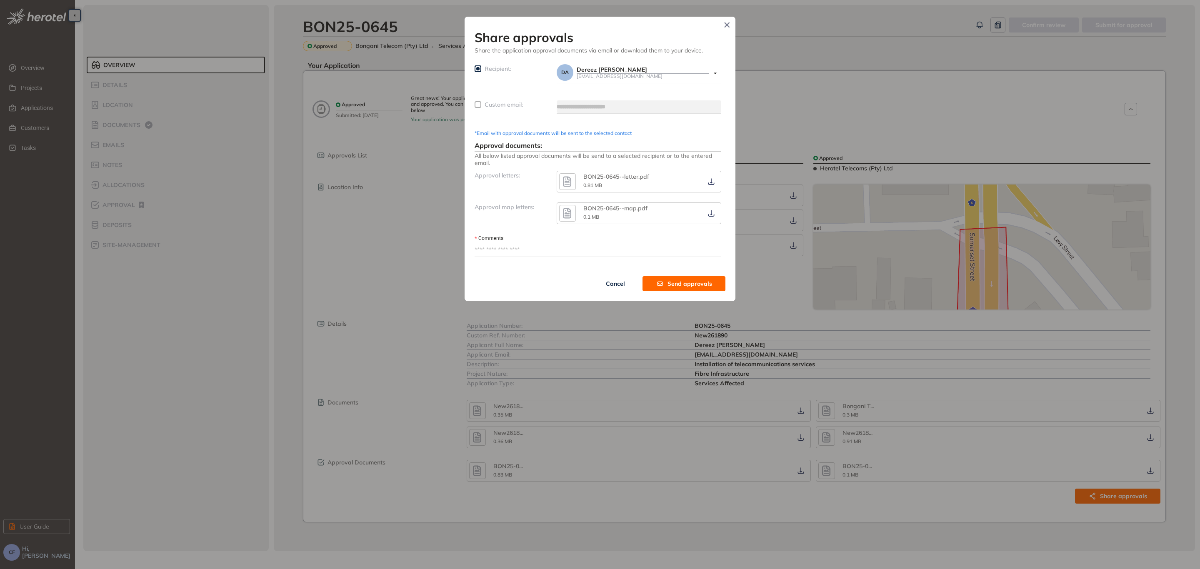
click at [487, 70] on span "Recipient:" at bounding box center [497, 68] width 27 height 7
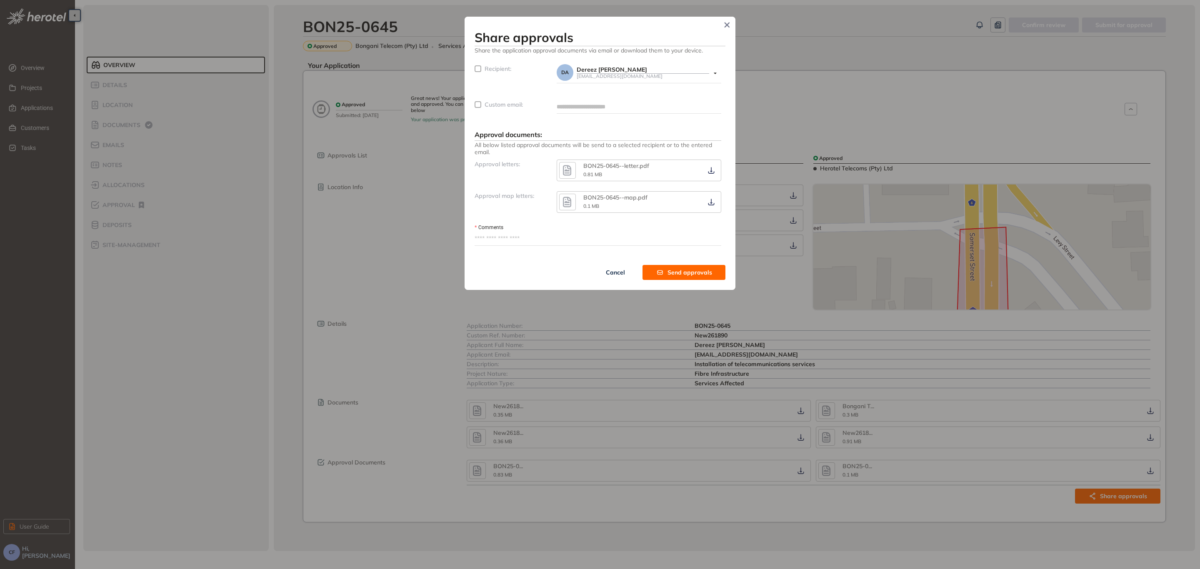
click at [585, 110] on input "text" at bounding box center [638, 106] width 165 height 12
type input "**********"
click at [497, 106] on span "Custom email:" at bounding box center [503, 104] width 38 height 7
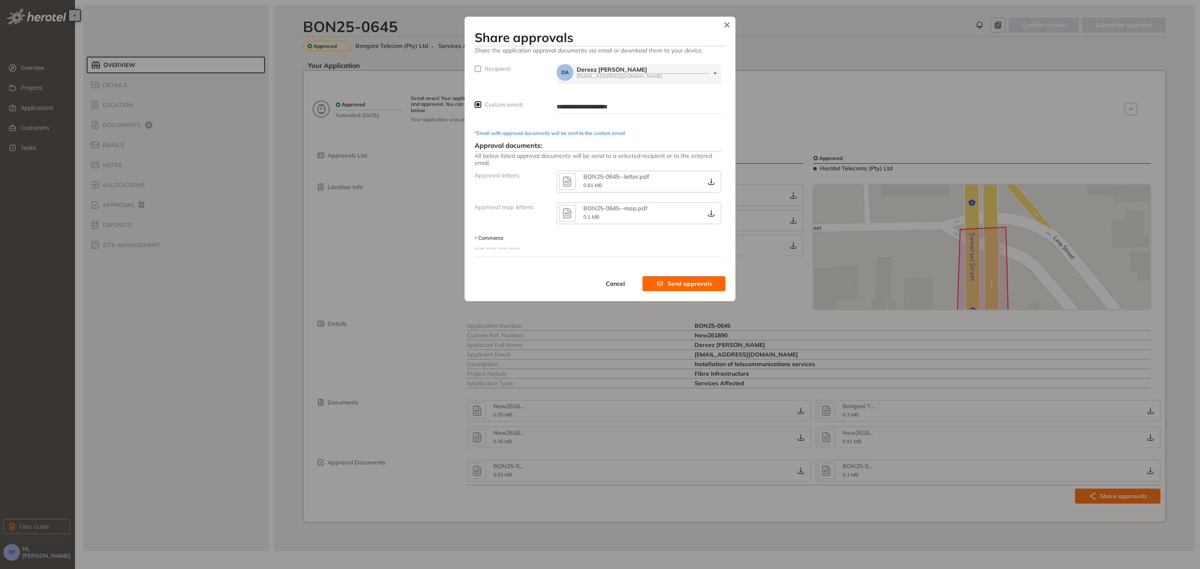
click at [494, 247] on textarea "Comments" at bounding box center [597, 249] width 247 height 13
paste textarea "**********"
type textarea "**********"
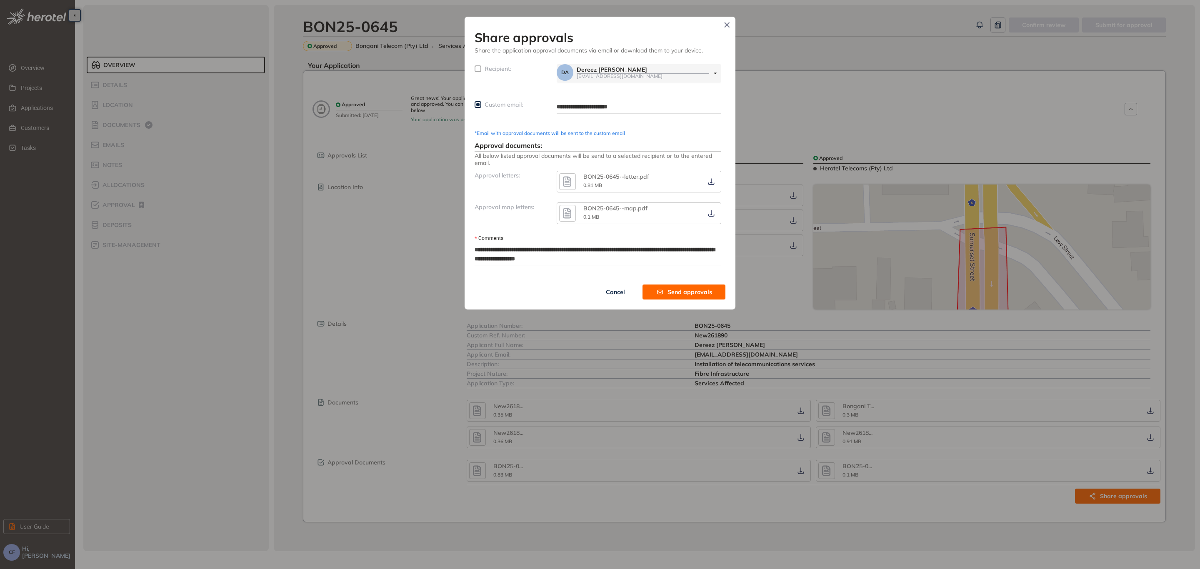
click at [512, 250] on textarea "**********" at bounding box center [597, 254] width 247 height 22
type textarea "**********"
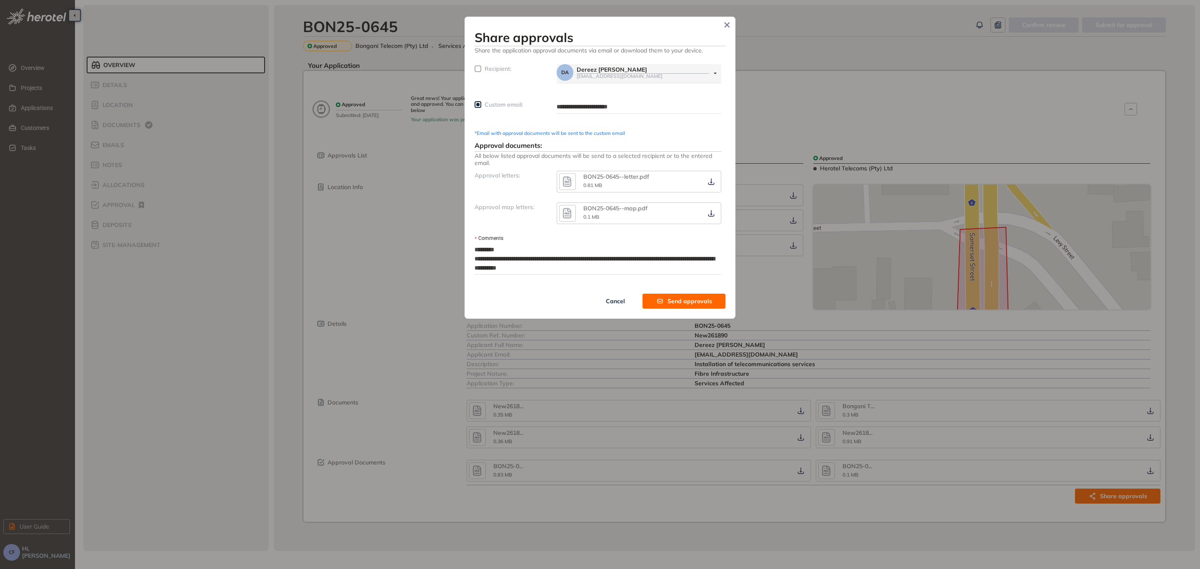
click at [513, 257] on textarea "**********" at bounding box center [597, 258] width 247 height 31
type textarea "**********"
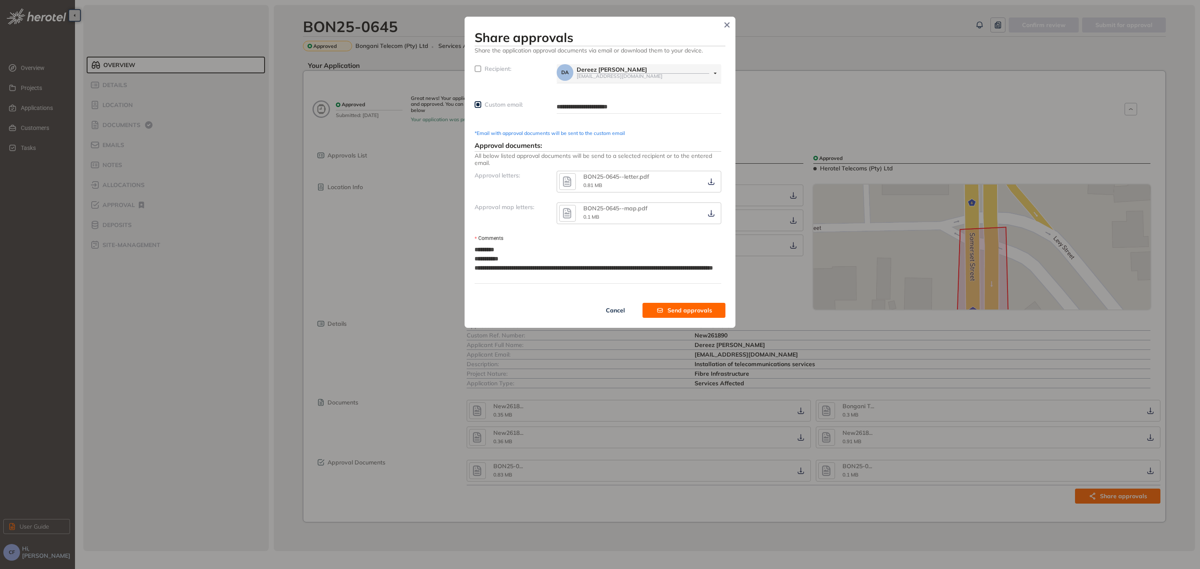
click at [513, 267] on textarea "**********" at bounding box center [597, 263] width 247 height 40
type textarea "**********"
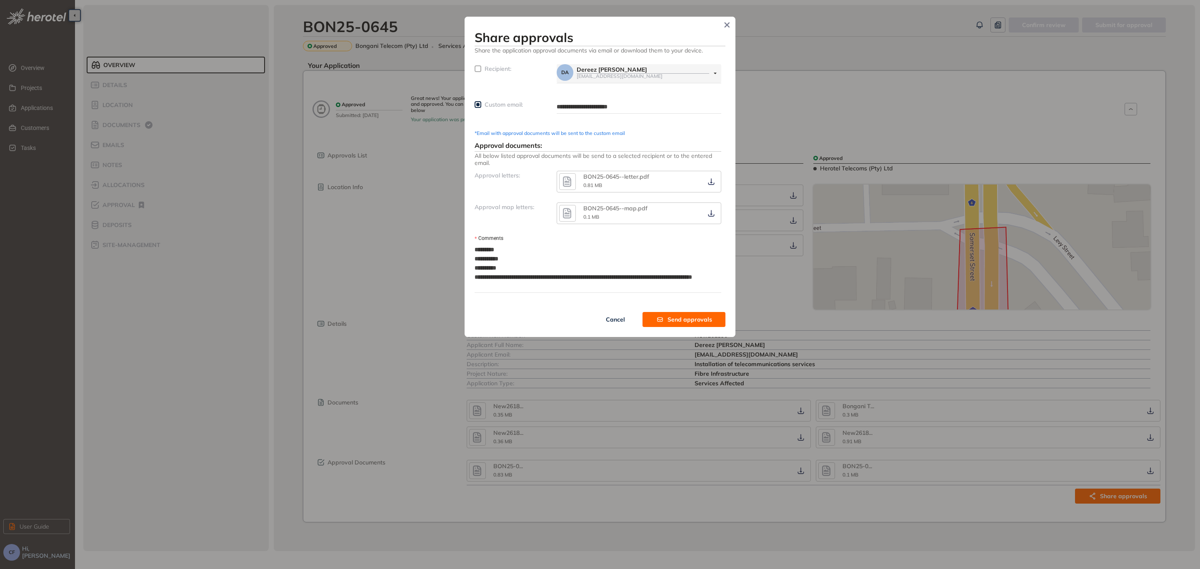
click at [552, 276] on textarea "**********" at bounding box center [597, 267] width 247 height 49
type textarea "**********"
click at [565, 284] on textarea "**********" at bounding box center [597, 267] width 247 height 49
type textarea "**********"
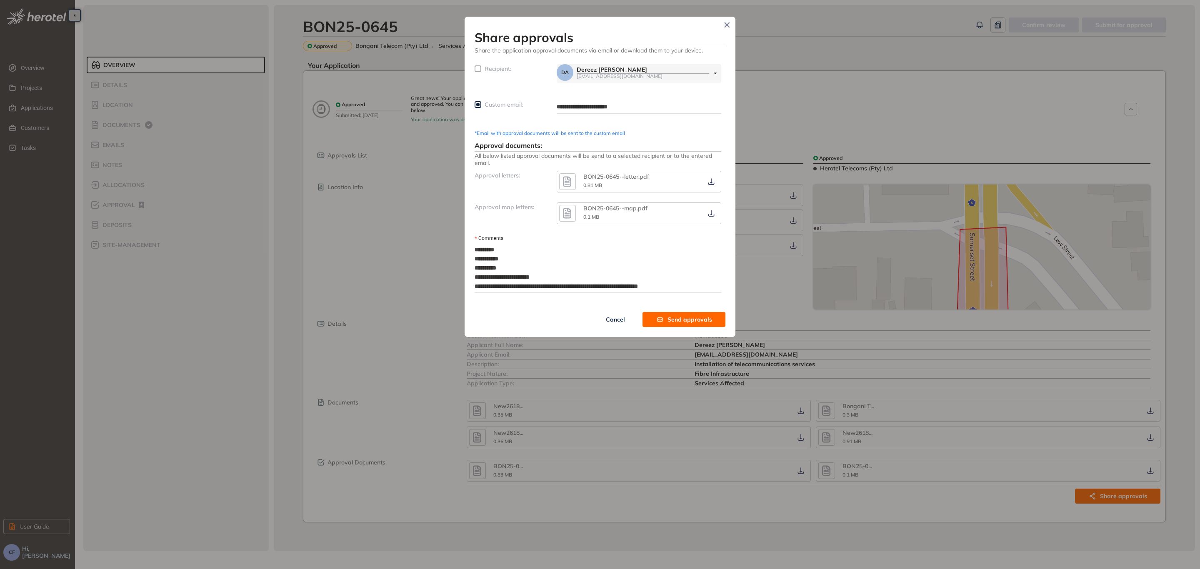
type textarea "**********"
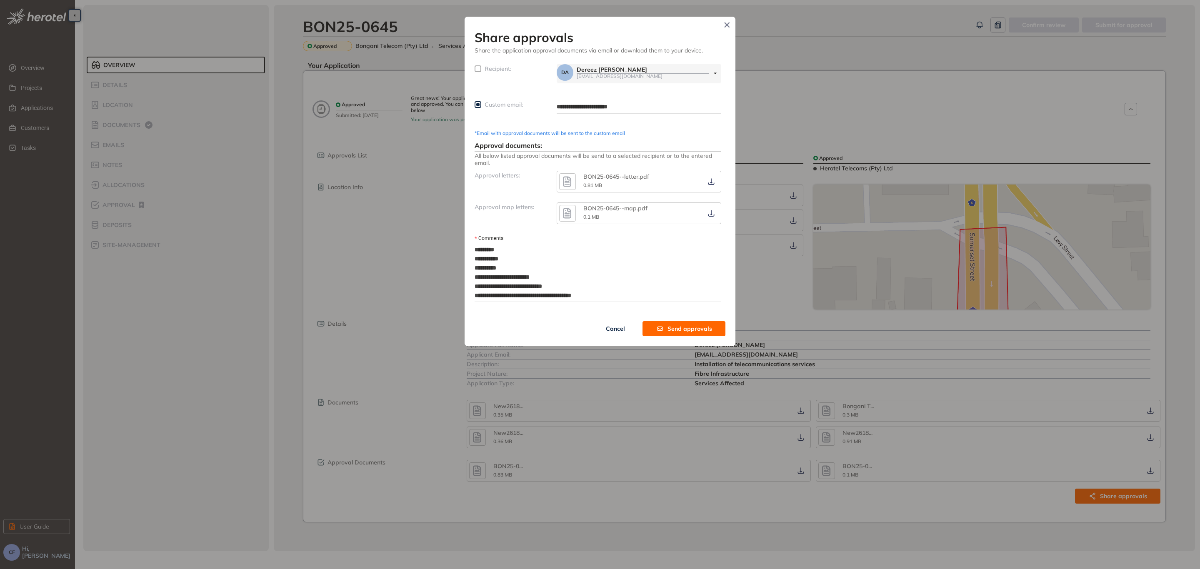
click at [551, 295] on textarea "**********" at bounding box center [597, 272] width 247 height 58
type textarea "**********"
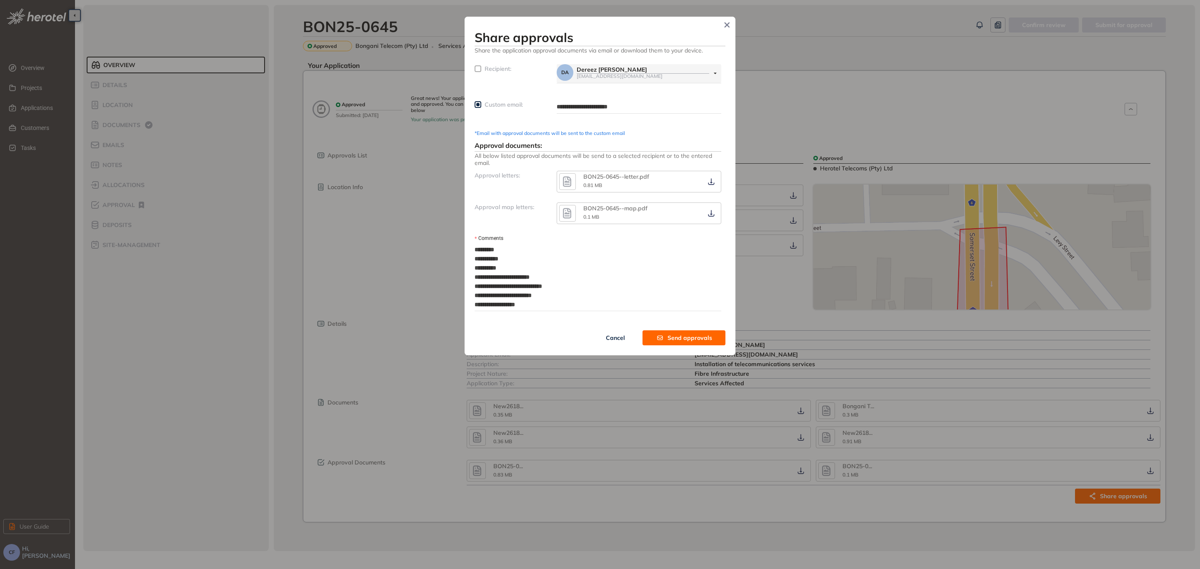
type textarea "**********"
click at [670, 335] on span "Send approvals" at bounding box center [689, 337] width 45 height 9
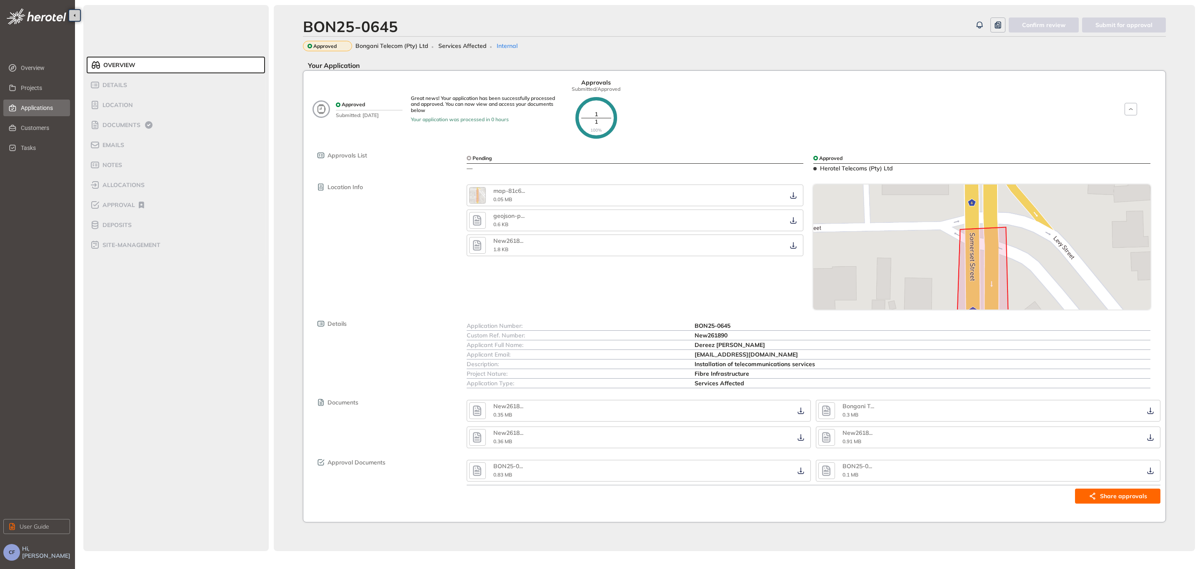
click at [31, 108] on span "Applications" at bounding box center [42, 108] width 42 height 17
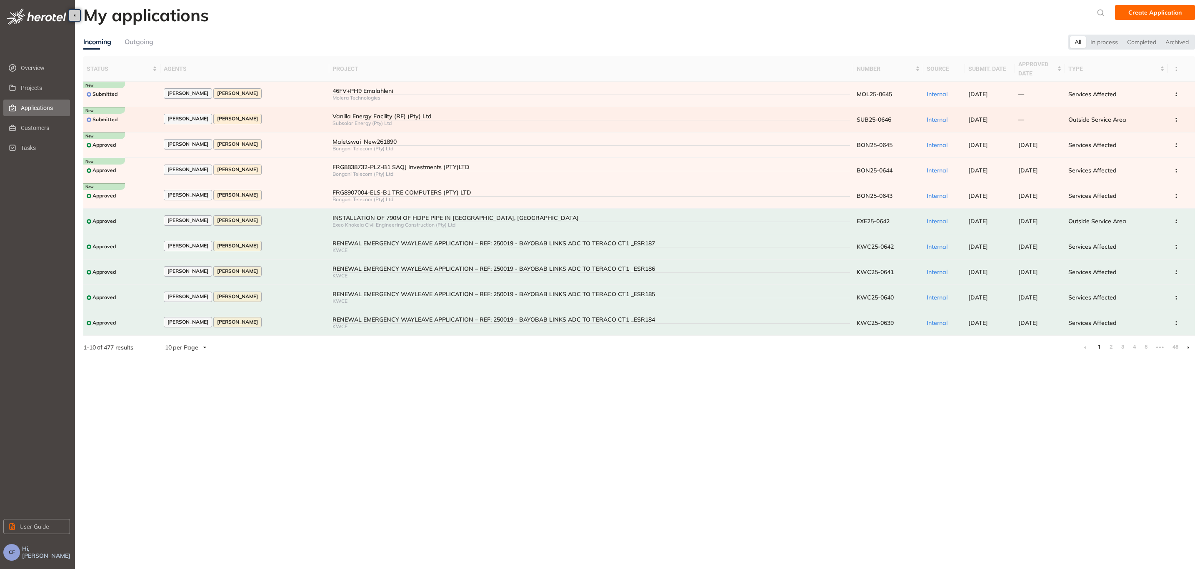
click at [421, 113] on div "Vanilla Energy Facility (RF) (Pty) Ltd" at bounding box center [591, 116] width 518 height 7
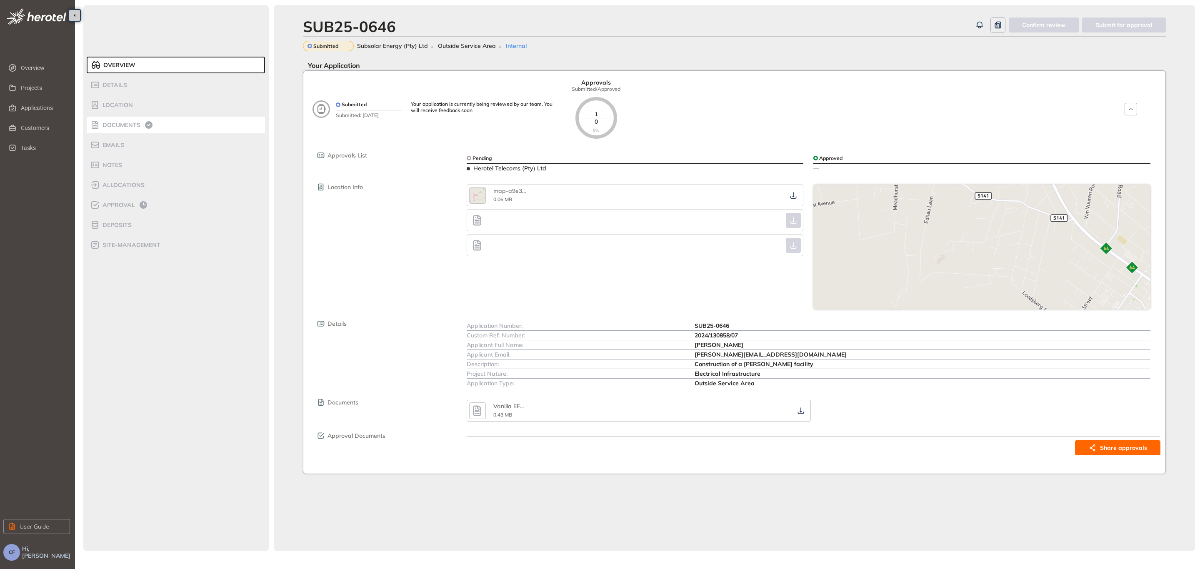
click at [135, 122] on span "Documents" at bounding box center [120, 125] width 40 height 7
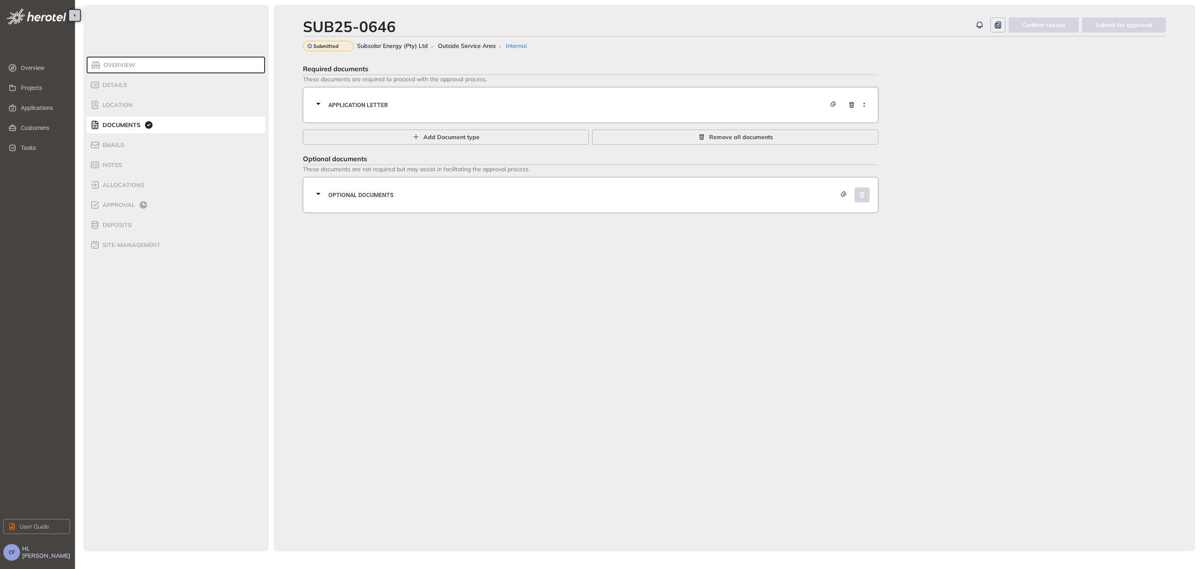
click at [545, 102] on span "Application letter" at bounding box center [576, 104] width 497 height 9
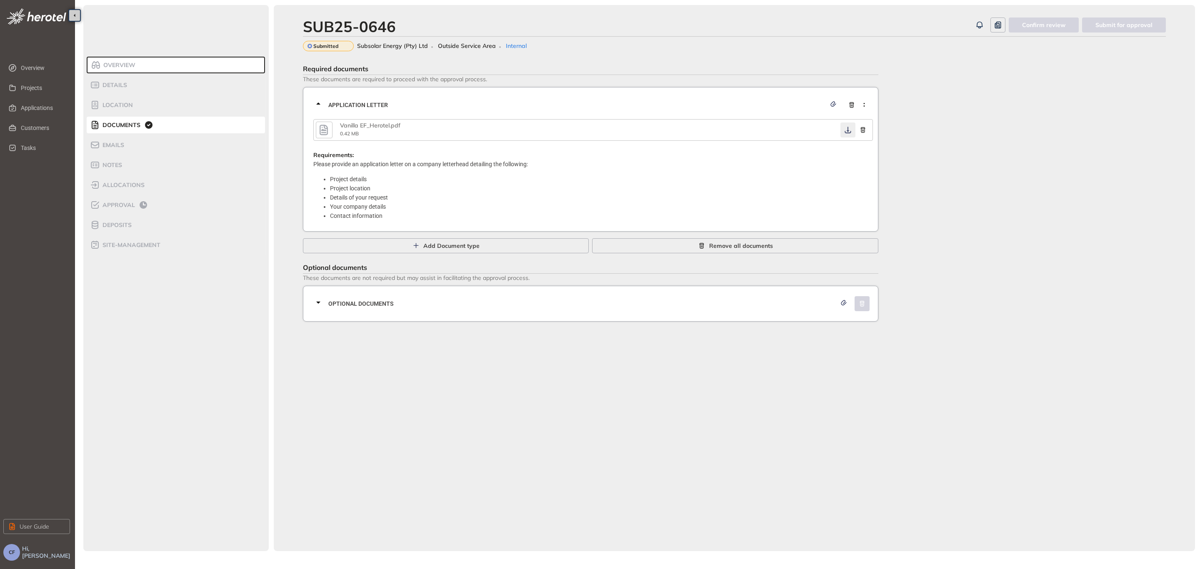
click at [844, 132] on icon "button" at bounding box center [847, 130] width 8 height 7
click at [412, 302] on span "Optional documents" at bounding box center [582, 303] width 508 height 9
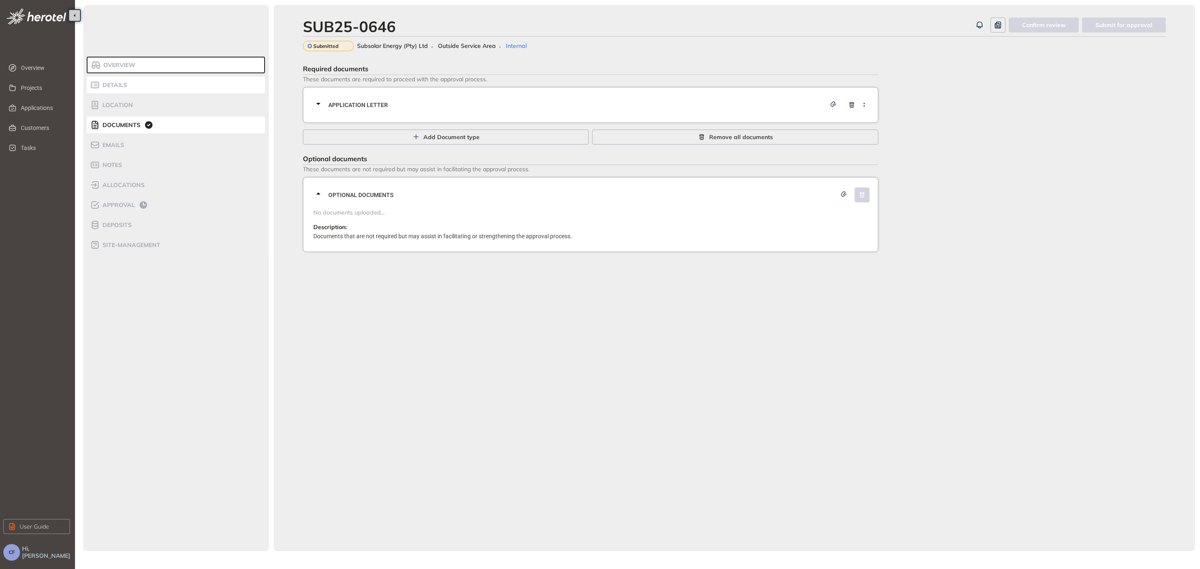
click at [122, 86] on span "Details" at bounding box center [113, 85] width 27 height 7
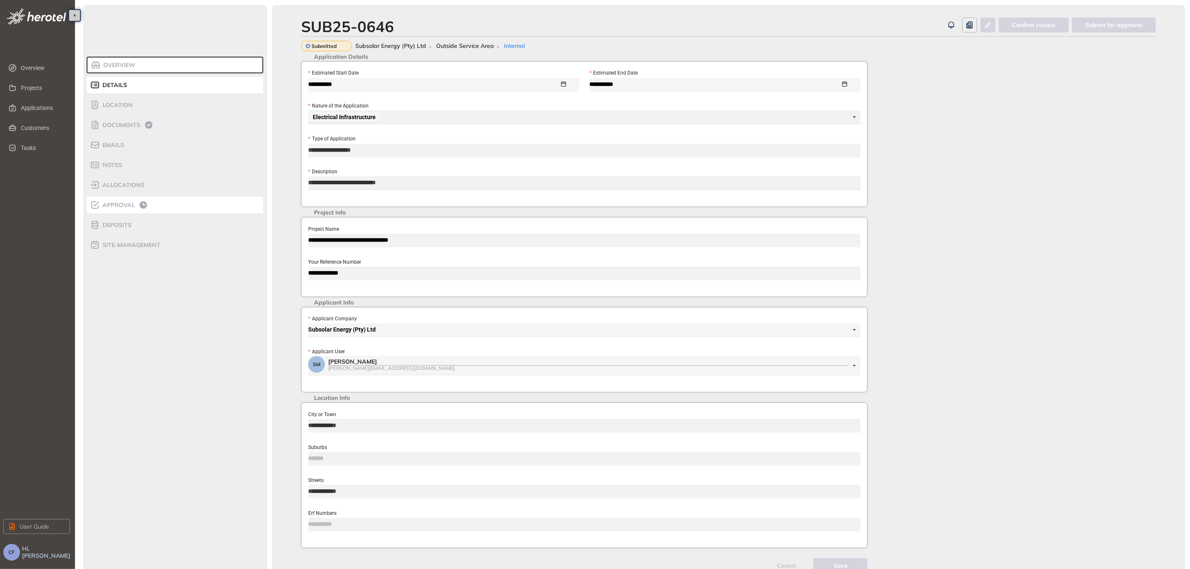
drag, startPoint x: 126, startPoint y: 203, endPoint x: 137, endPoint y: 203, distance: 10.8
click at [125, 203] on span "Approval" at bounding box center [117, 205] width 35 height 7
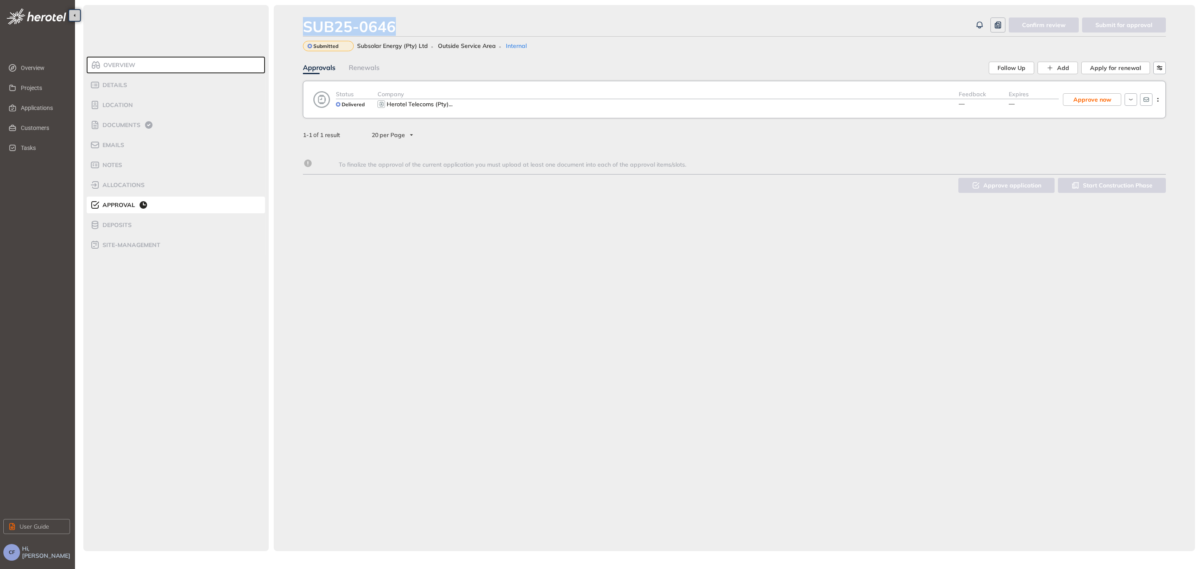
drag, startPoint x: 394, startPoint y: 26, endPoint x: 302, endPoint y: 27, distance: 91.2
click at [303, 27] on div "SUB25-0646" at bounding box center [637, 26] width 669 height 18
copy div "SUB25-0646"
click at [1156, 101] on icon "button" at bounding box center [1157, 100] width 8 height 4
click at [1108, 135] on span "View approval form" at bounding box center [1126, 134] width 57 height 7
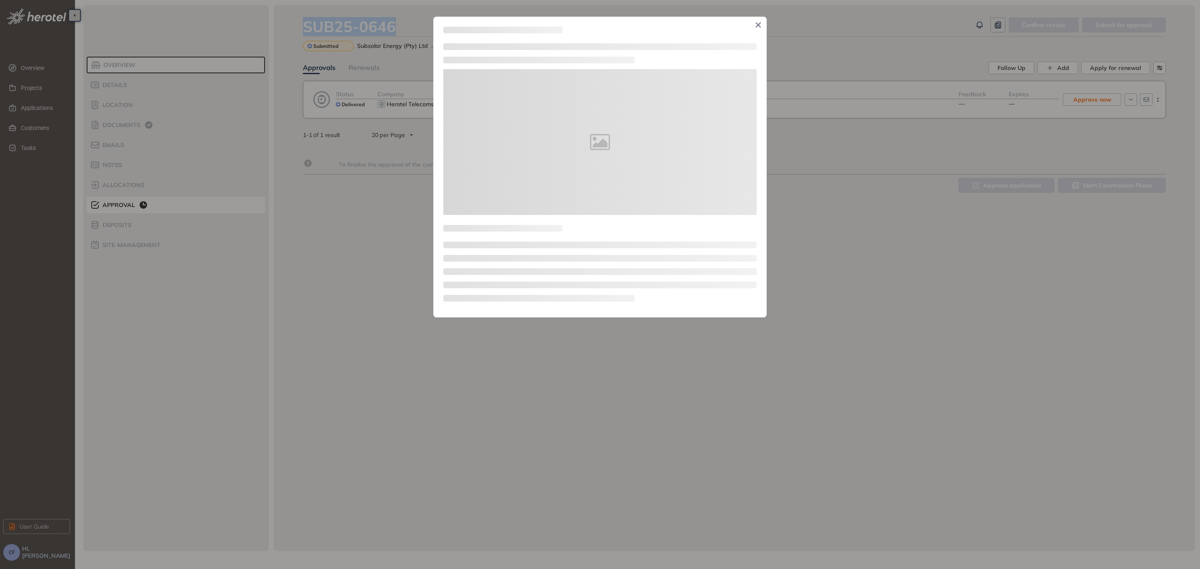
type textarea "**********"
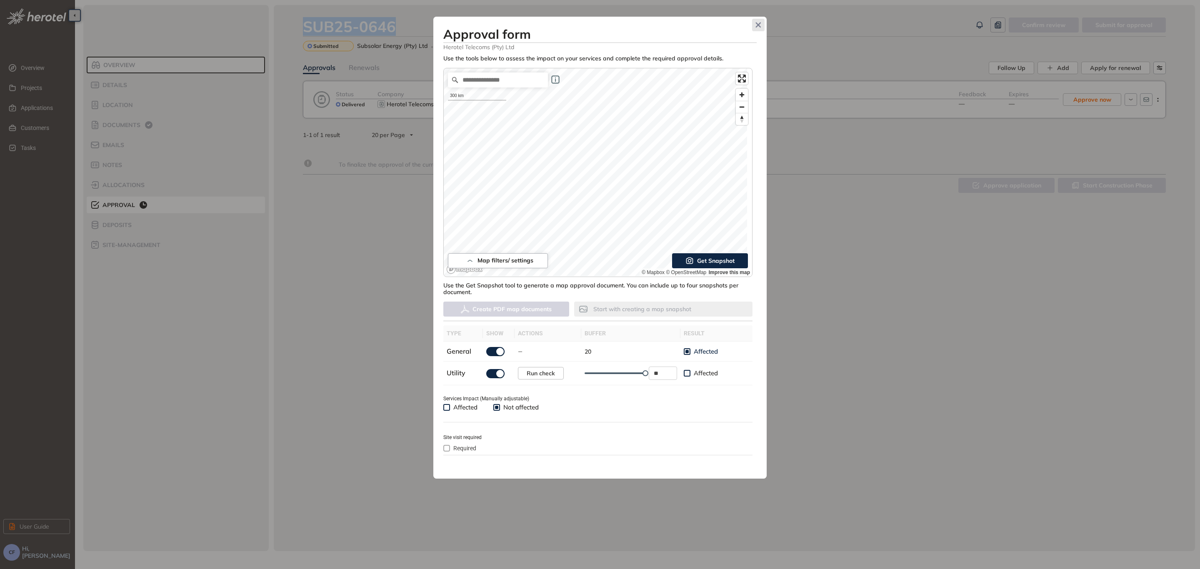
click at [757, 28] on span "Close" at bounding box center [758, 25] width 12 height 12
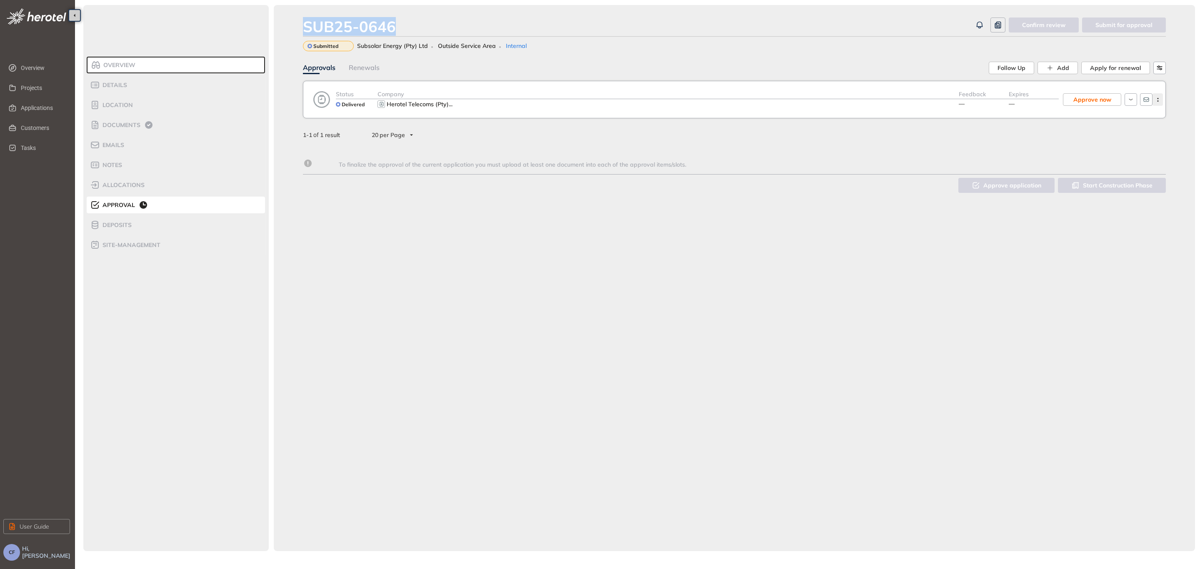
click at [1157, 101] on circle "button" at bounding box center [1157, 100] width 1 height 1
click at [1118, 131] on span "View approval form" at bounding box center [1126, 134] width 57 height 7
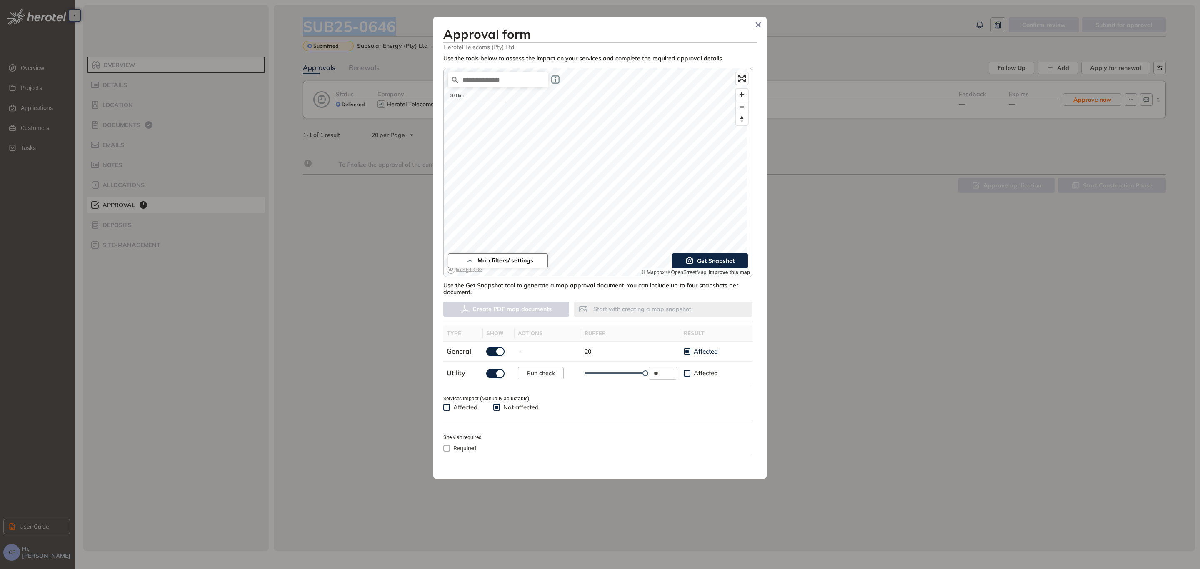
click at [521, 258] on span "Map filters/ settings" at bounding box center [505, 260] width 56 height 7
click at [467, 232] on button "button" at bounding box center [465, 233] width 18 height 9
click at [465, 215] on button "button" at bounding box center [465, 216] width 18 height 9
click at [464, 199] on div "button" at bounding box center [460, 200] width 7 height 7
click at [466, 230] on button "button" at bounding box center [465, 233] width 18 height 9
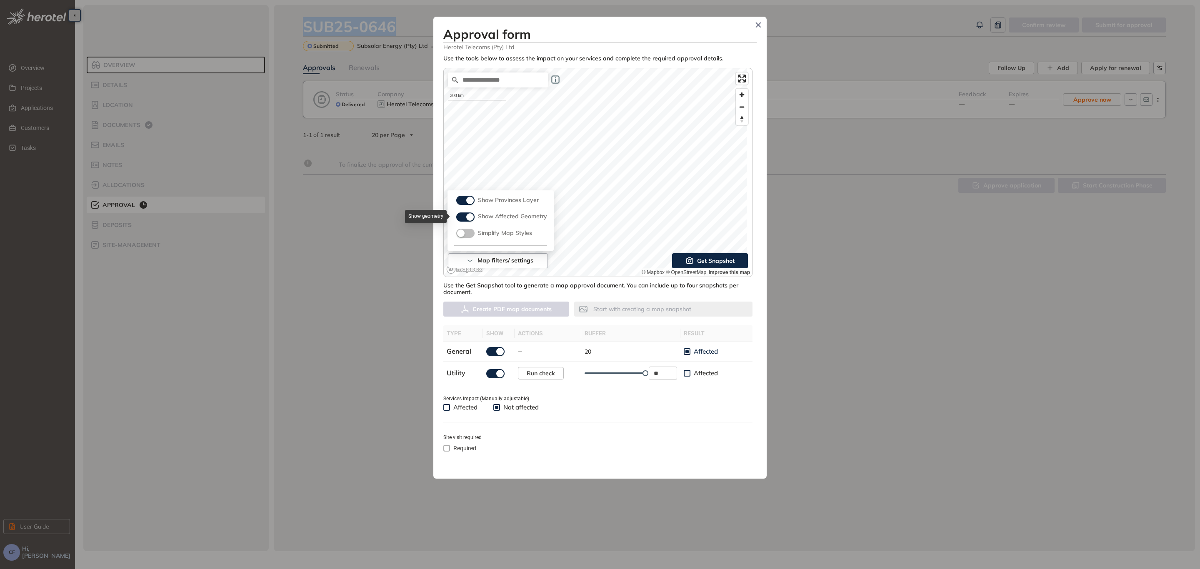
click at [466, 218] on div "button" at bounding box center [469, 216] width 7 height 7
click at [466, 198] on div "button" at bounding box center [469, 200] width 7 height 7
click at [758, 25] on icon "Close" at bounding box center [758, 24] width 5 height 5
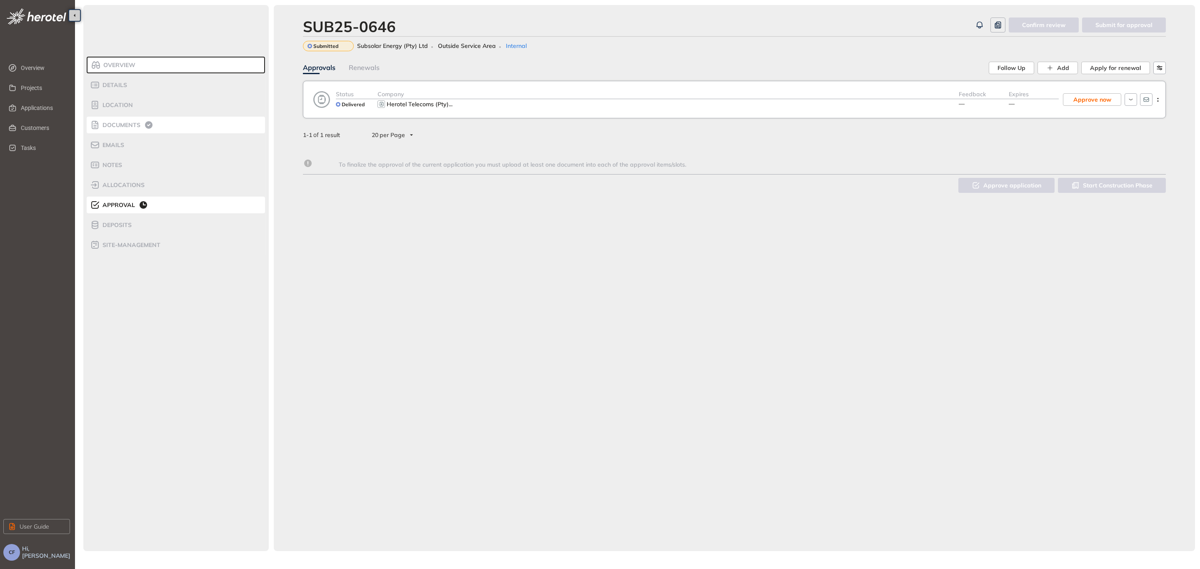
click at [115, 127] on span "Documents" at bounding box center [120, 125] width 40 height 7
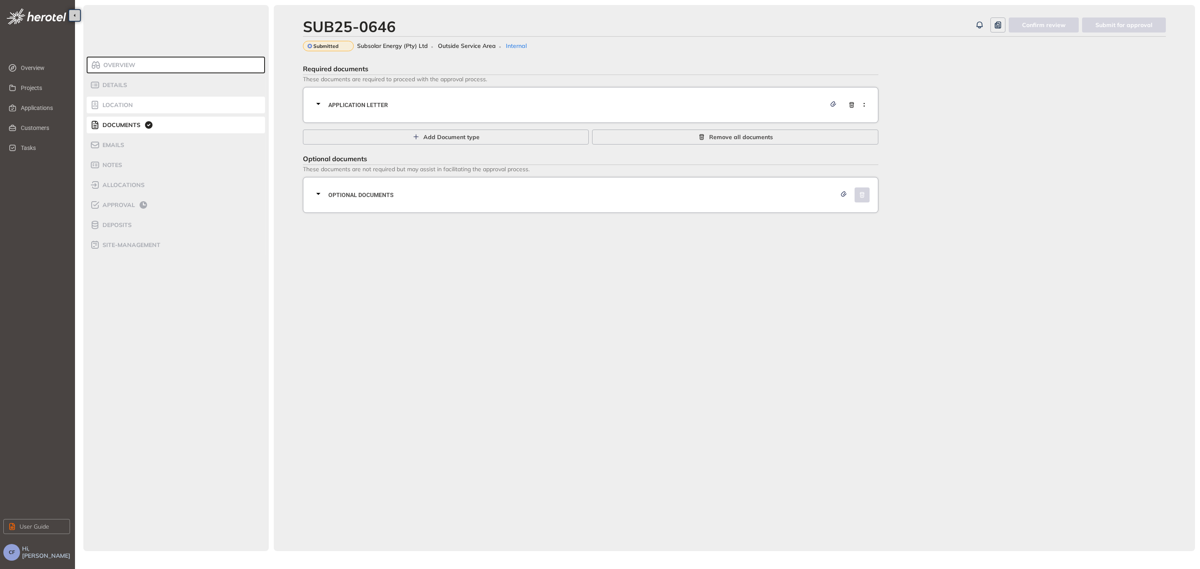
click at [125, 109] on div "Location" at bounding box center [125, 105] width 71 height 10
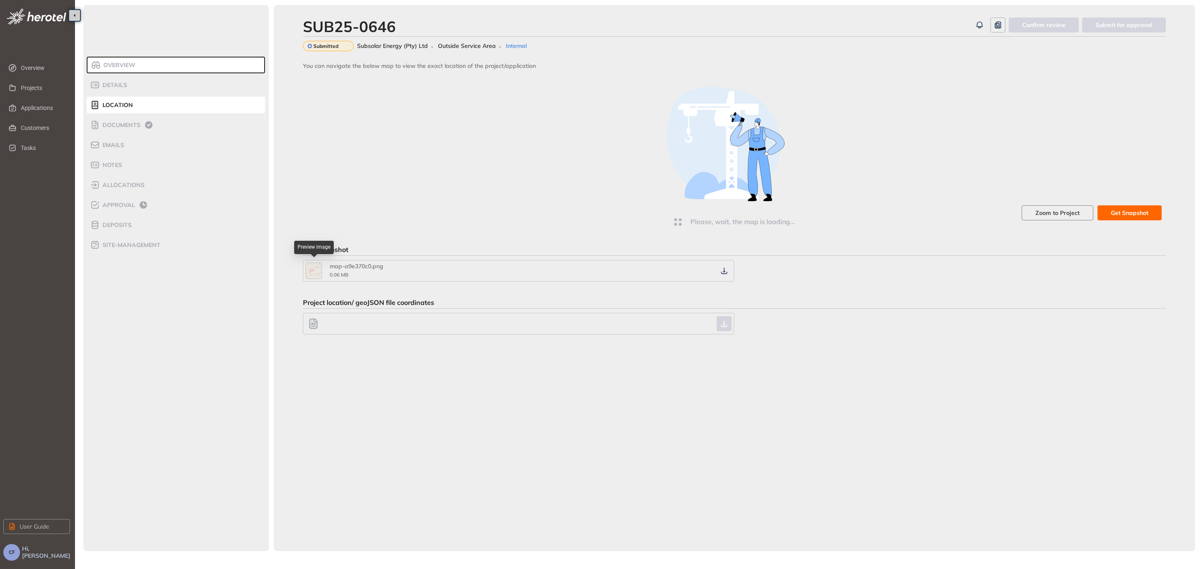
click at [312, 267] on img "button" at bounding box center [314, 271] width 16 height 16
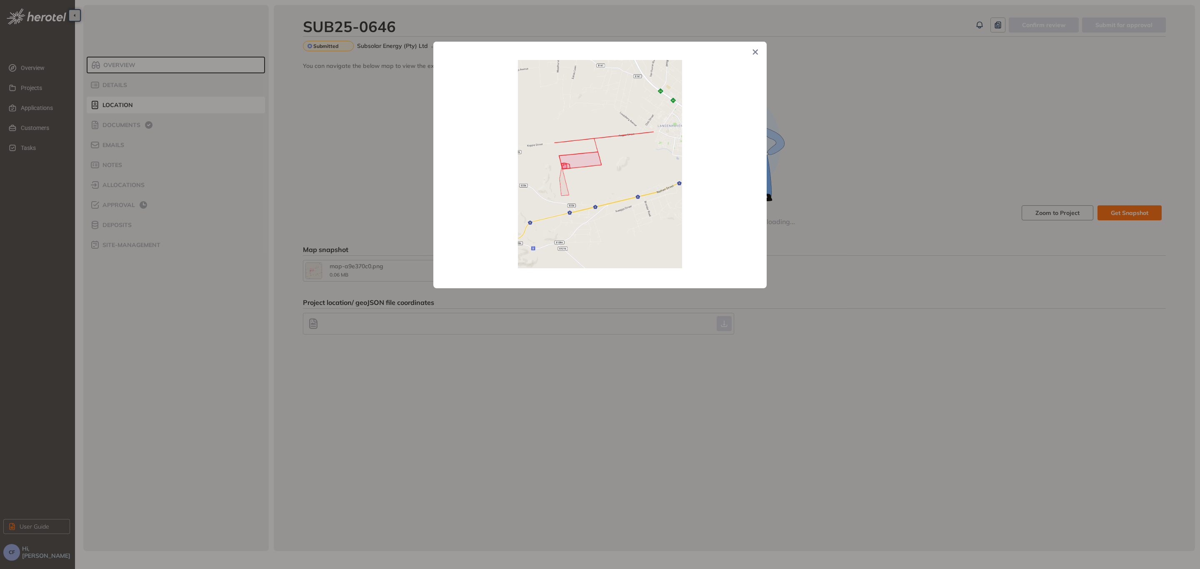
click at [878, 184] on div at bounding box center [600, 284] width 1200 height 569
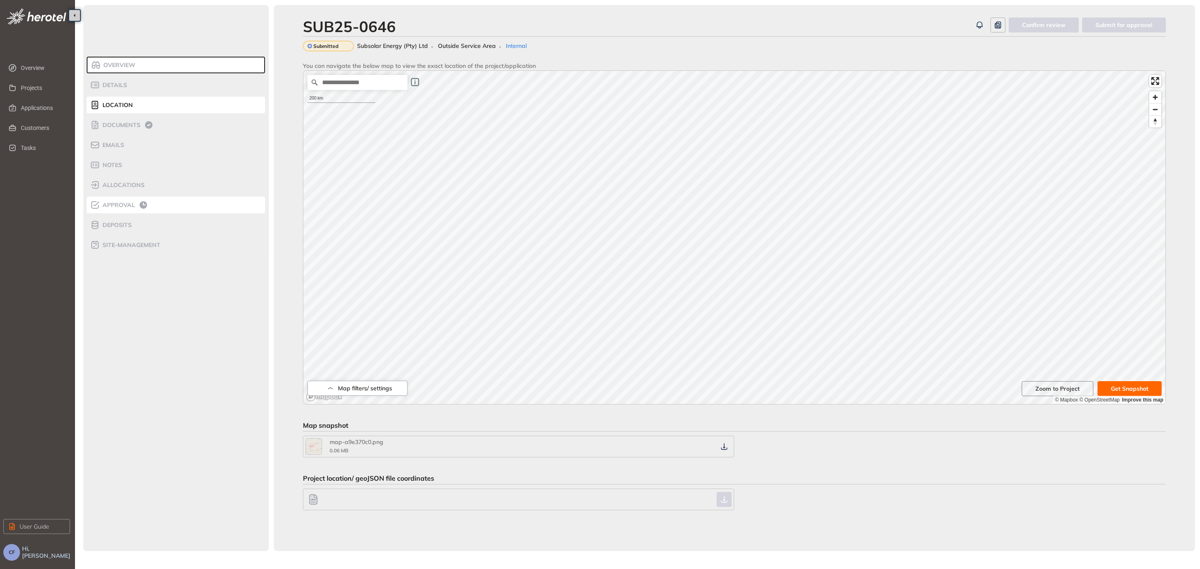
click at [126, 209] on div "Approval" at bounding box center [125, 205] width 71 height 10
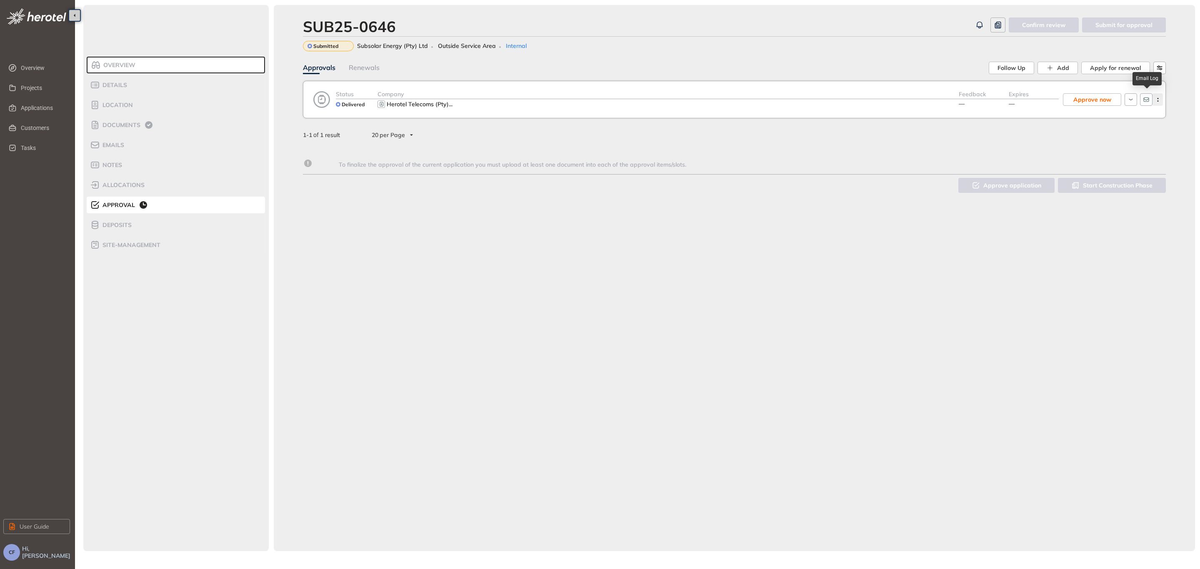
click at [1155, 102] on button "button" at bounding box center [1157, 99] width 10 height 12
click at [1126, 135] on span "View approval form" at bounding box center [1126, 134] width 57 height 7
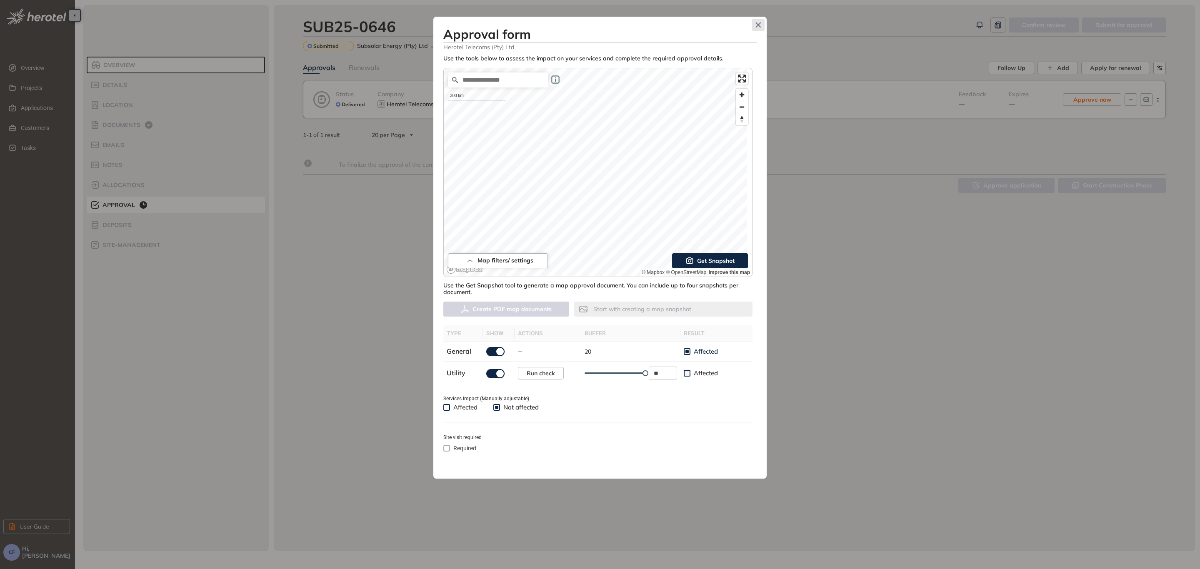
click at [760, 25] on icon "Close" at bounding box center [758, 25] width 6 height 6
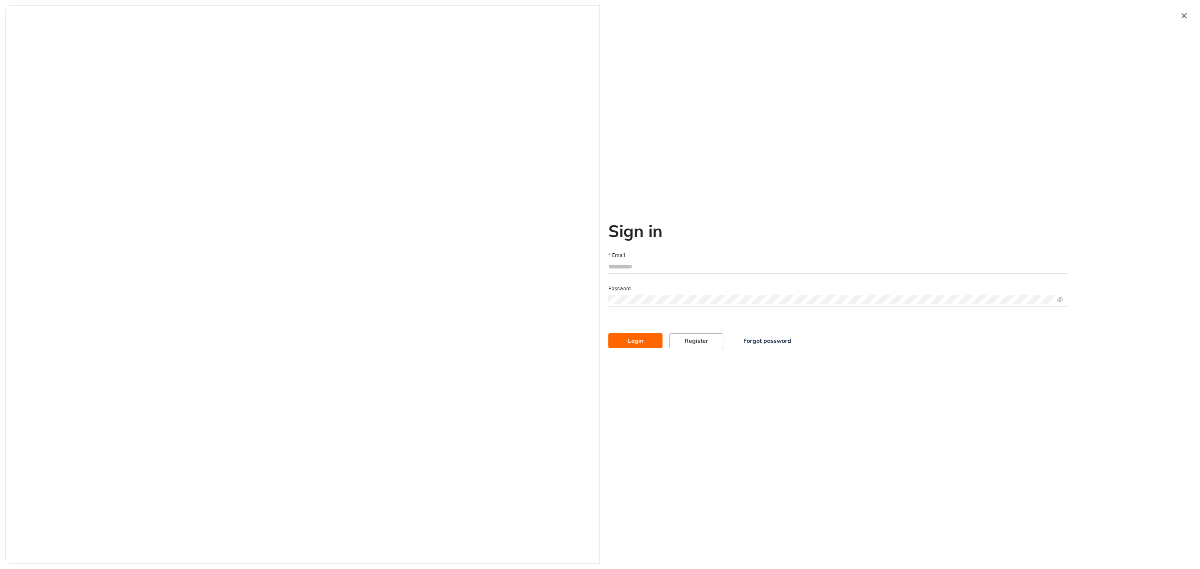
type input "**********"
click at [632, 347] on button "Login" at bounding box center [635, 340] width 54 height 15
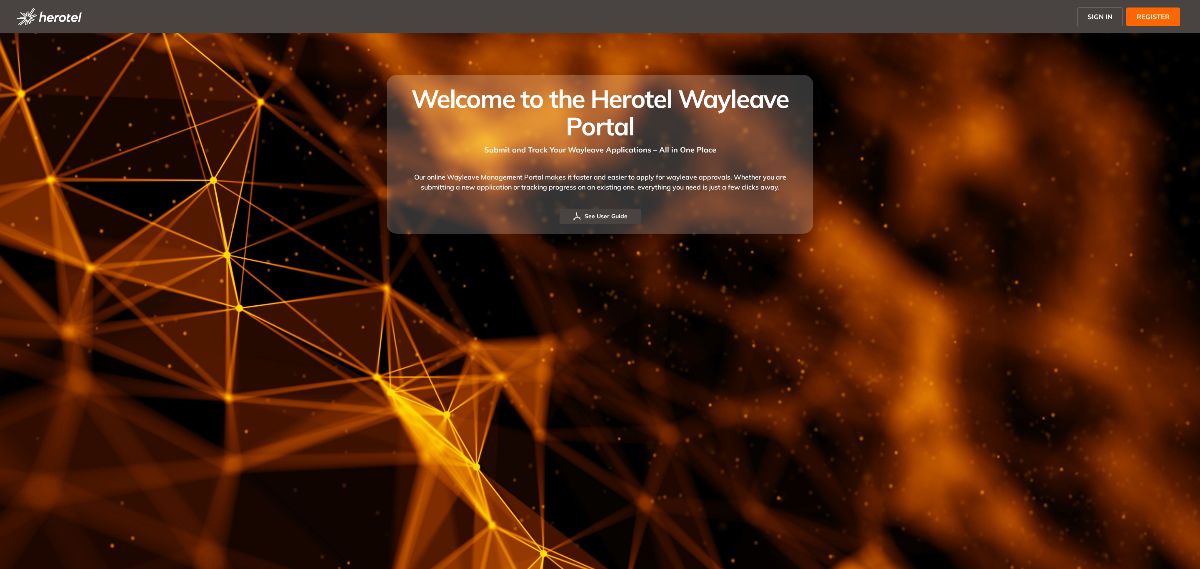
click at [1114, 15] on button "SIGN IN" at bounding box center [1100, 16] width 46 height 19
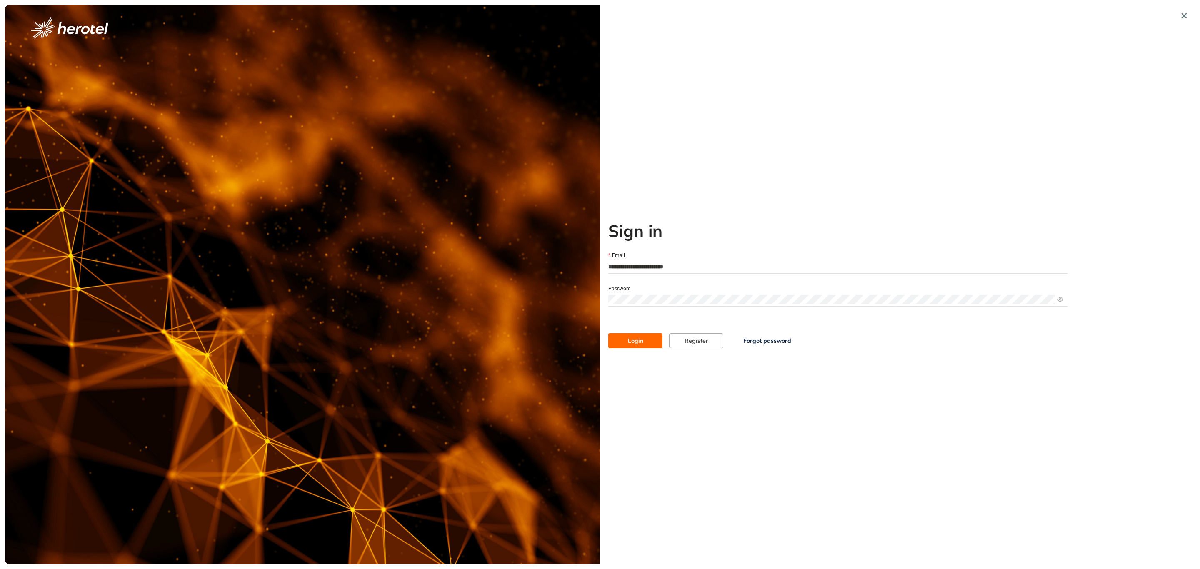
click at [627, 340] on button "Login" at bounding box center [635, 340] width 54 height 15
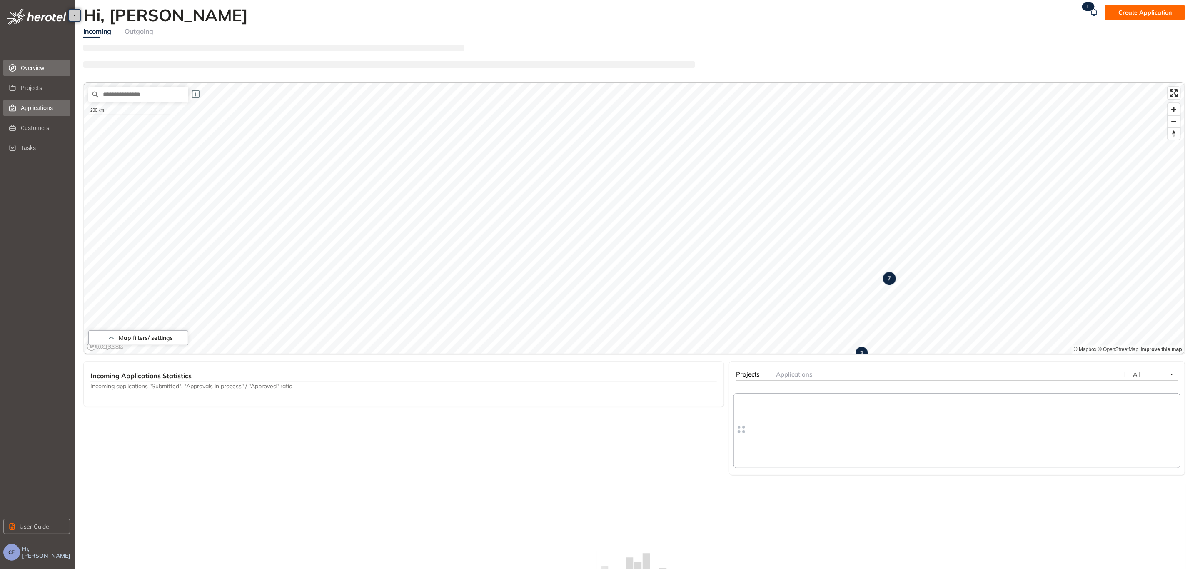
click at [44, 106] on span "Applications" at bounding box center [42, 108] width 42 height 17
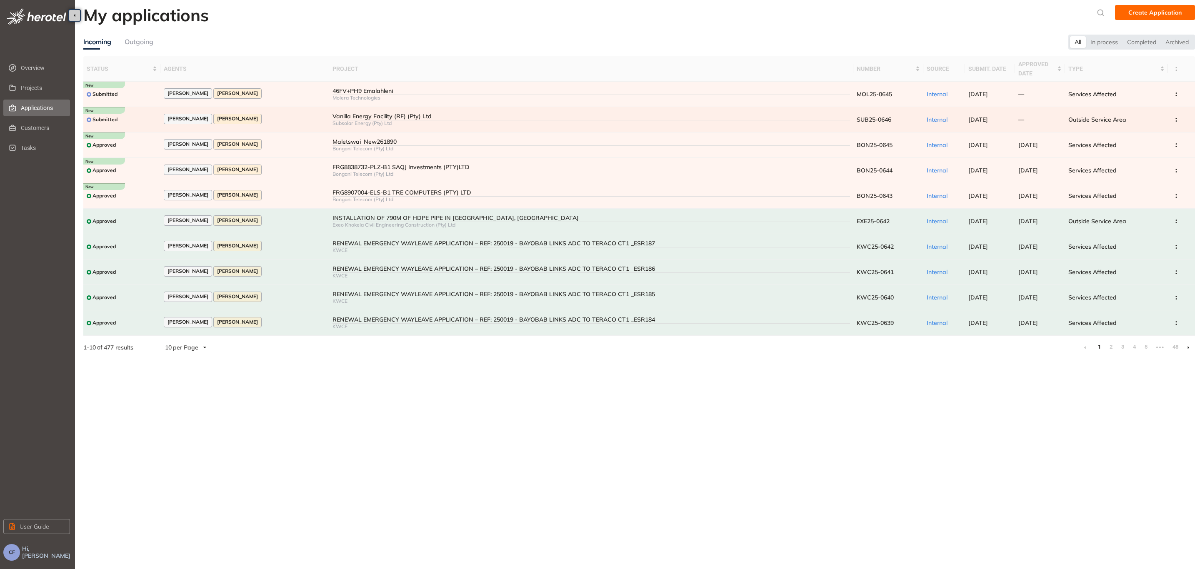
click at [339, 121] on div "Subsolar Energy (Pty) Ltd" at bounding box center [591, 123] width 518 height 6
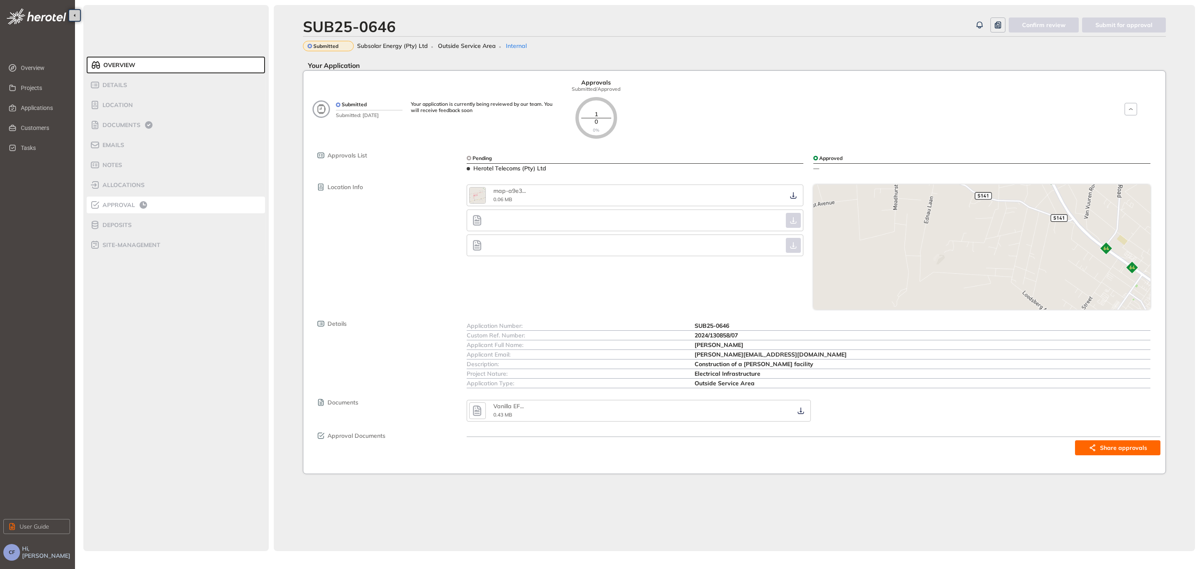
click at [126, 202] on span "Approval" at bounding box center [117, 205] width 35 height 7
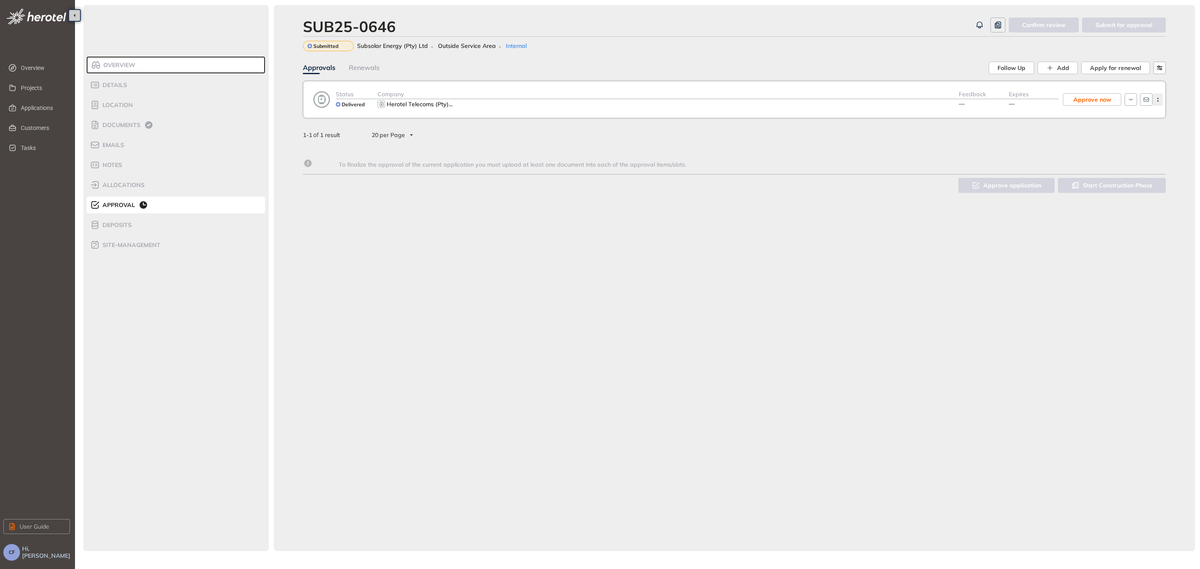
click at [1157, 105] on button "button" at bounding box center [1157, 99] width 10 height 12
click at [1142, 130] on div "View approval form" at bounding box center [1121, 134] width 68 height 8
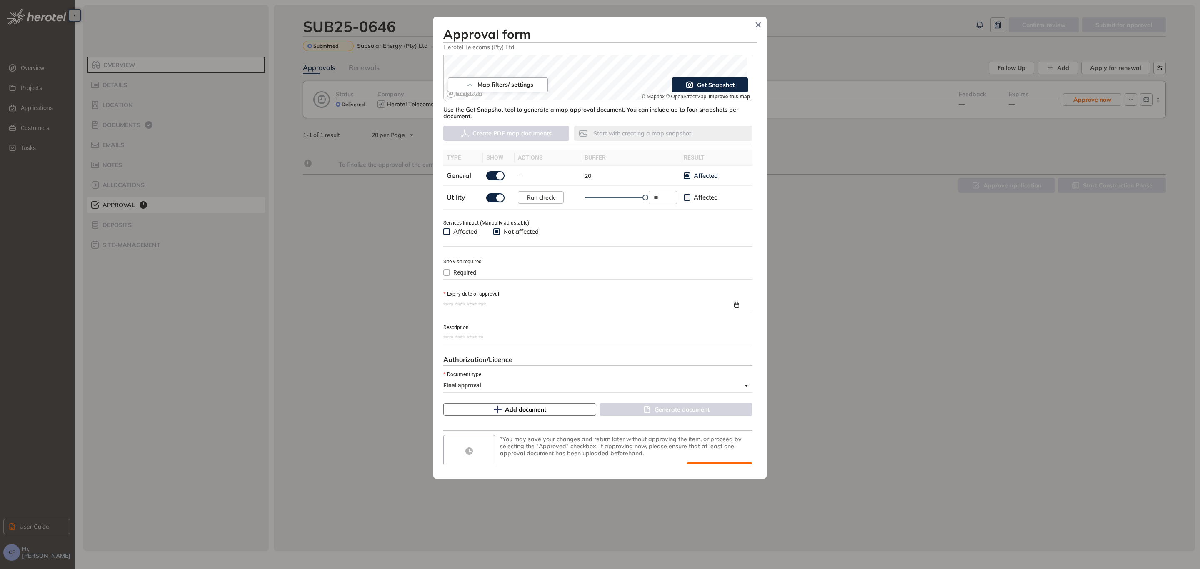
scroll to position [187, 0]
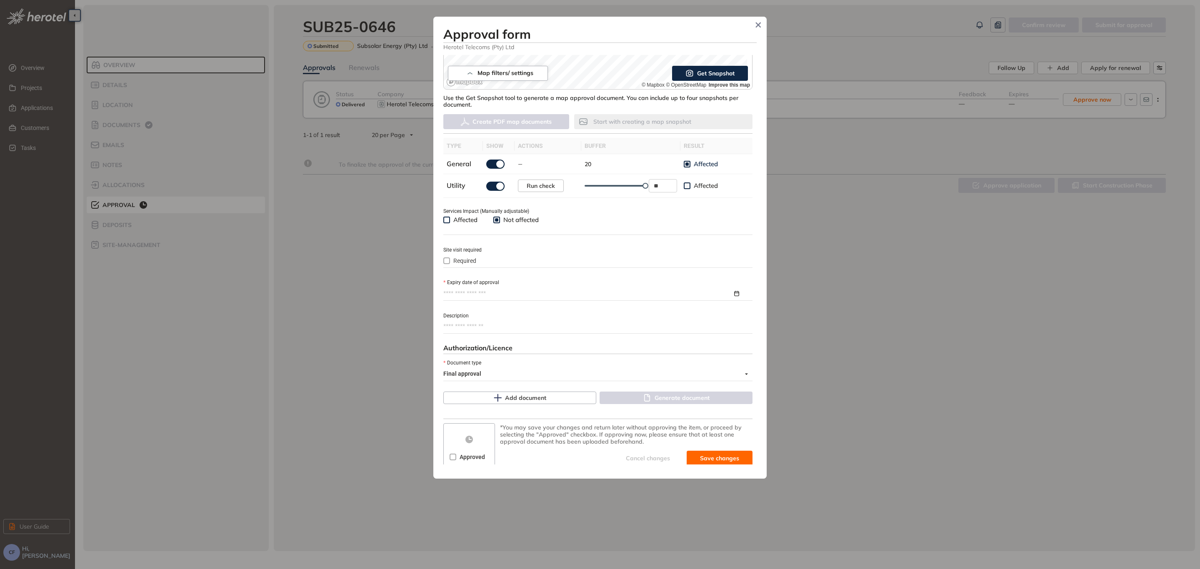
click at [488, 292] on input "Expiry date of approval" at bounding box center [587, 293] width 289 height 9
click at [576, 311] on button "button" at bounding box center [579, 313] width 9 height 17
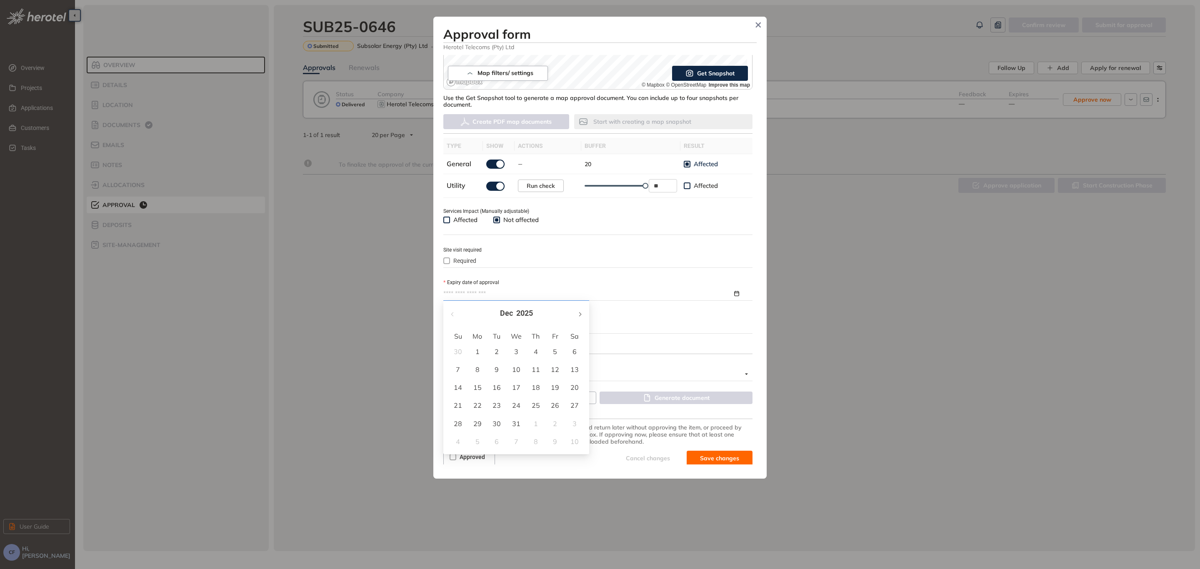
click at [576, 311] on button "button" at bounding box center [579, 313] width 9 height 17
type input "**********"
click at [539, 400] on td "26" at bounding box center [536, 406] width 20 height 18
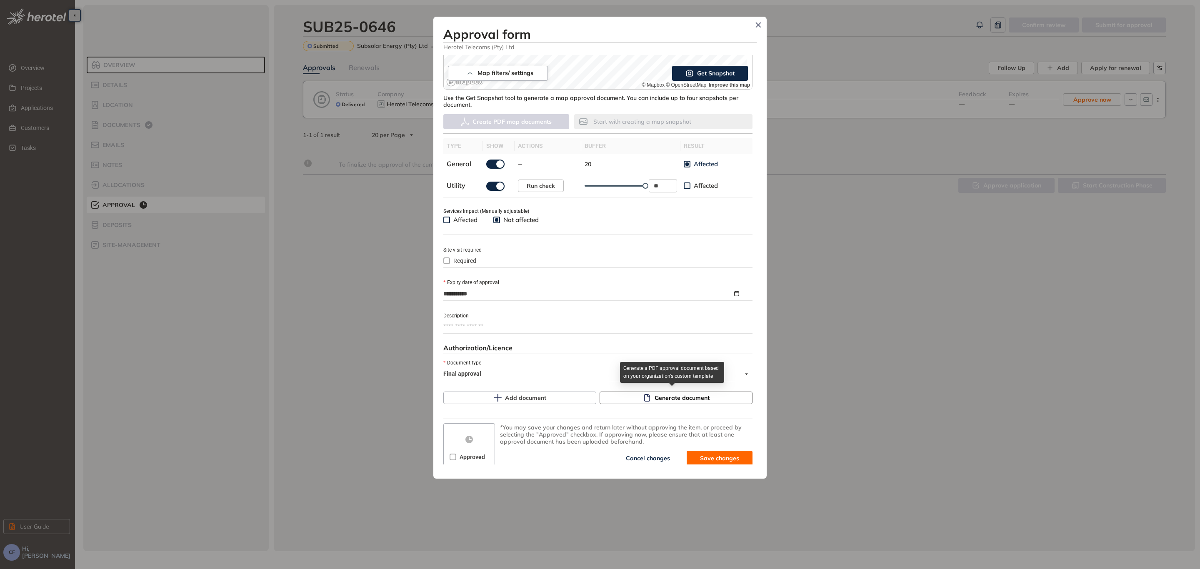
click at [646, 396] on icon "button" at bounding box center [647, 397] width 6 height 7
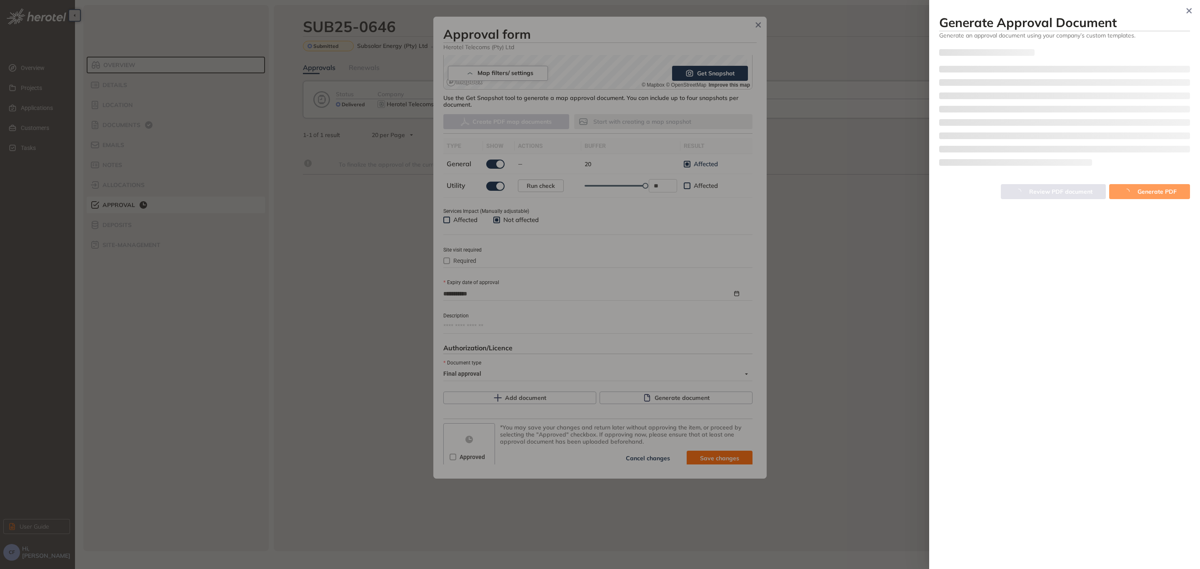
type textarea "**********"
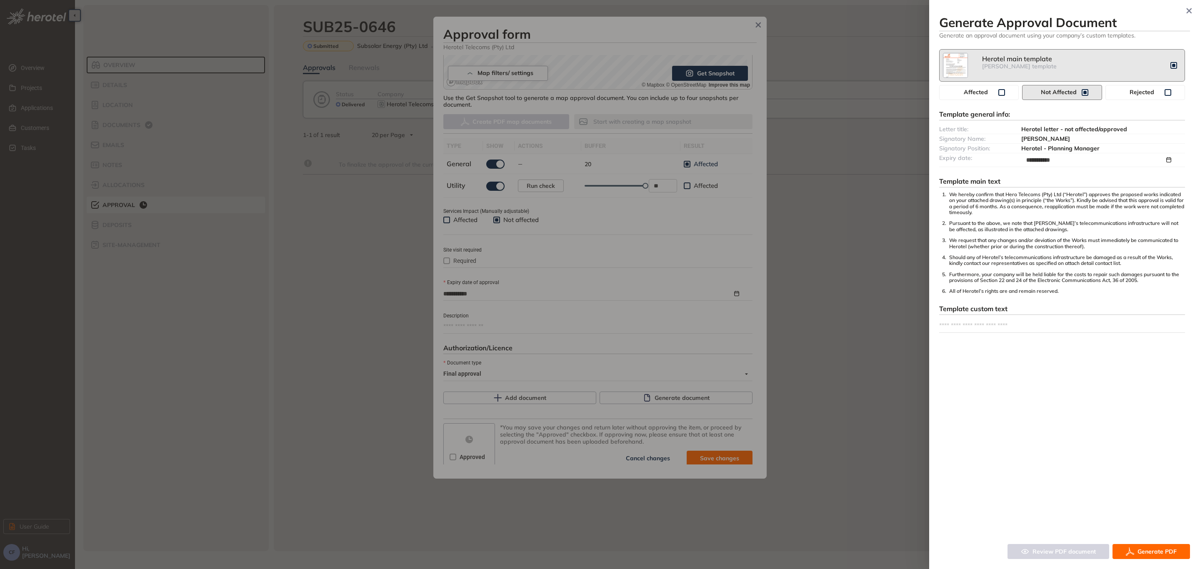
click at [1148, 552] on span "Generate PDF" at bounding box center [1156, 551] width 39 height 9
click at [1143, 552] on span "Generate PDF" at bounding box center [1156, 551] width 39 height 9
click at [1140, 552] on span "Generate PDF" at bounding box center [1156, 551] width 39 height 9
click at [870, 159] on div at bounding box center [600, 284] width 1200 height 569
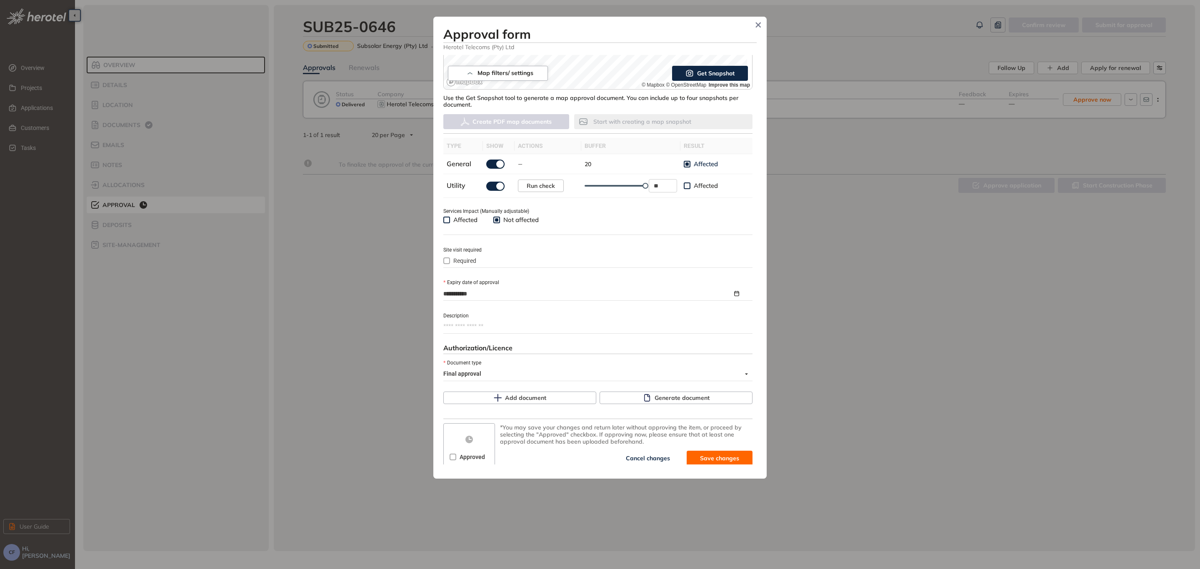
click at [756, 27] on icon "Close" at bounding box center [758, 25] width 6 height 6
type textarea "**********"
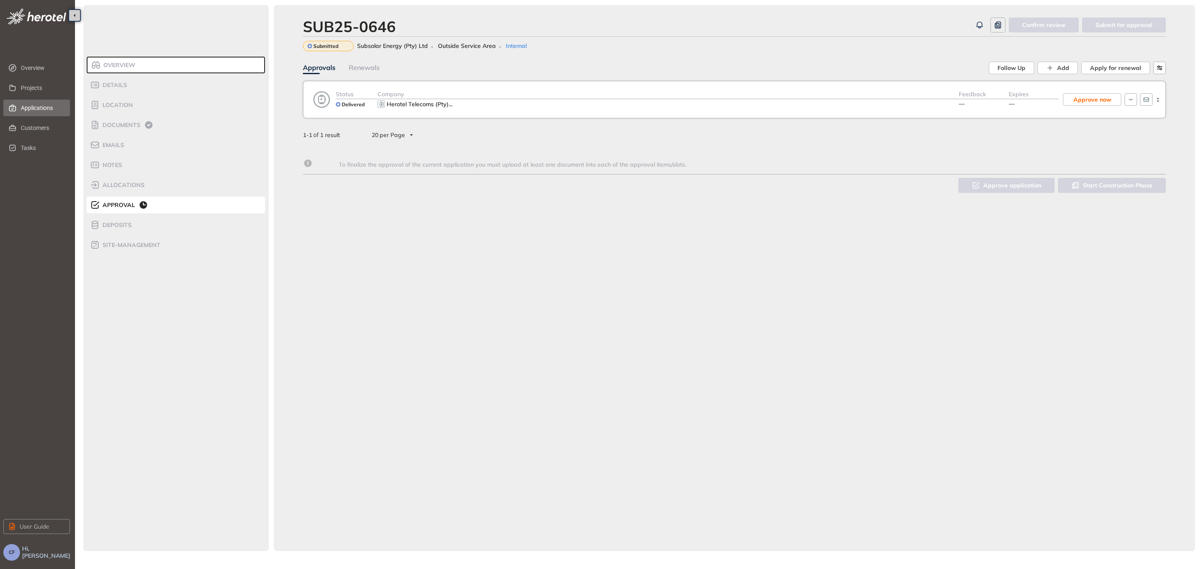
click at [31, 112] on span "Applications" at bounding box center [42, 108] width 42 height 17
